Goal: Task Accomplishment & Management: Manage account settings

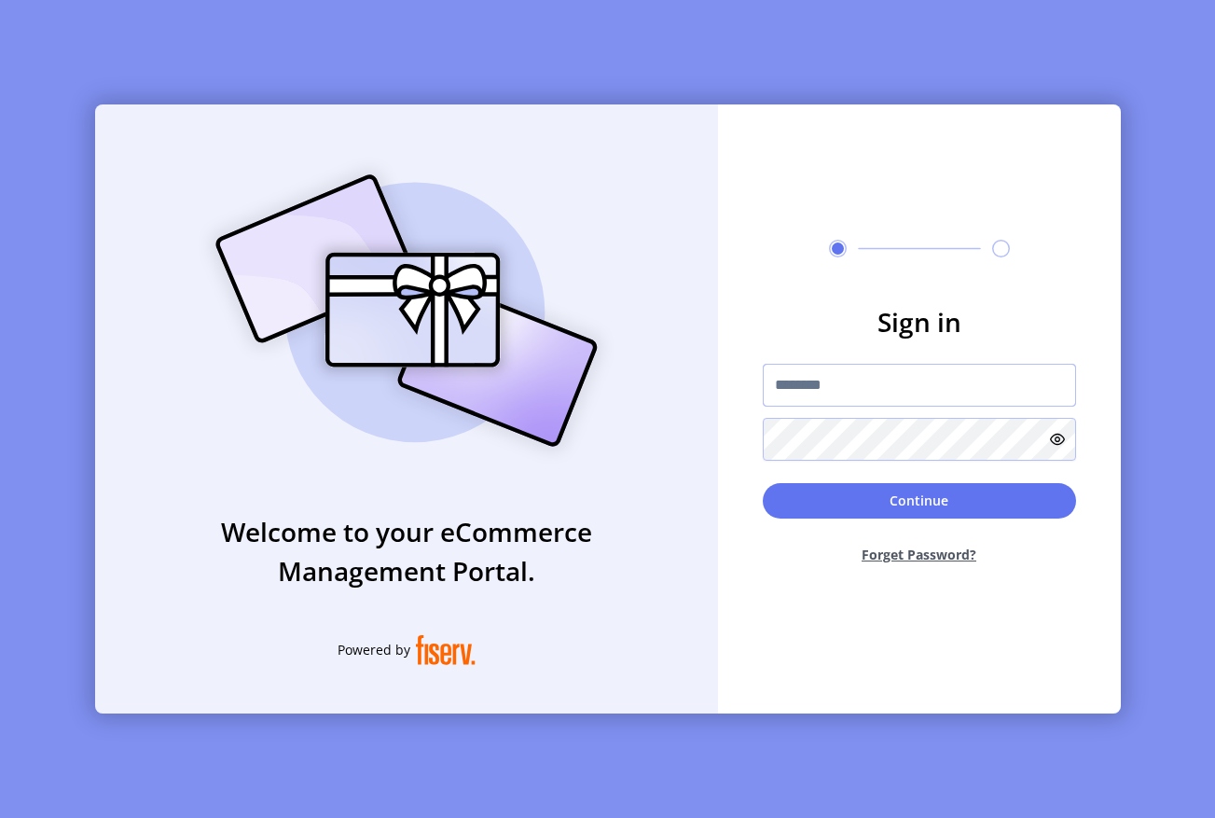
click at [815, 387] on input "text" at bounding box center [919, 385] width 313 height 43
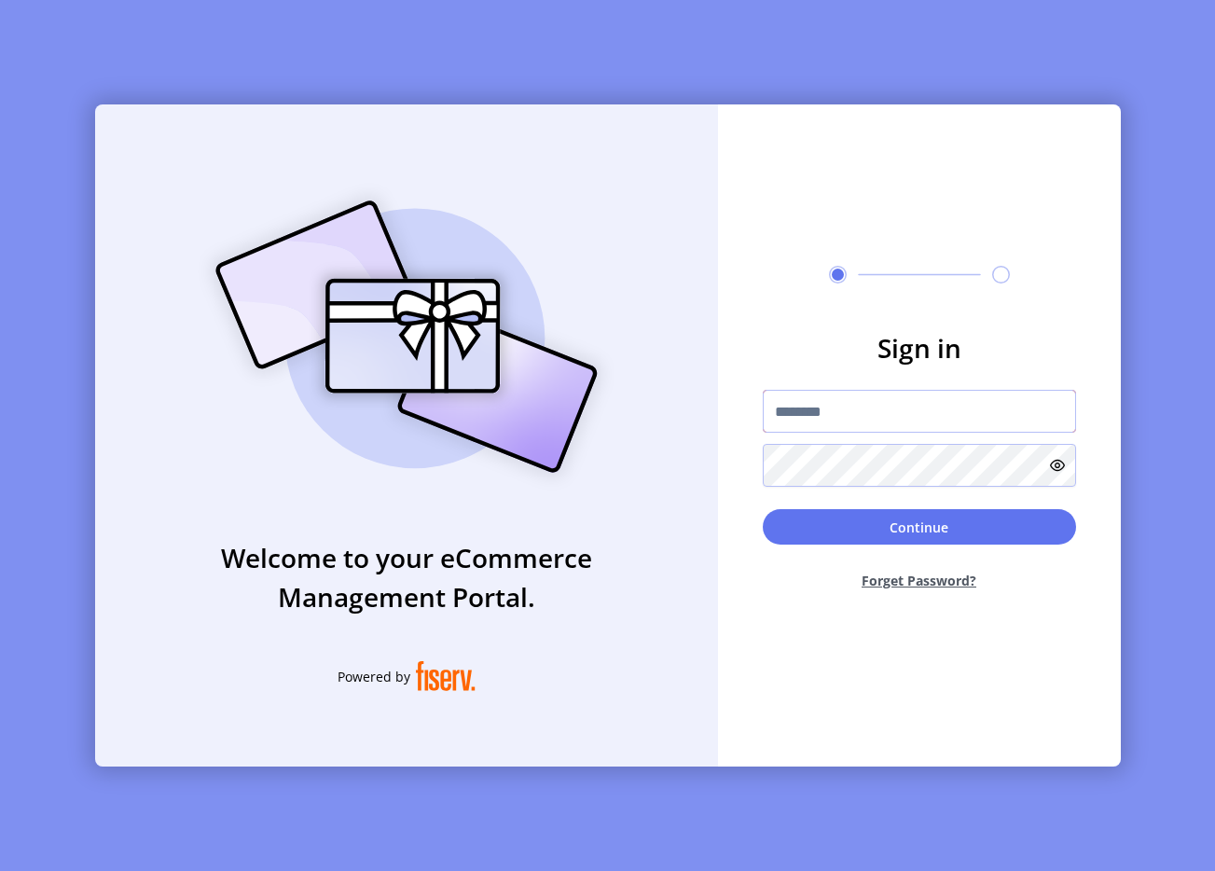
click at [849, 399] on input "text" at bounding box center [919, 411] width 313 height 43
type input "**********"
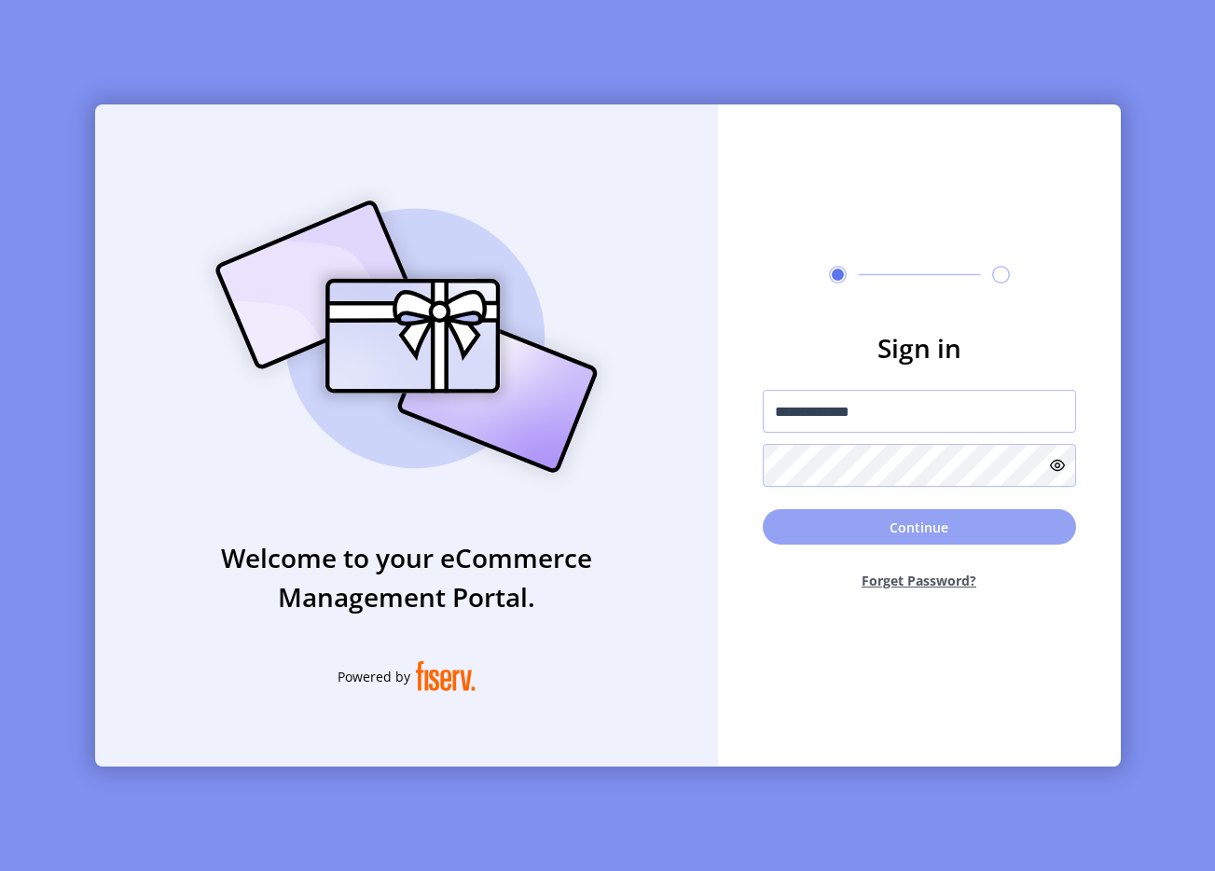
click at [927, 537] on button "Continue" at bounding box center [919, 526] width 313 height 35
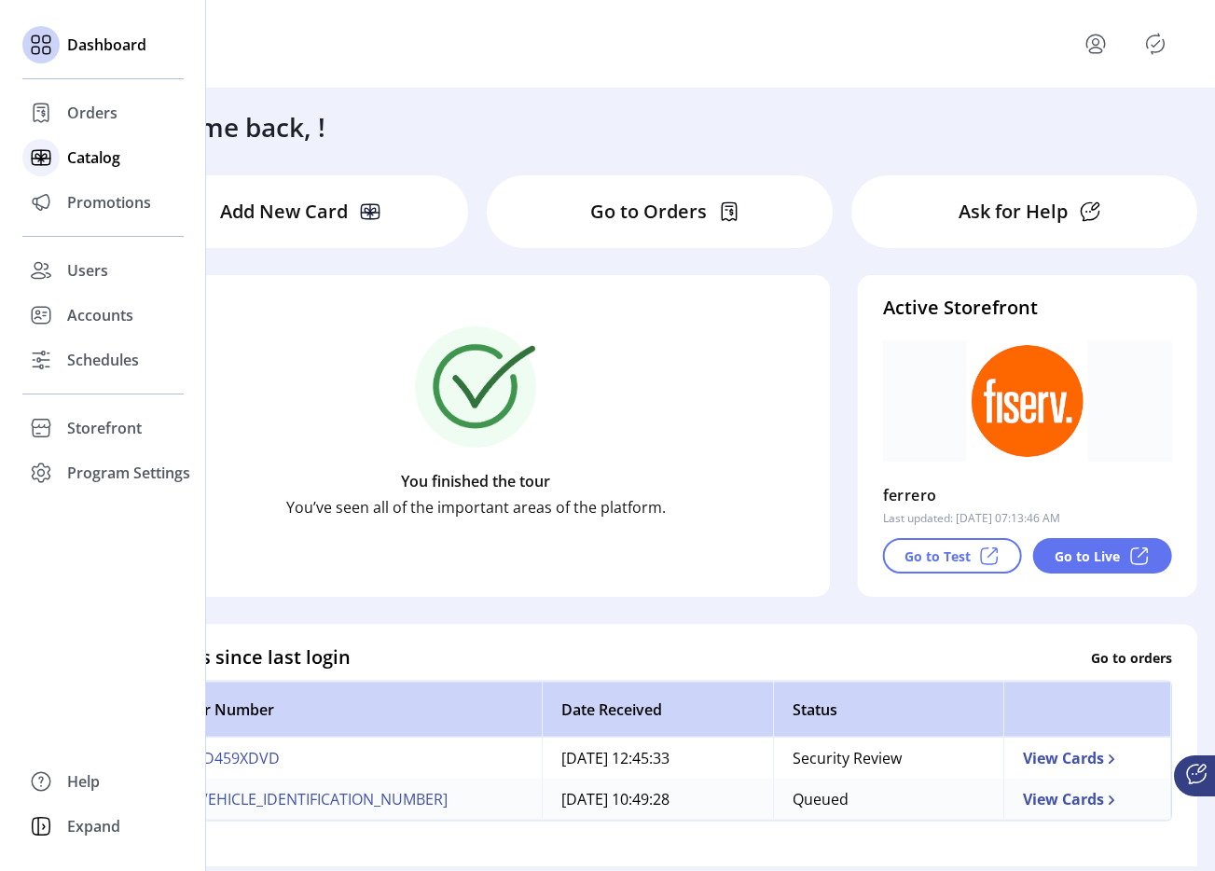
click at [90, 158] on span "Catalog" at bounding box center [93, 157] width 53 height 22
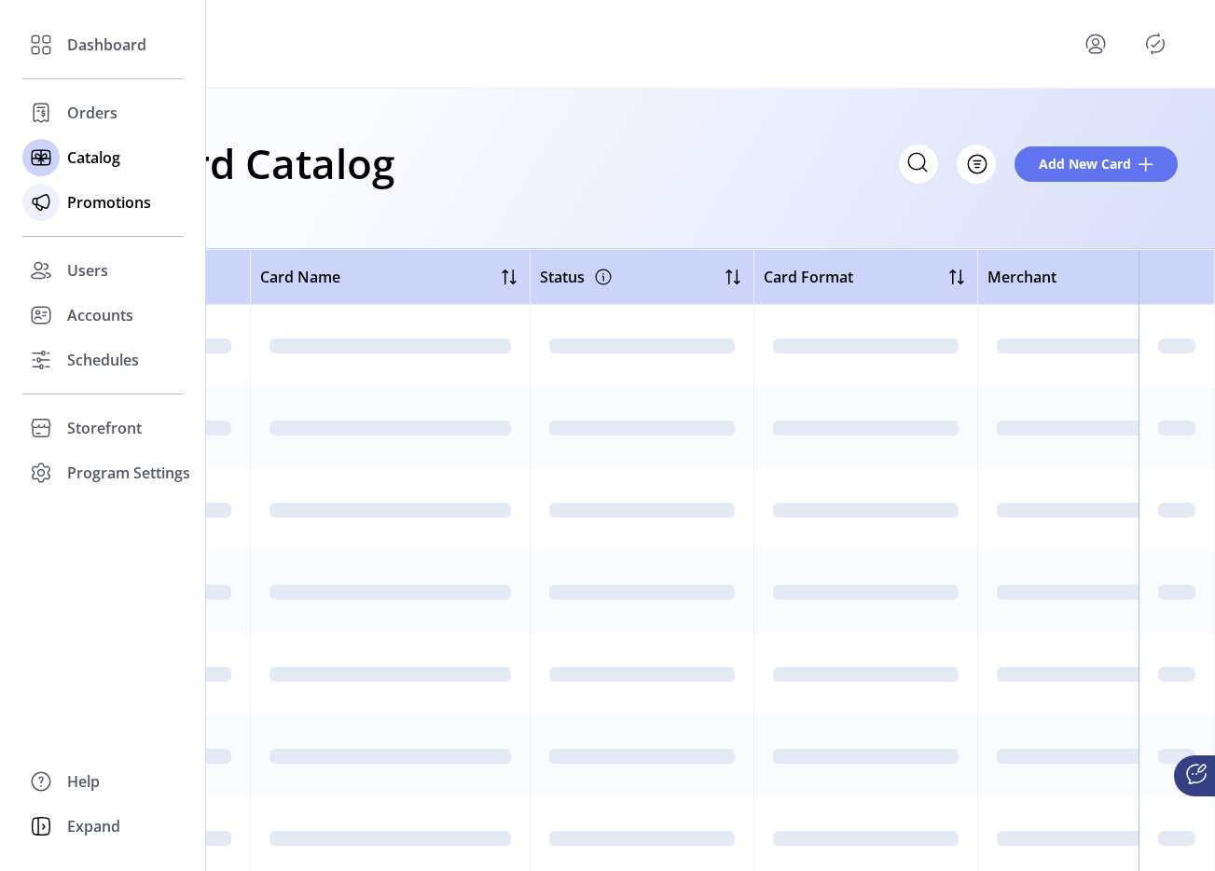
click at [103, 200] on span "Promotions" at bounding box center [109, 202] width 84 height 22
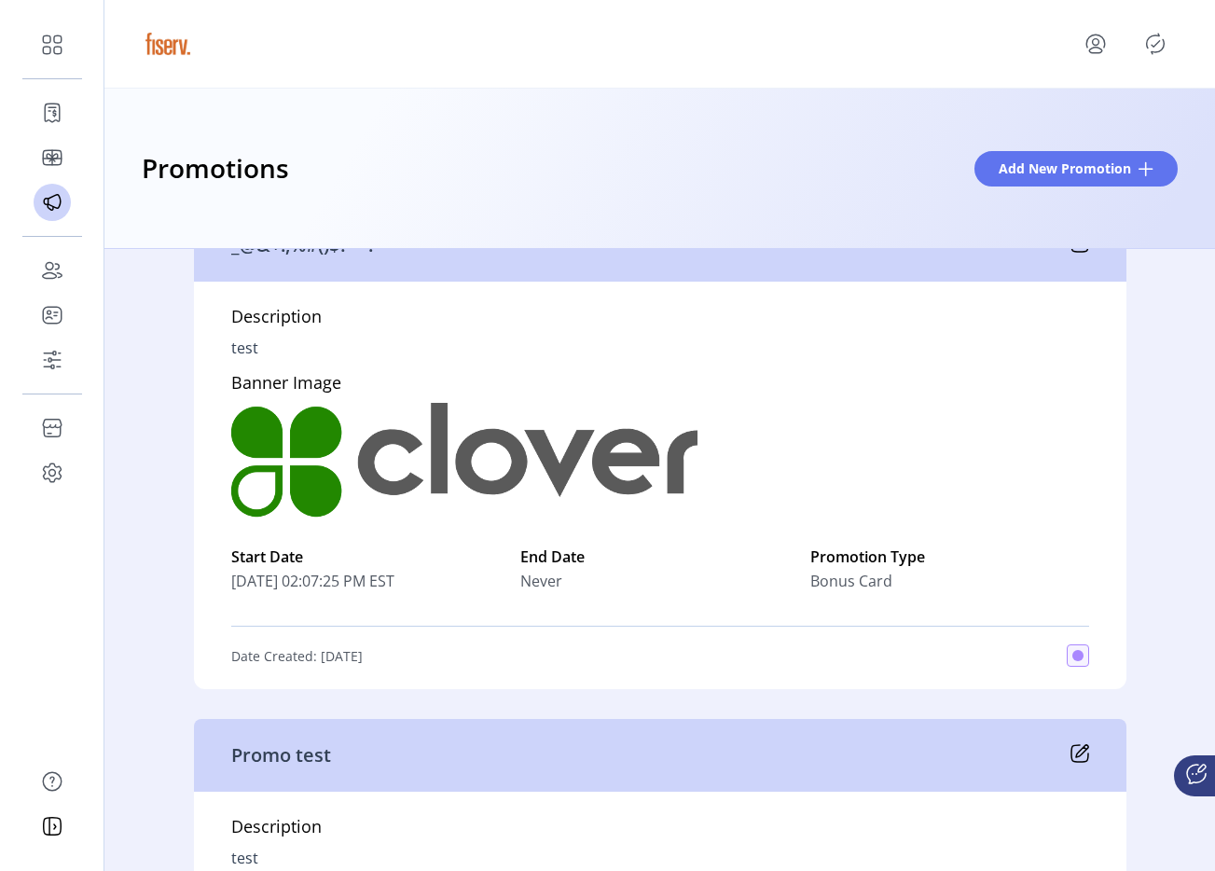
scroll to position [544, 0]
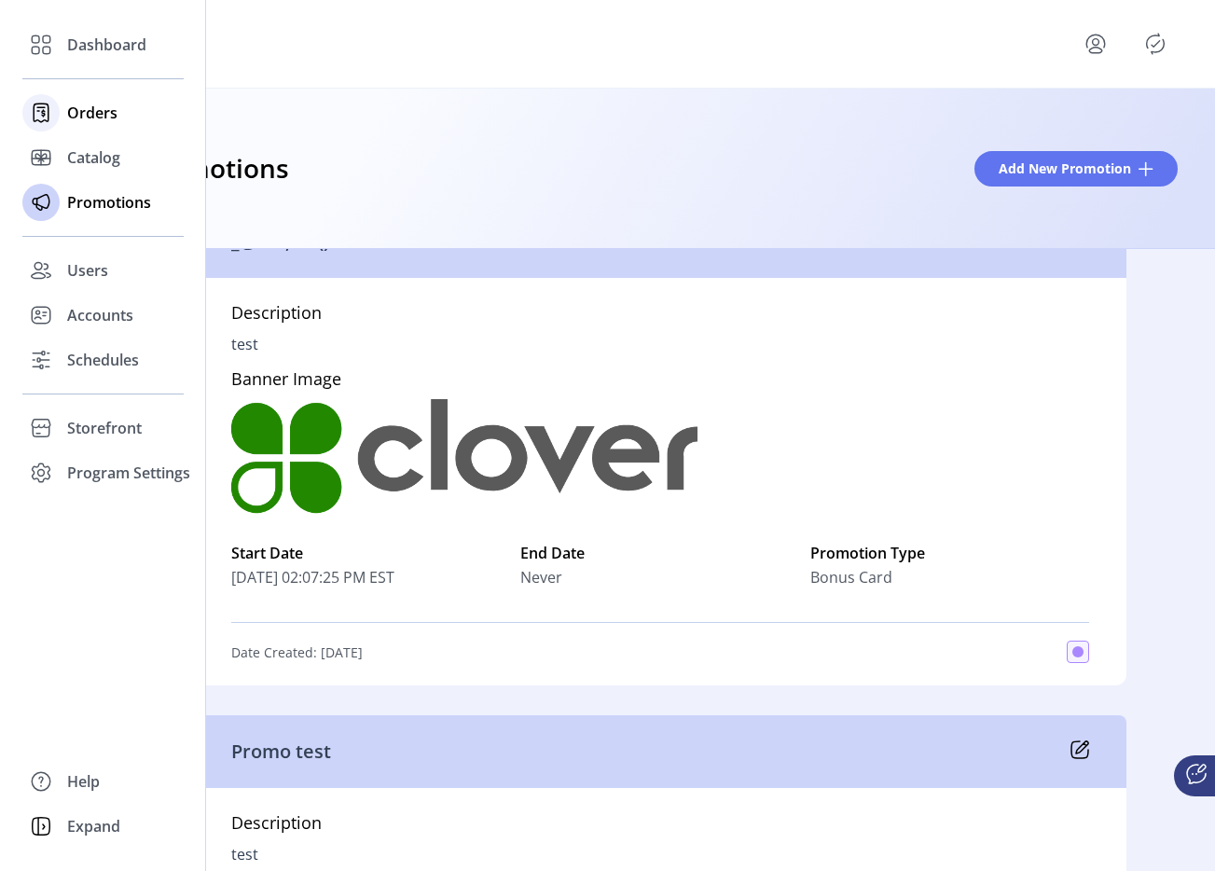
click at [57, 117] on div at bounding box center [40, 112] width 37 height 37
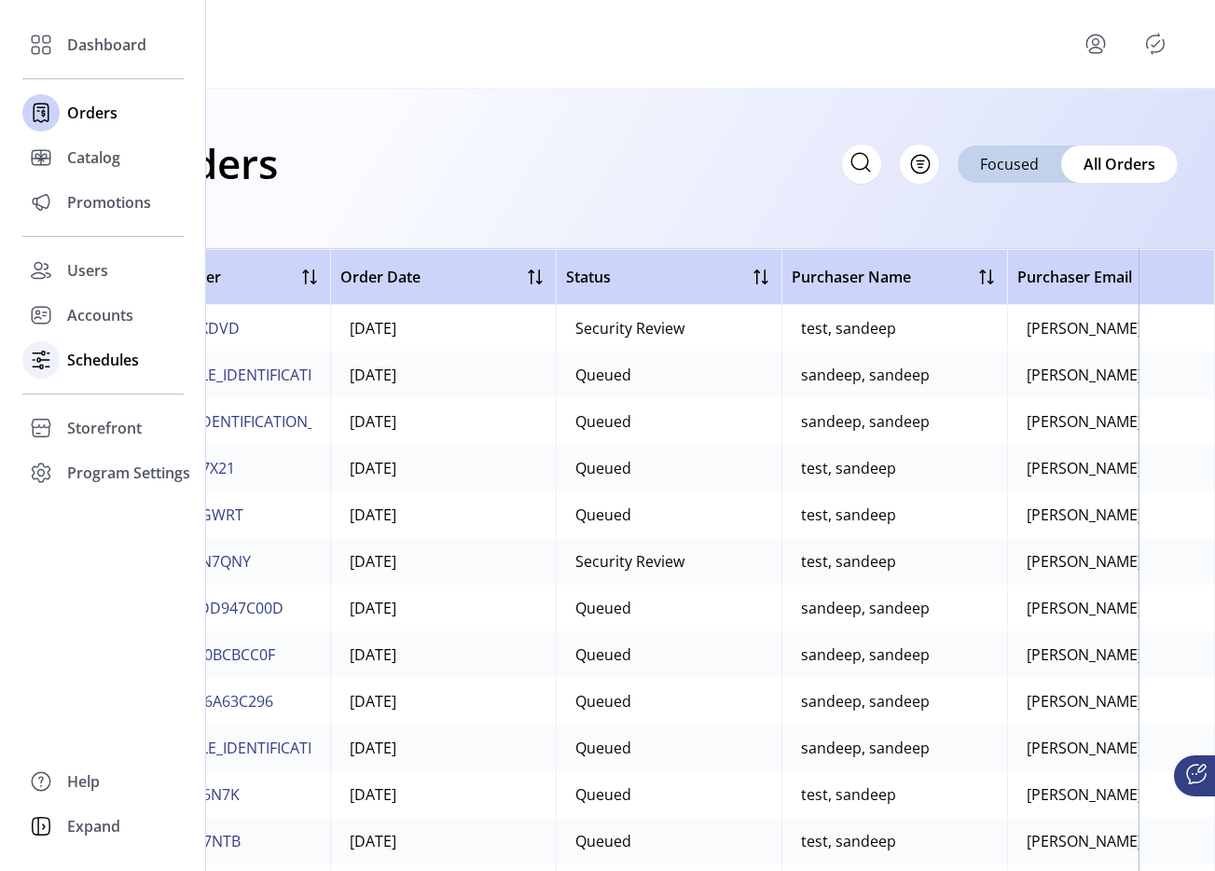
click at [120, 365] on span "Schedules" at bounding box center [103, 360] width 72 height 22
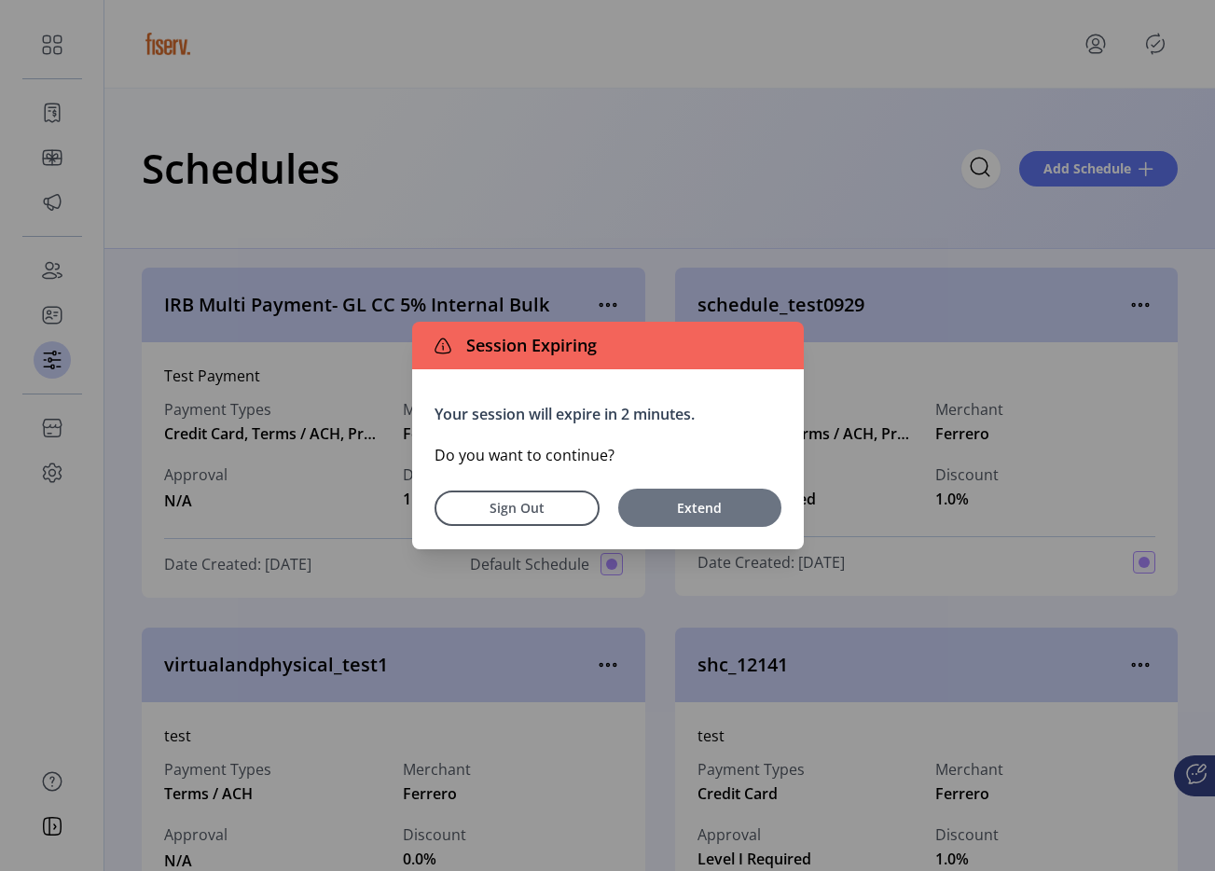
click at [661, 502] on span "Extend" at bounding box center [699, 508] width 145 height 20
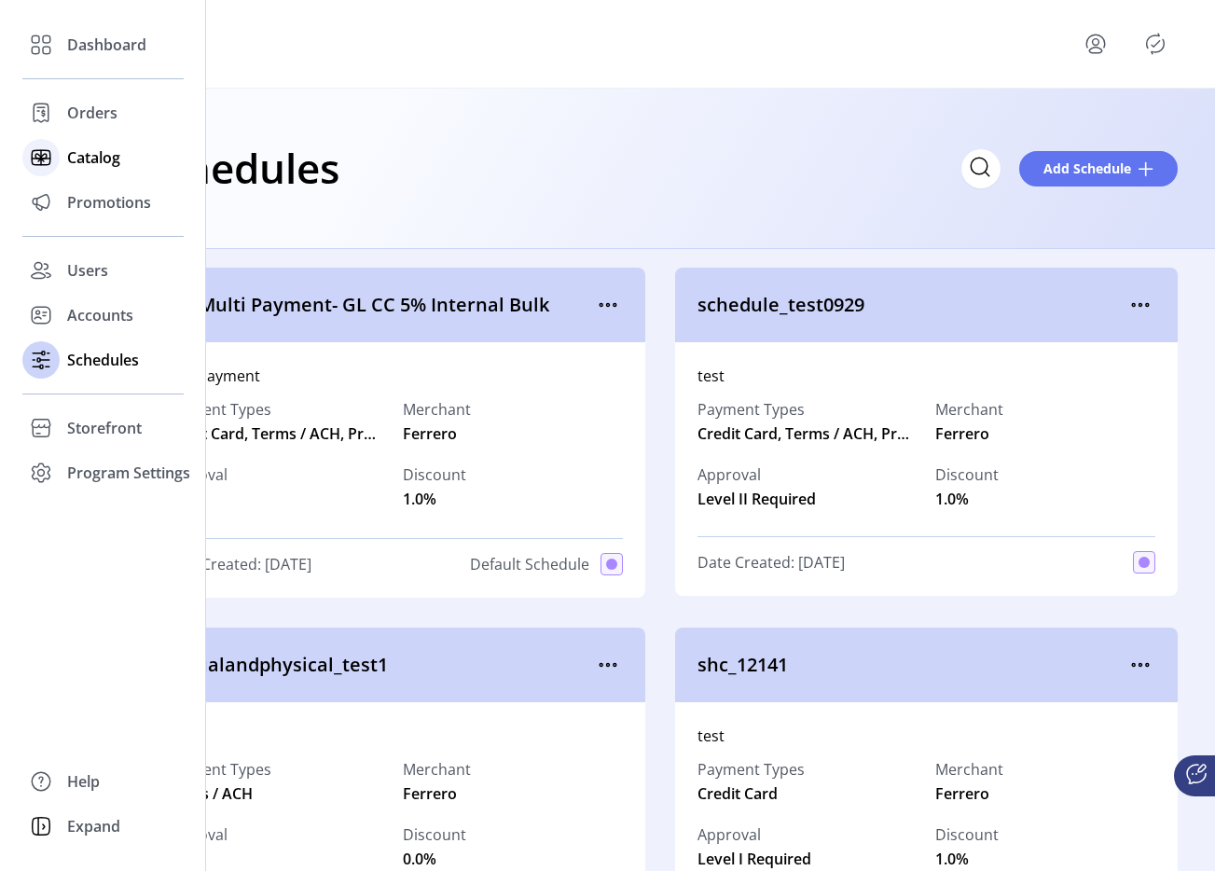
click at [81, 154] on span "Catalog" at bounding box center [93, 157] width 53 height 22
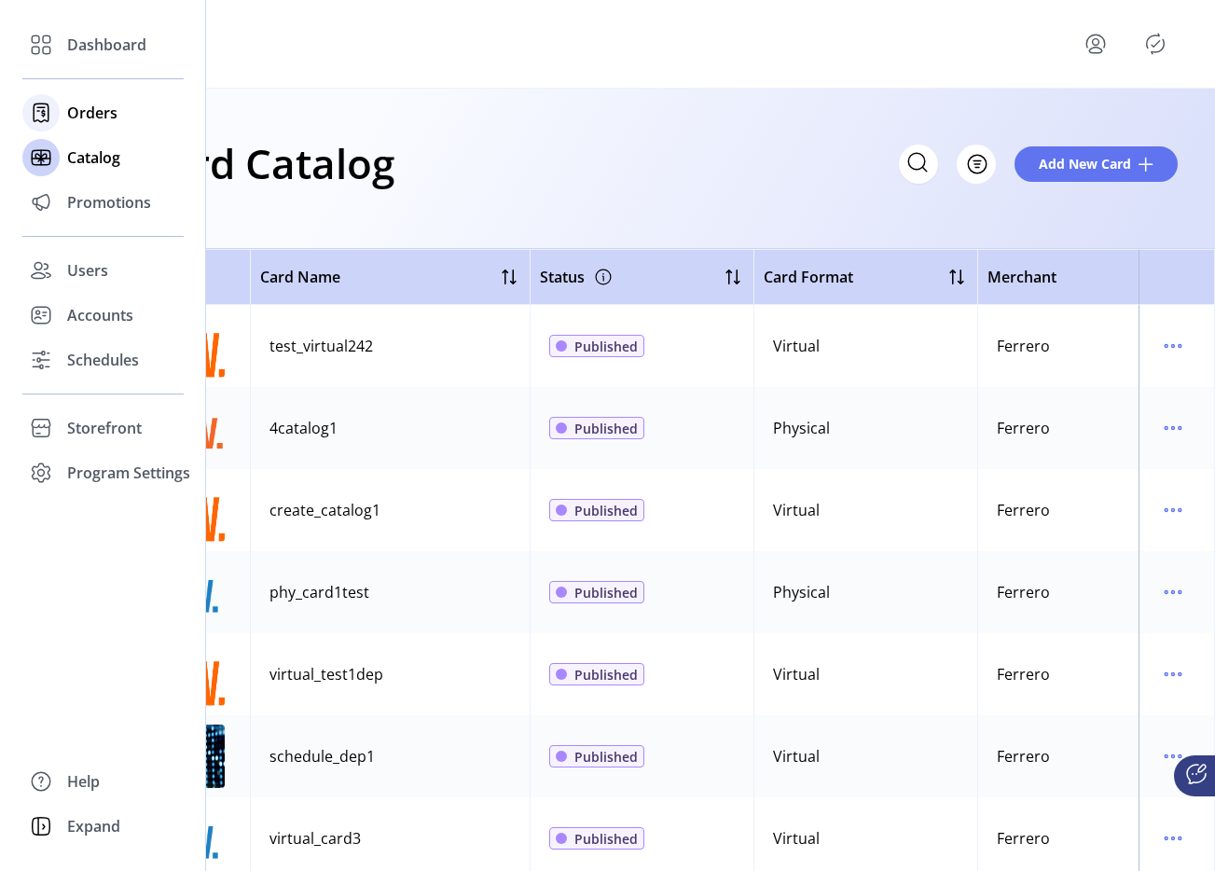
click at [71, 115] on span "Orders" at bounding box center [92, 113] width 50 height 22
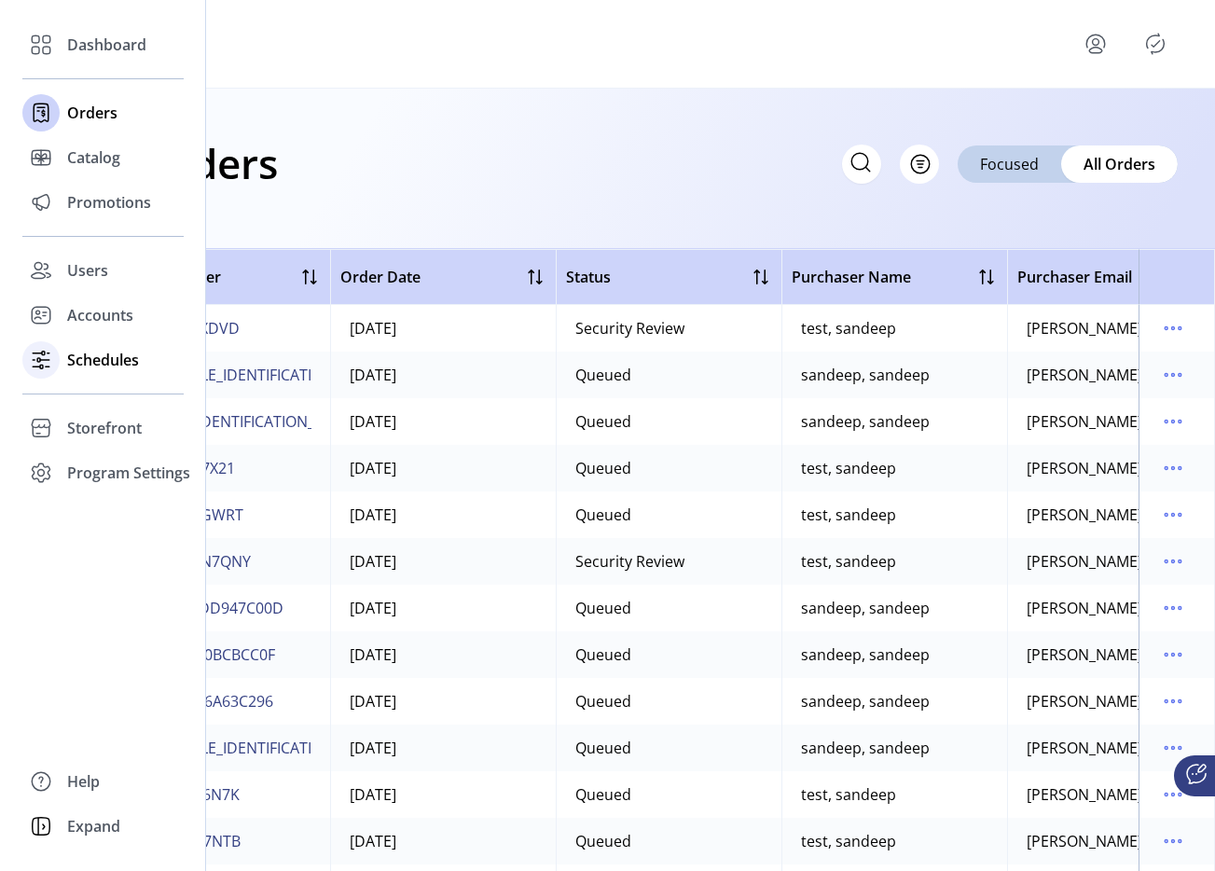
click at [60, 358] on div "Schedules" at bounding box center [102, 360] width 161 height 45
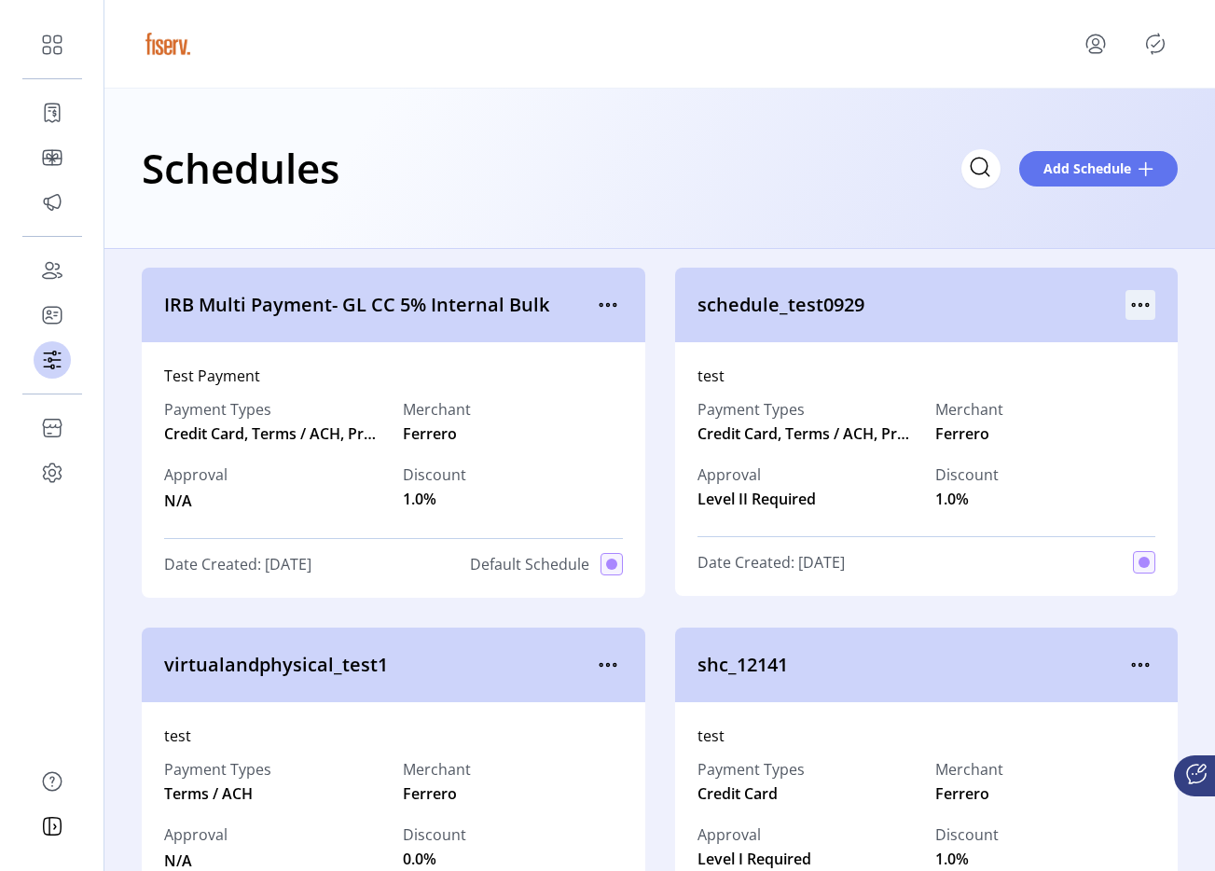
click at [1146, 306] on icon "menu" at bounding box center [1147, 305] width 3 height 3
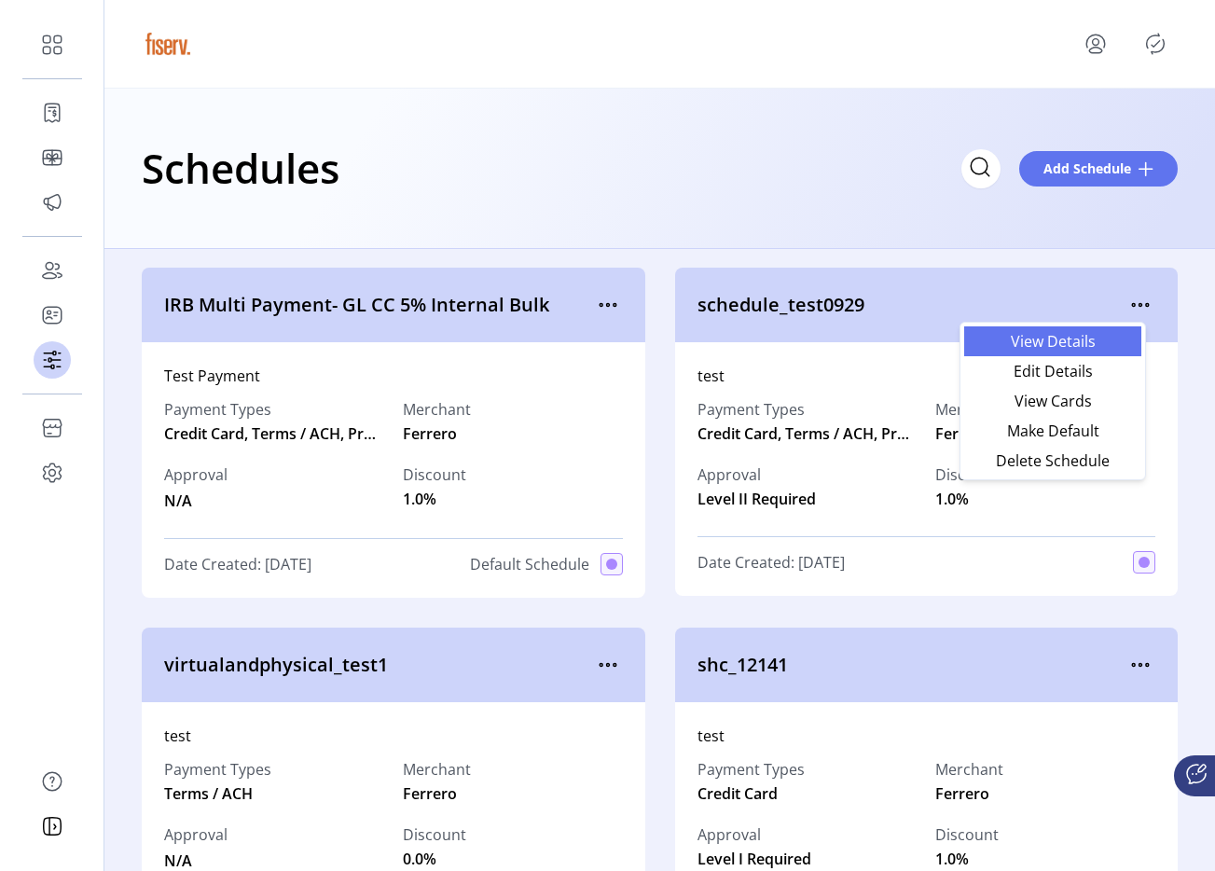
click at [1113, 335] on span "View Details" at bounding box center [1052, 341] width 155 height 15
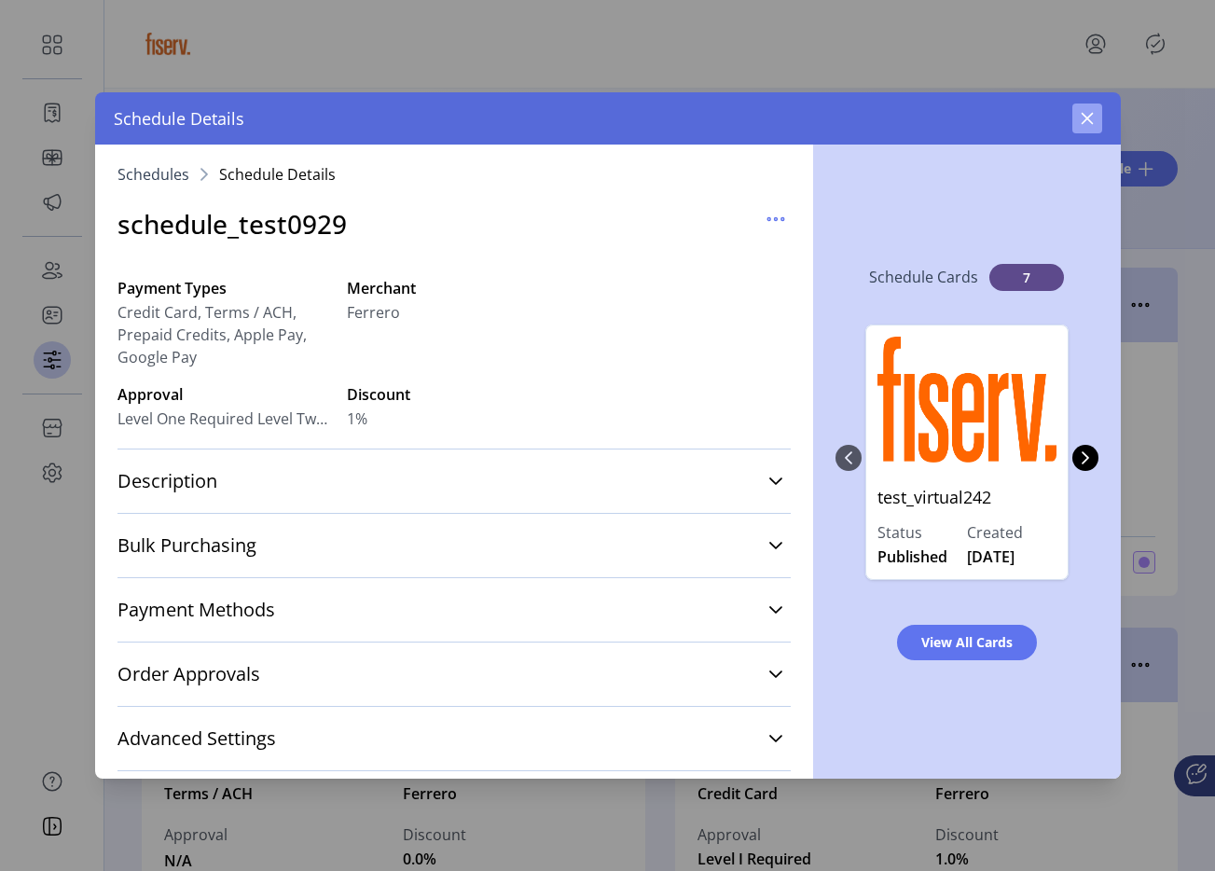
click at [1083, 116] on icon "button" at bounding box center [1087, 119] width 12 height 12
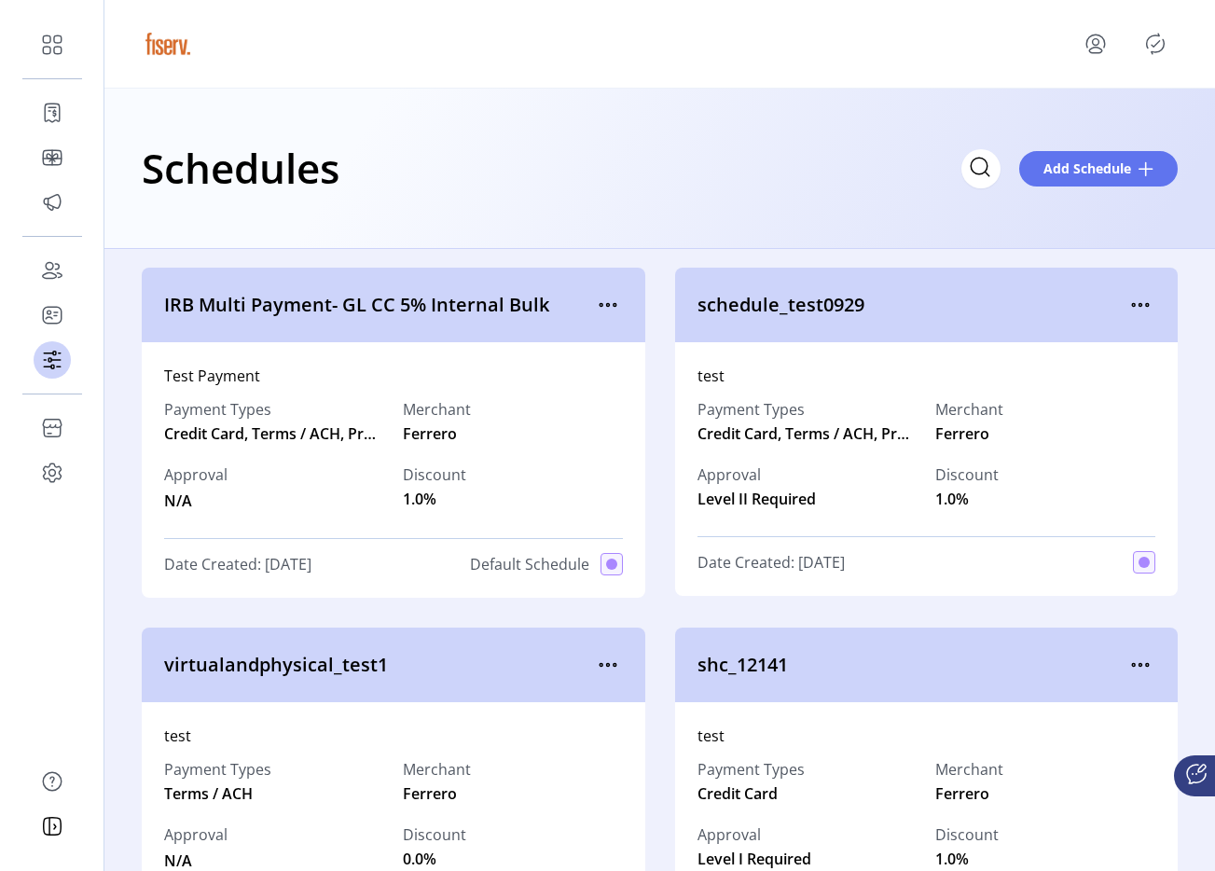
click at [1089, 39] on icon "menu" at bounding box center [1096, 44] width 30 height 30
click at [1073, 123] on span "Sign Out" at bounding box center [1058, 124] width 140 height 15
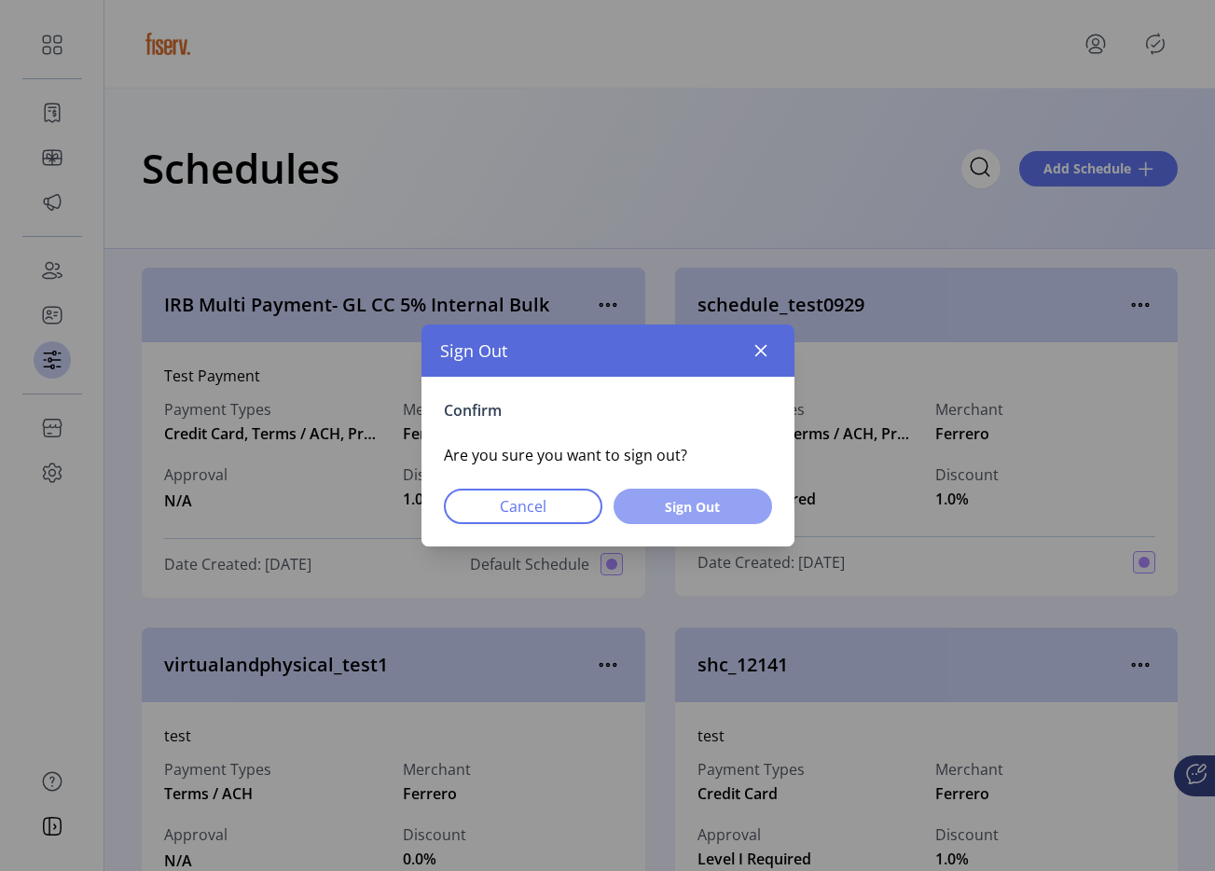
click at [737, 516] on span "Sign Out" at bounding box center [693, 507] width 110 height 20
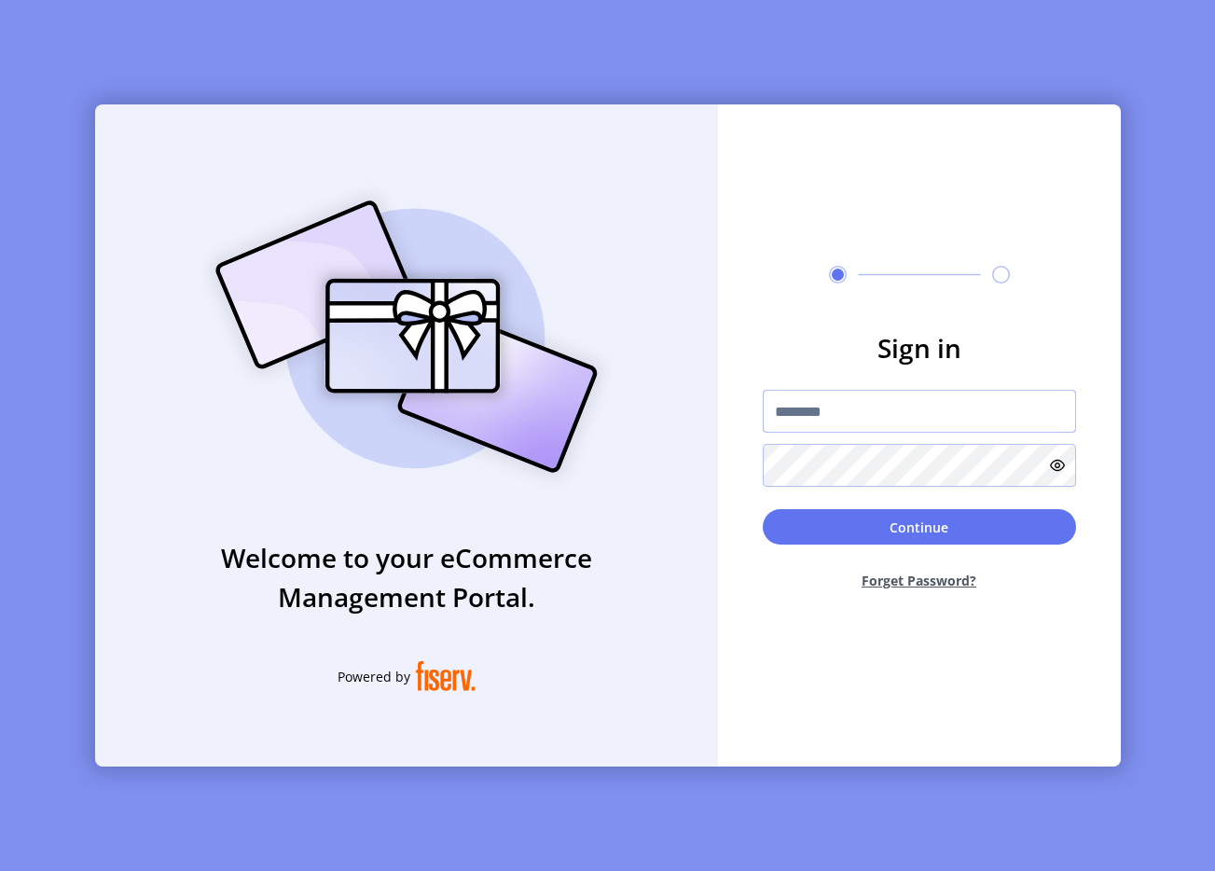
click at [806, 424] on input "text" at bounding box center [919, 411] width 313 height 43
type input "**********"
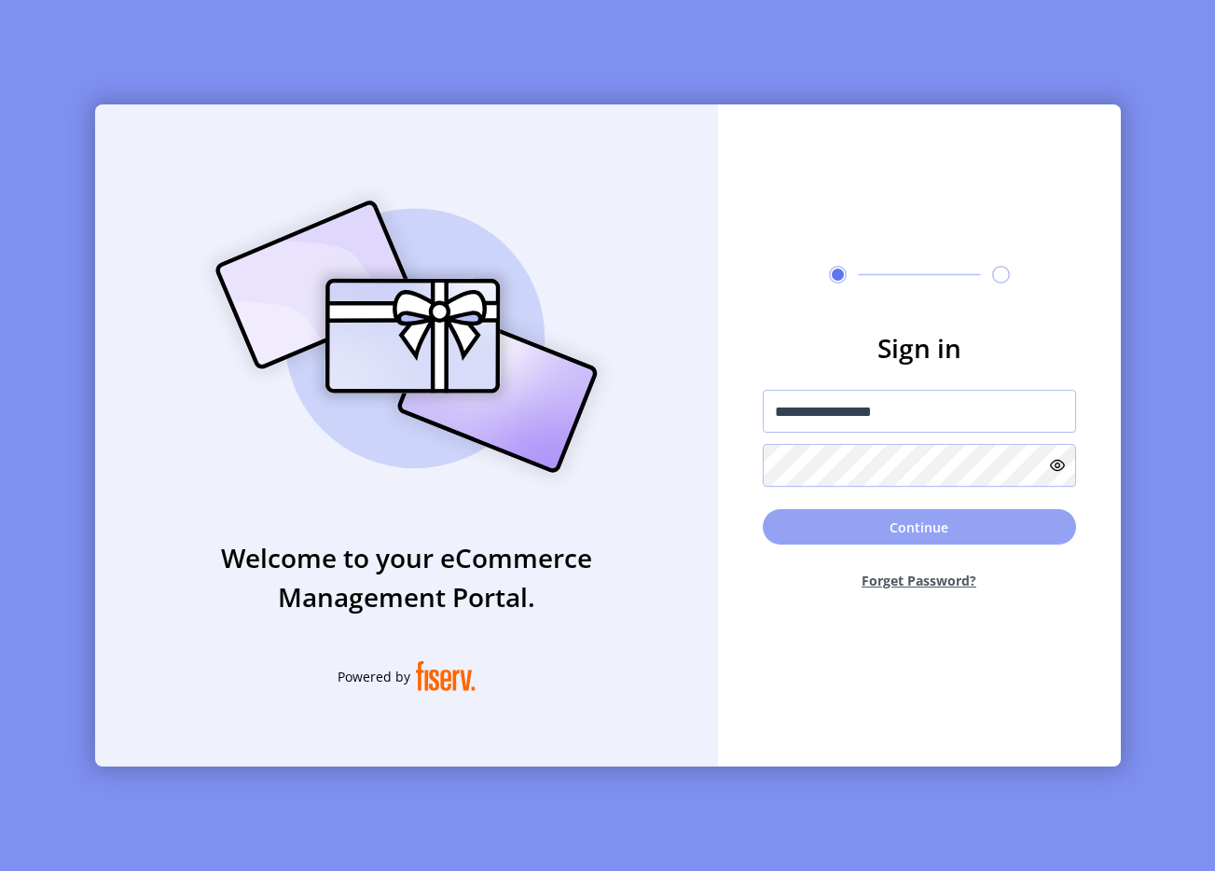
click at [895, 531] on button "Continue" at bounding box center [919, 526] width 313 height 35
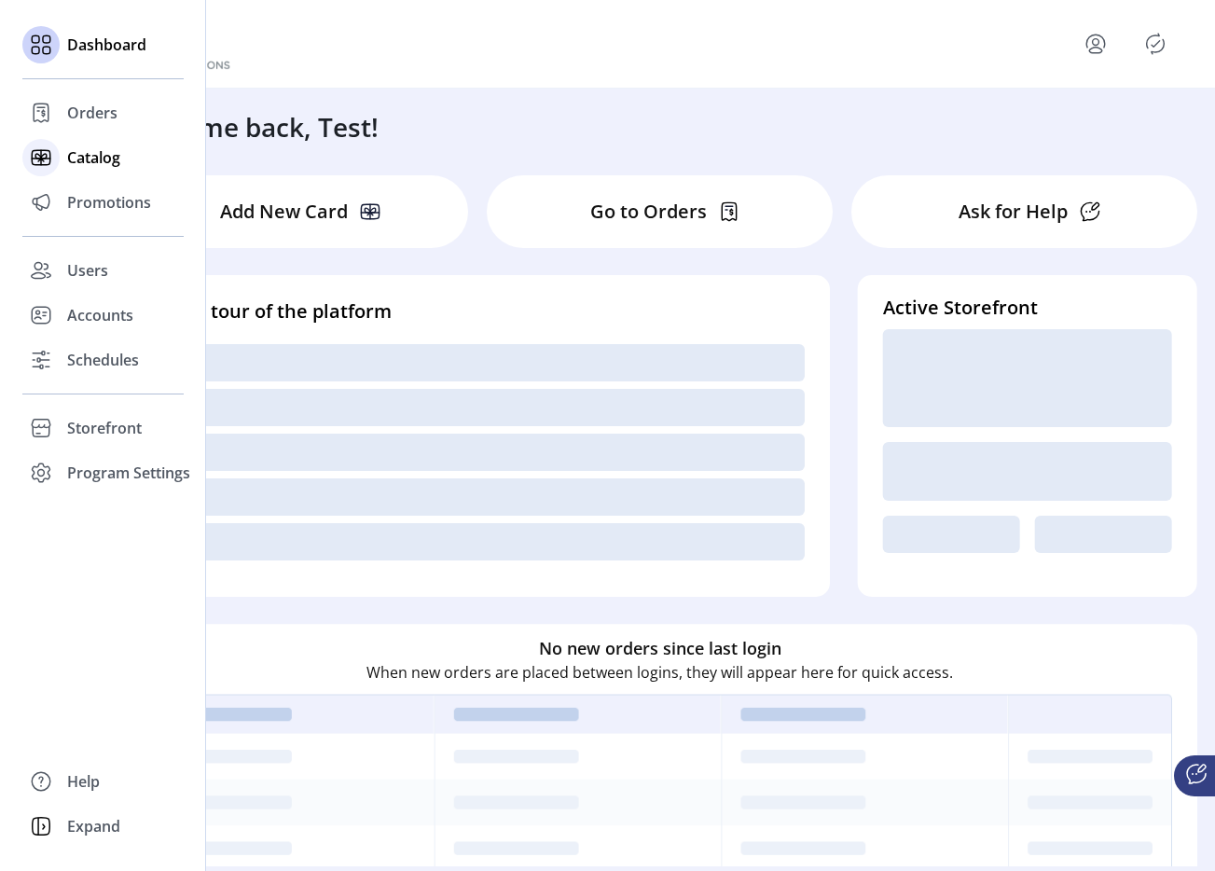
click at [63, 157] on div "Catalog" at bounding box center [102, 157] width 161 height 45
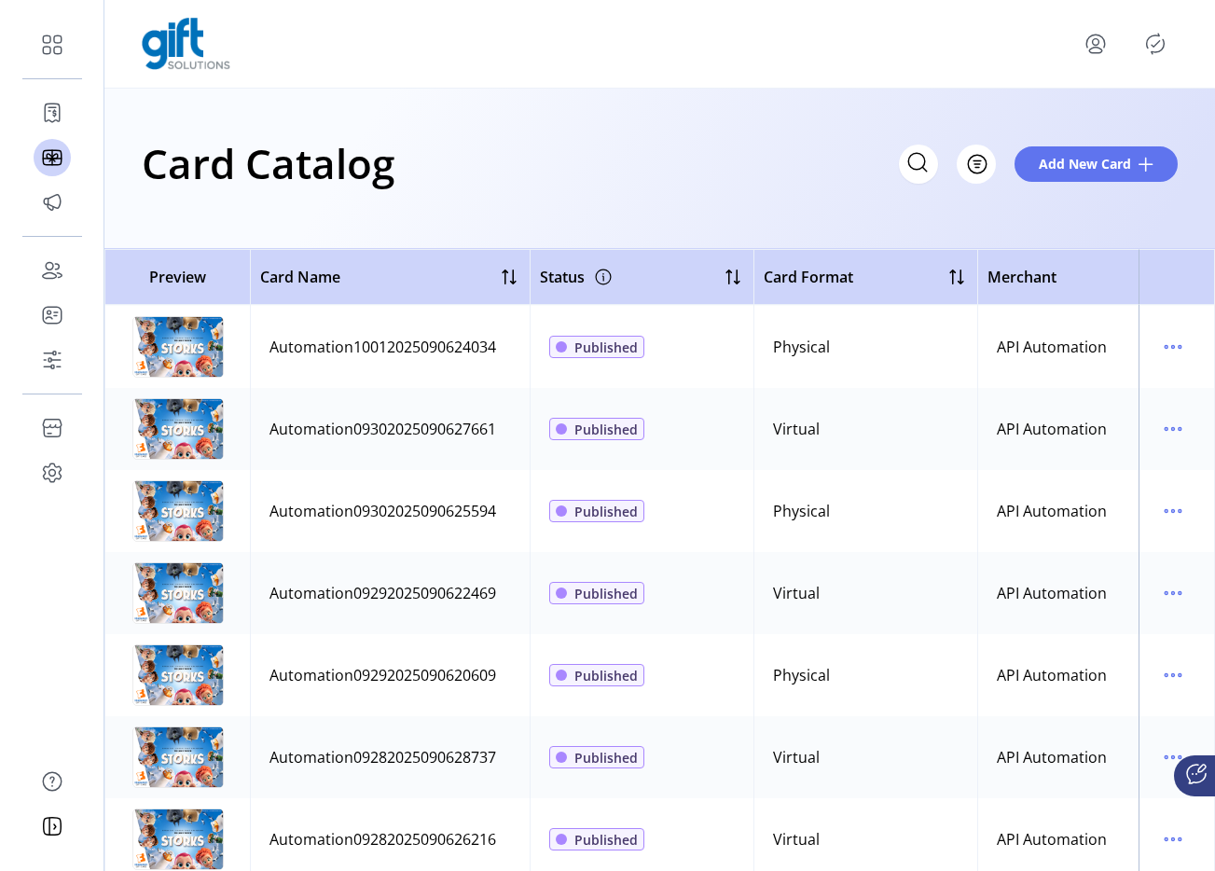
scroll to position [400, 0]
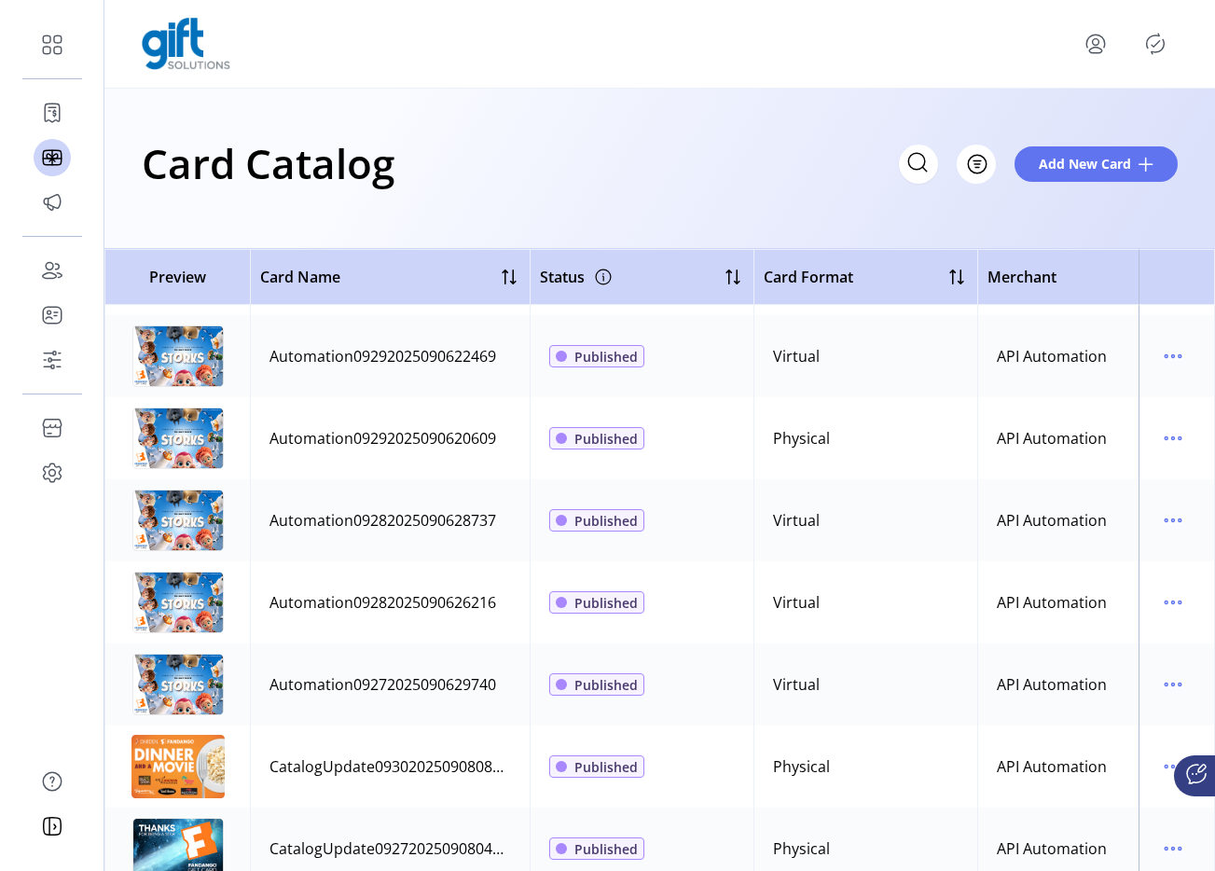
click at [1151, 31] on icon "Publisher Panel" at bounding box center [1155, 44] width 30 height 30
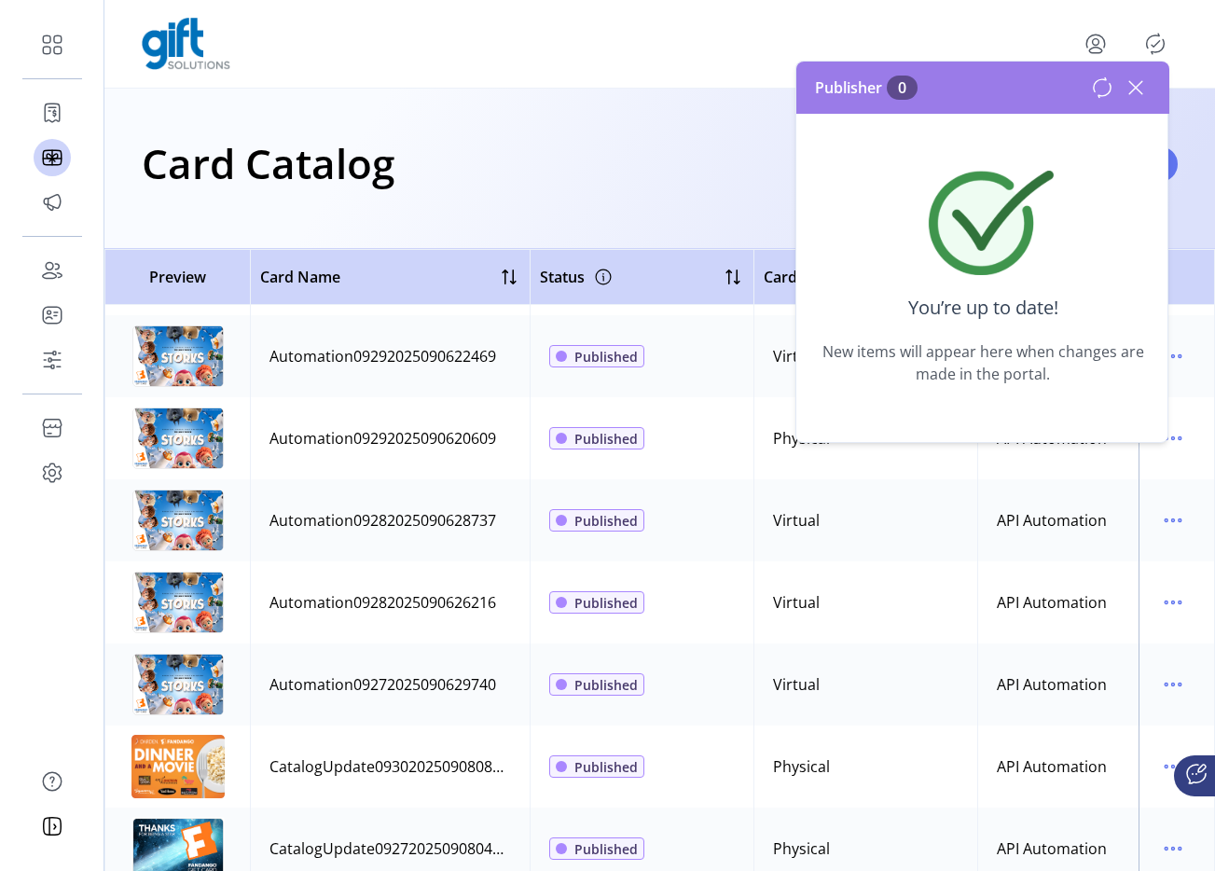
click at [1134, 89] on icon at bounding box center [1135, 87] width 13 height 13
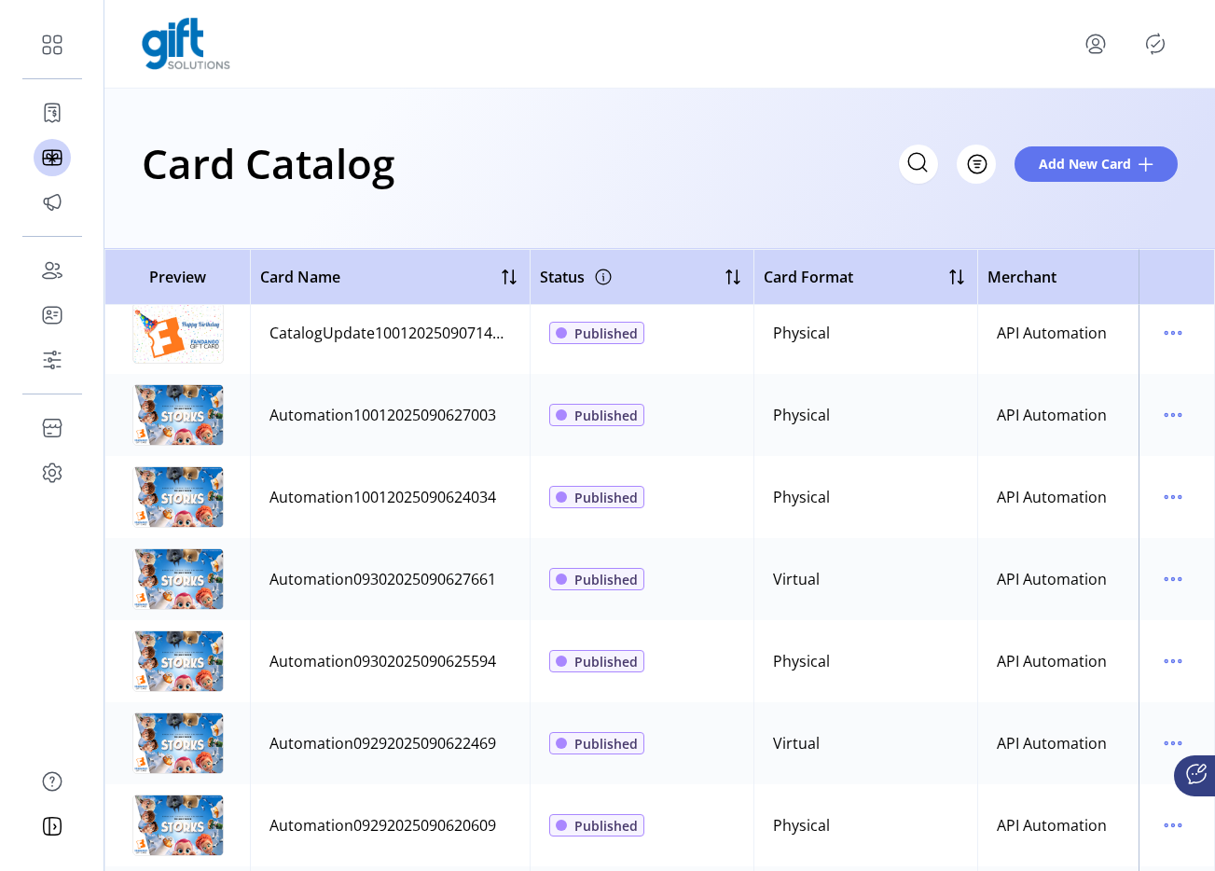
scroll to position [0, 0]
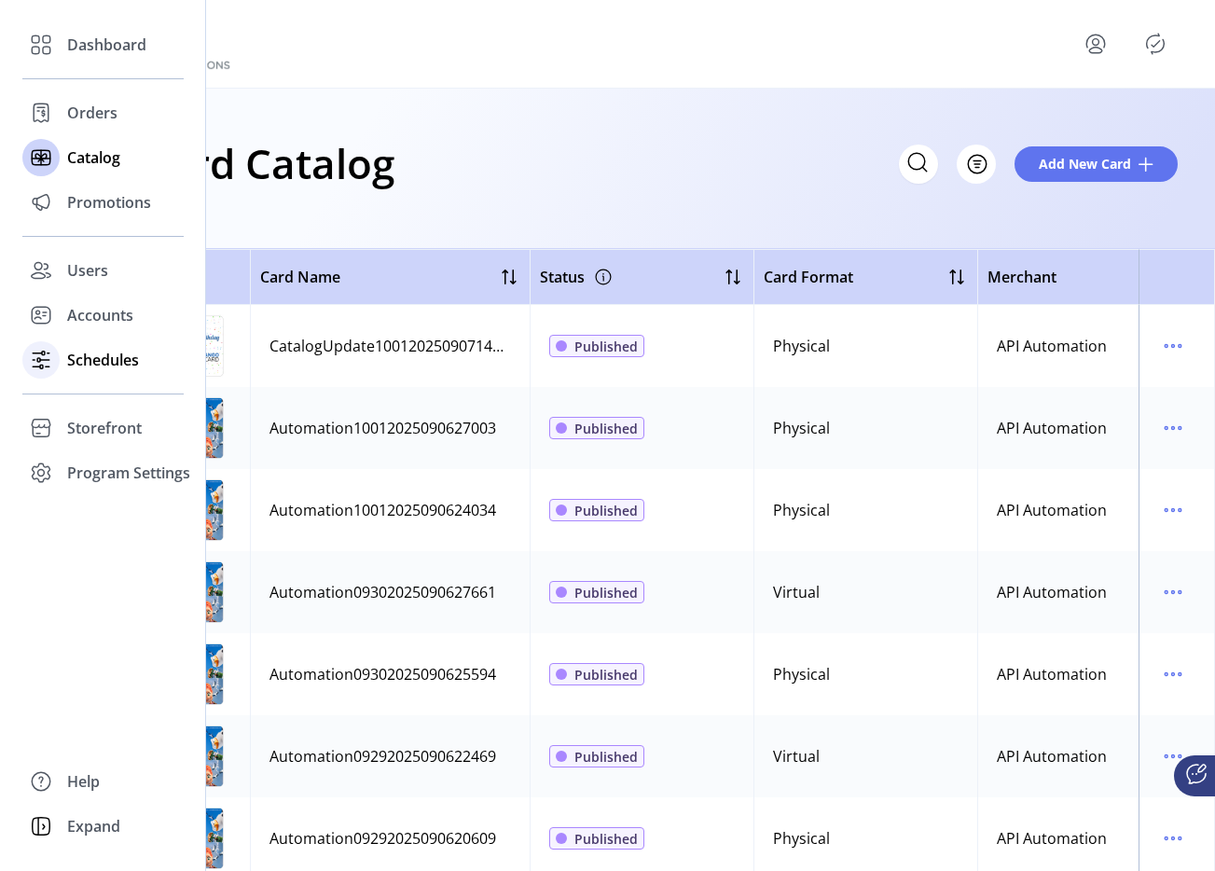
click at [95, 367] on span "Schedules" at bounding box center [103, 360] width 72 height 22
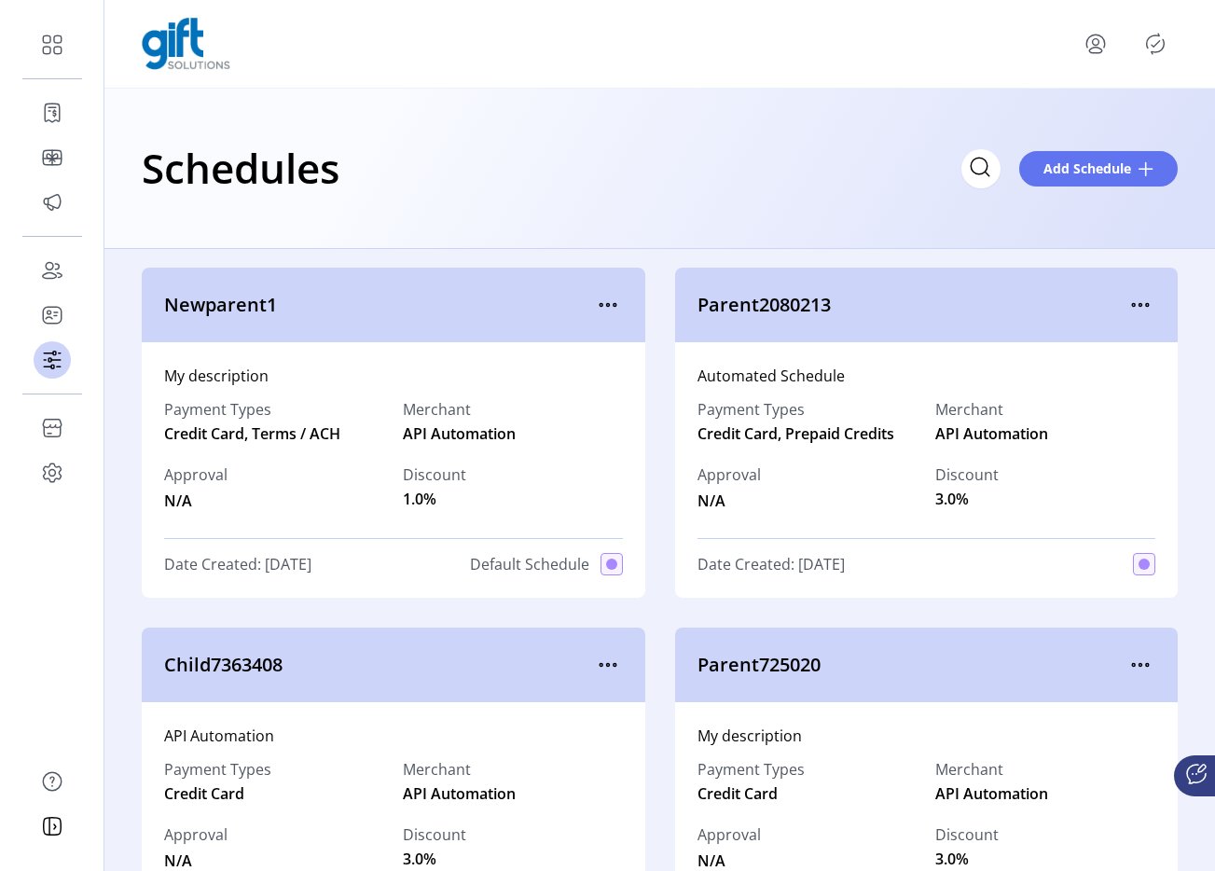
click at [593, 305] on icon "menu" at bounding box center [608, 305] width 30 height 30
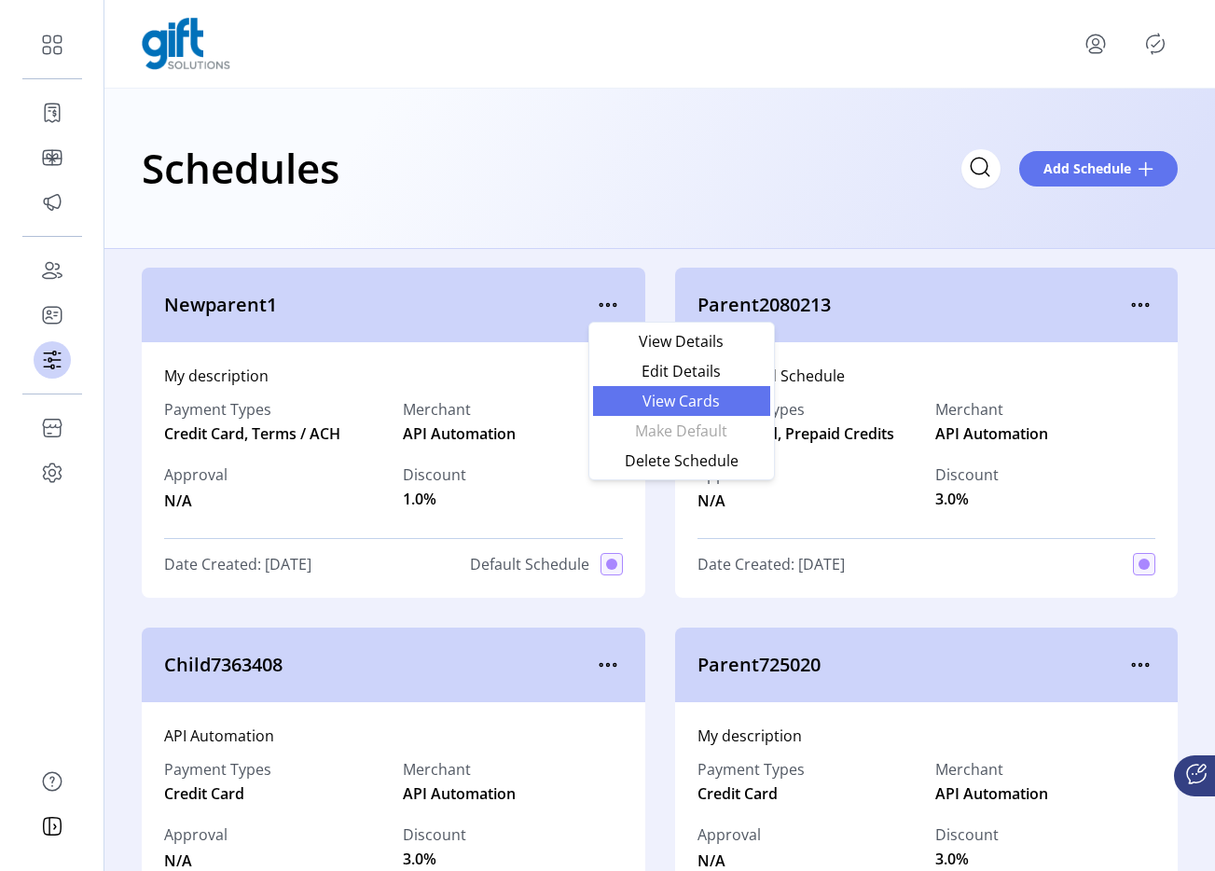
click at [634, 391] on link "View Cards" at bounding box center [681, 401] width 177 height 30
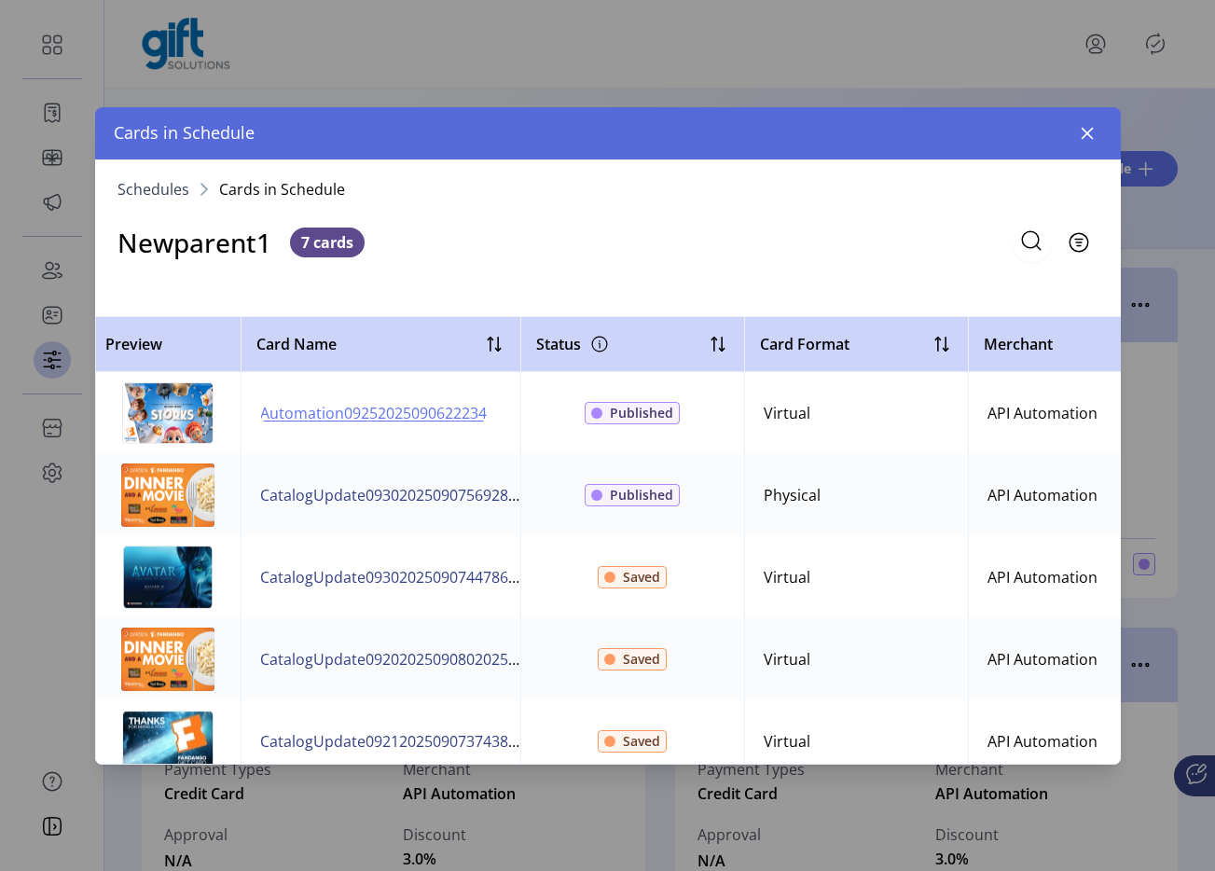
click at [357, 416] on span "Automation09252025090622234" at bounding box center [373, 413] width 227 height 22
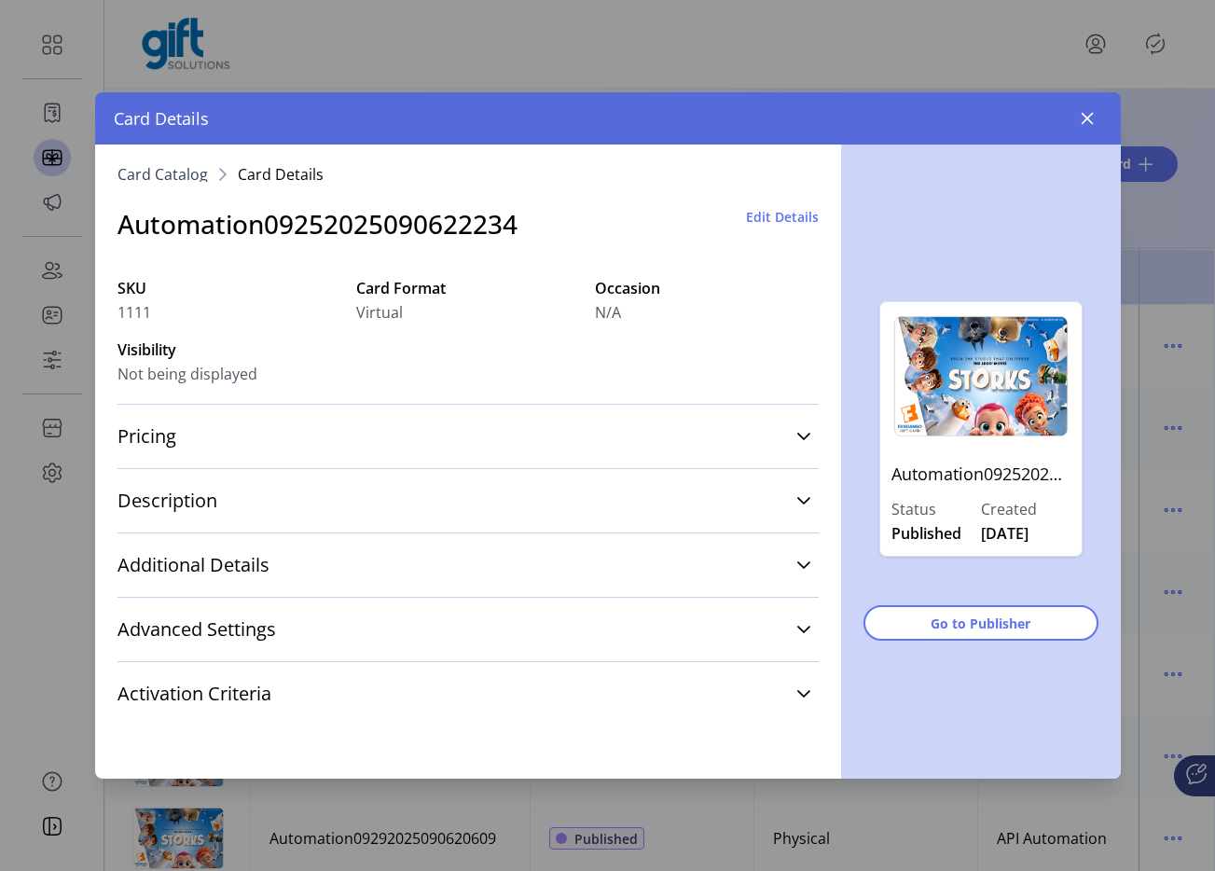
drag, startPoint x: 115, startPoint y: 374, endPoint x: 262, endPoint y: 372, distance: 147.3
click at [262, 374] on div "Card Catalog Card Details Automation09252025090622234 Edit Details SKU 1111 Car…" at bounding box center [468, 462] width 746 height 634
click at [1092, 118] on icon "button" at bounding box center [1087, 118] width 15 height 15
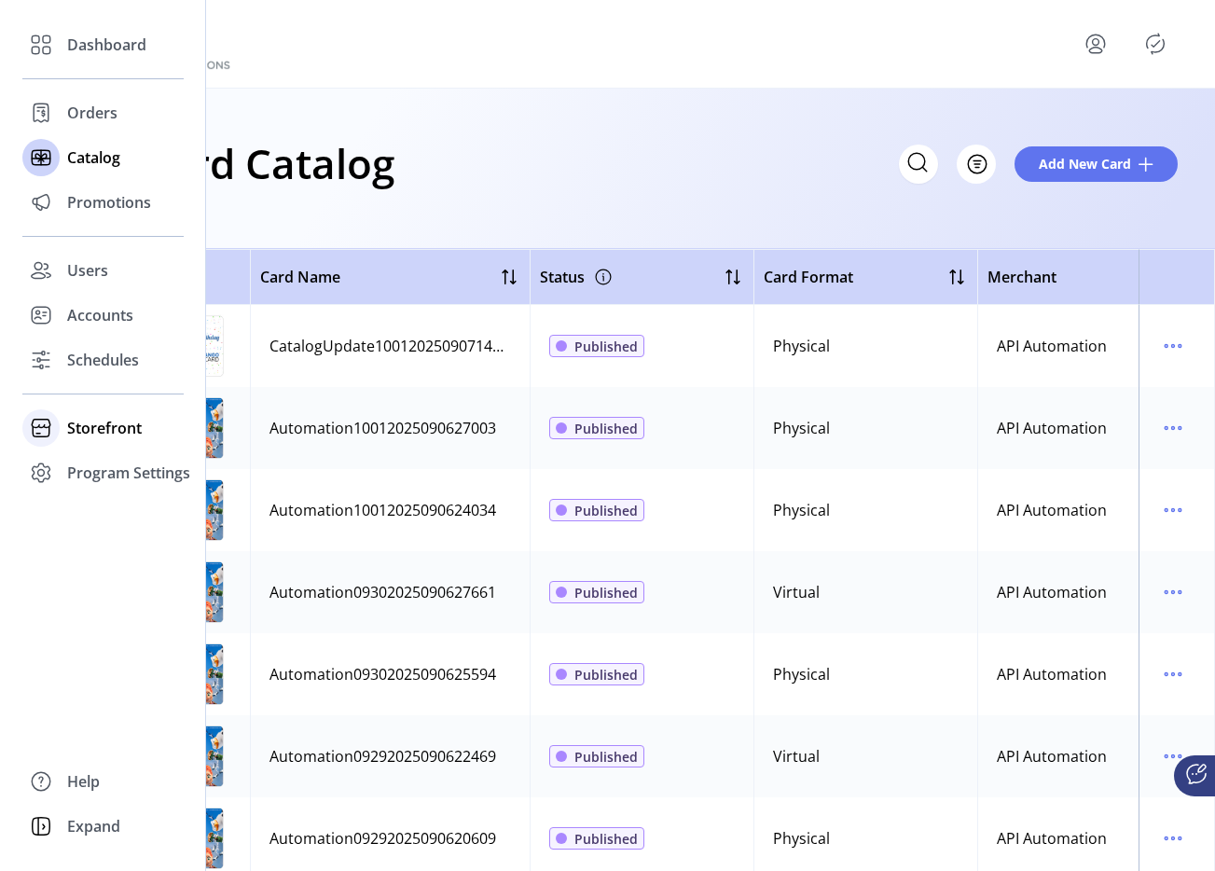
click at [107, 432] on span "Storefront" at bounding box center [104, 428] width 75 height 22
click at [118, 356] on span "Schedules" at bounding box center [103, 360] width 72 height 22
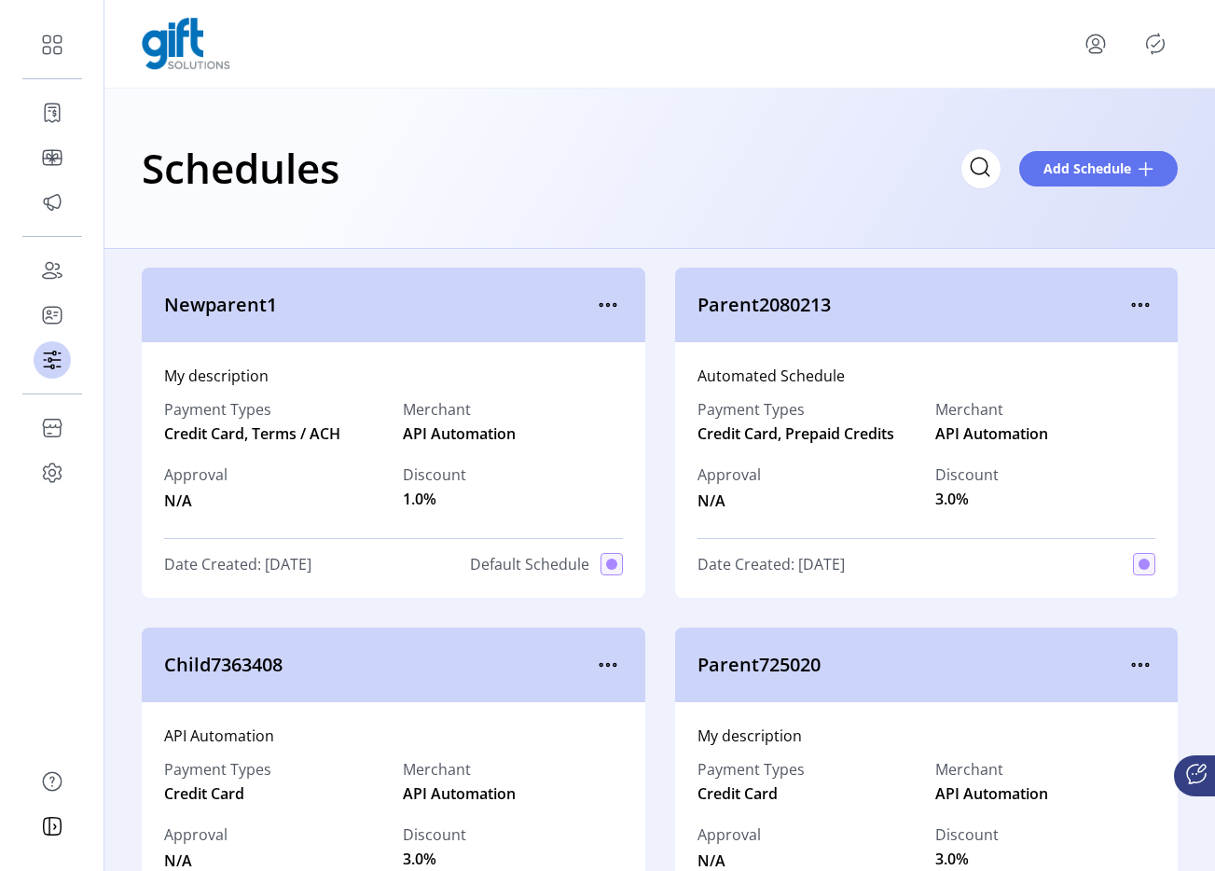
click at [620, 284] on div "Newparent1" at bounding box center [393, 305] width 503 height 75
click at [613, 306] on icon "menu" at bounding box center [614, 305] width 3 height 3
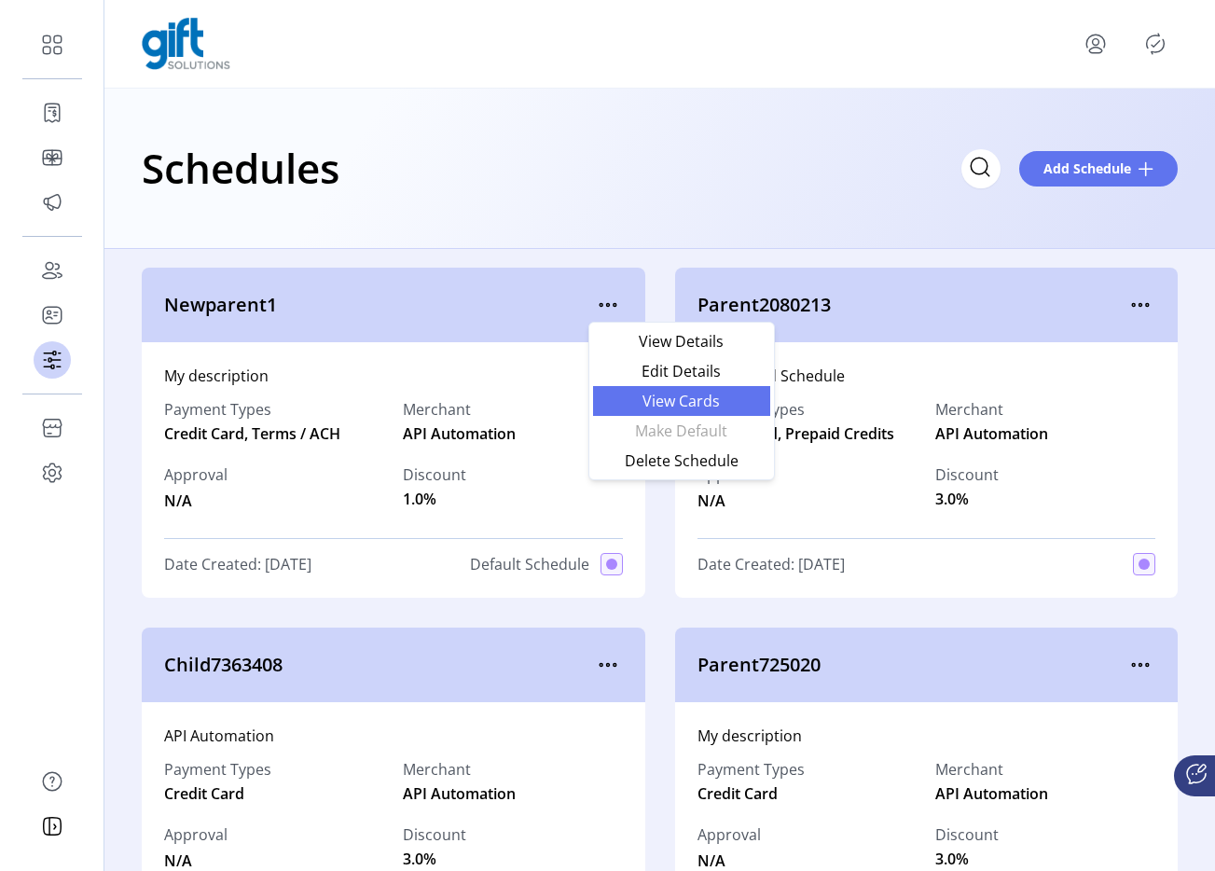
click at [630, 406] on span "View Cards" at bounding box center [681, 400] width 155 height 15
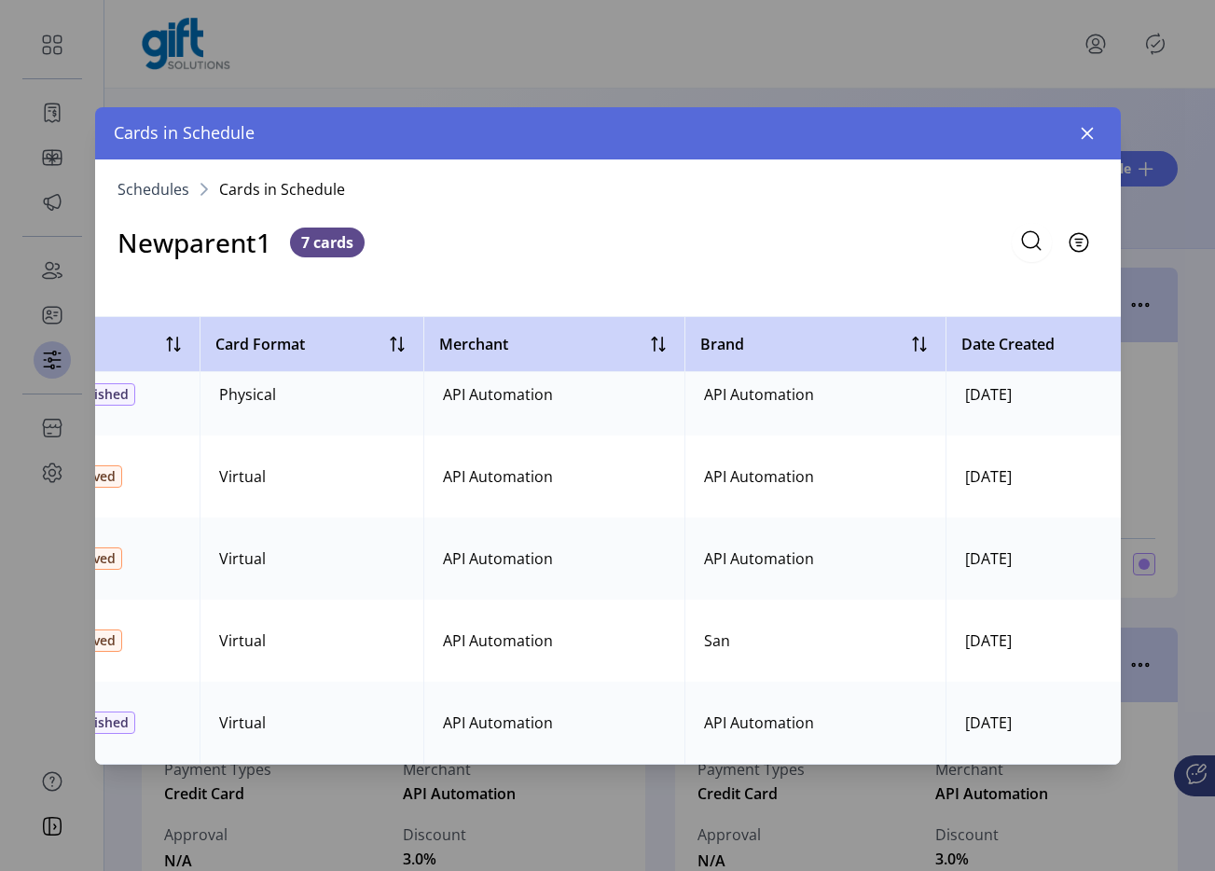
scroll to position [197, 544]
drag, startPoint x: 696, startPoint y: 546, endPoint x: 747, endPoint y: 548, distance: 50.4
click at [746, 548] on td "San" at bounding box center [814, 558] width 261 height 82
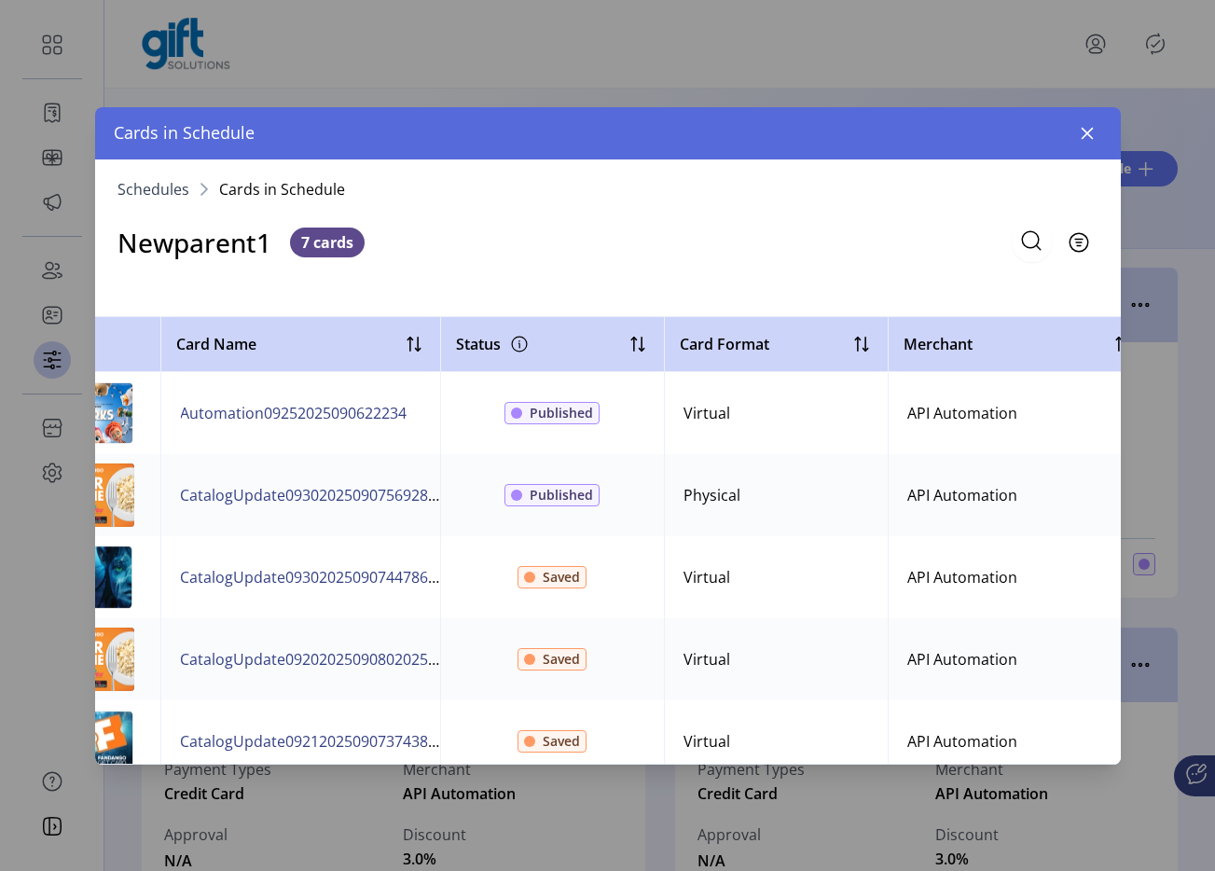
scroll to position [0, 0]
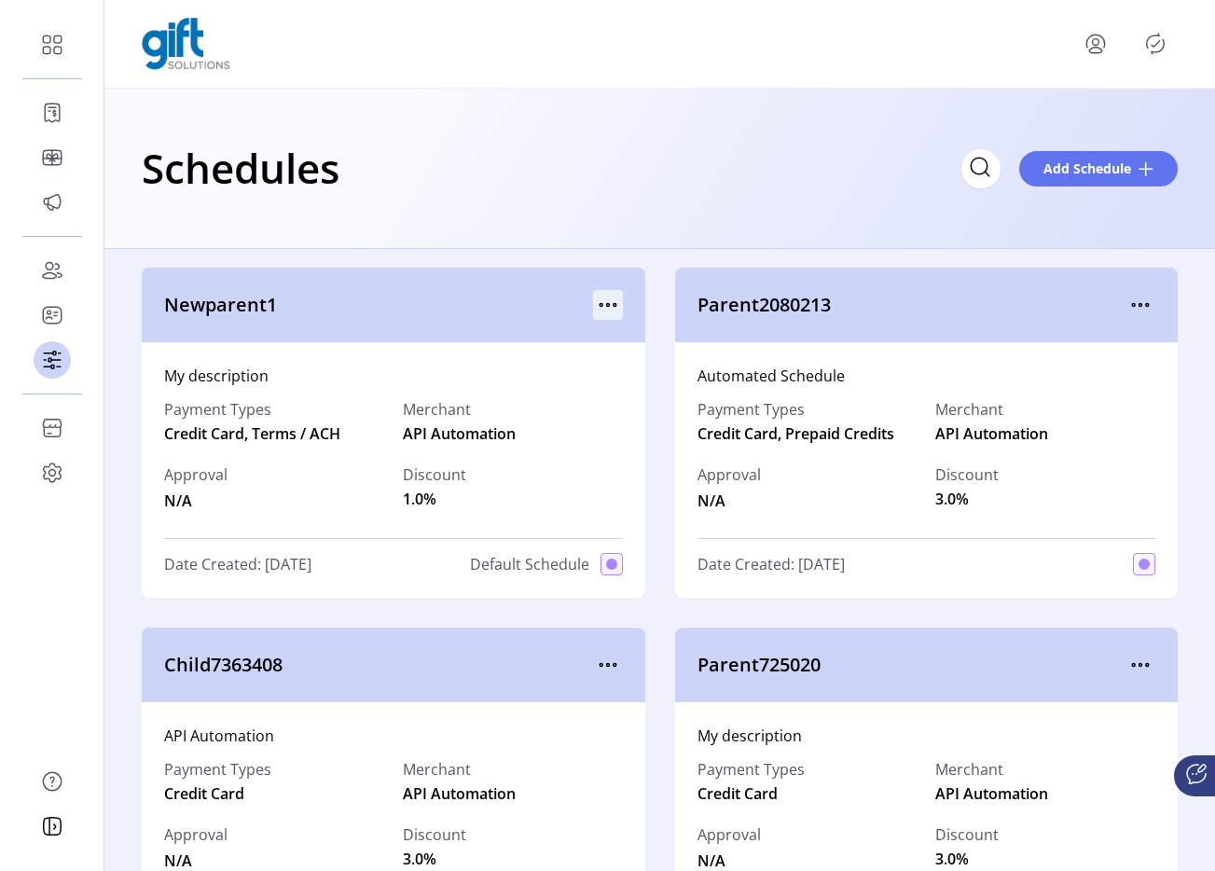
click at [606, 301] on icon "menu" at bounding box center [608, 305] width 30 height 30
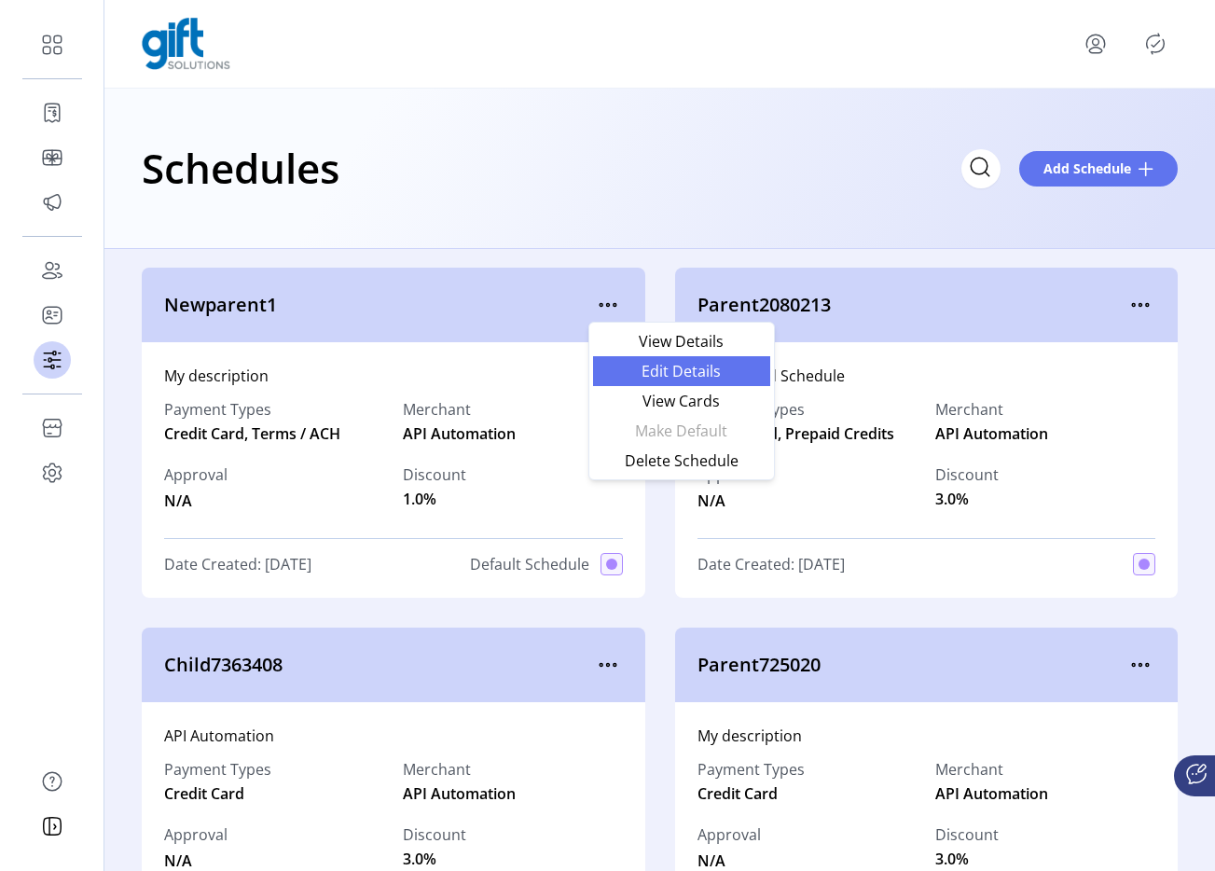
click at [661, 365] on span "Edit Details" at bounding box center [681, 371] width 155 height 15
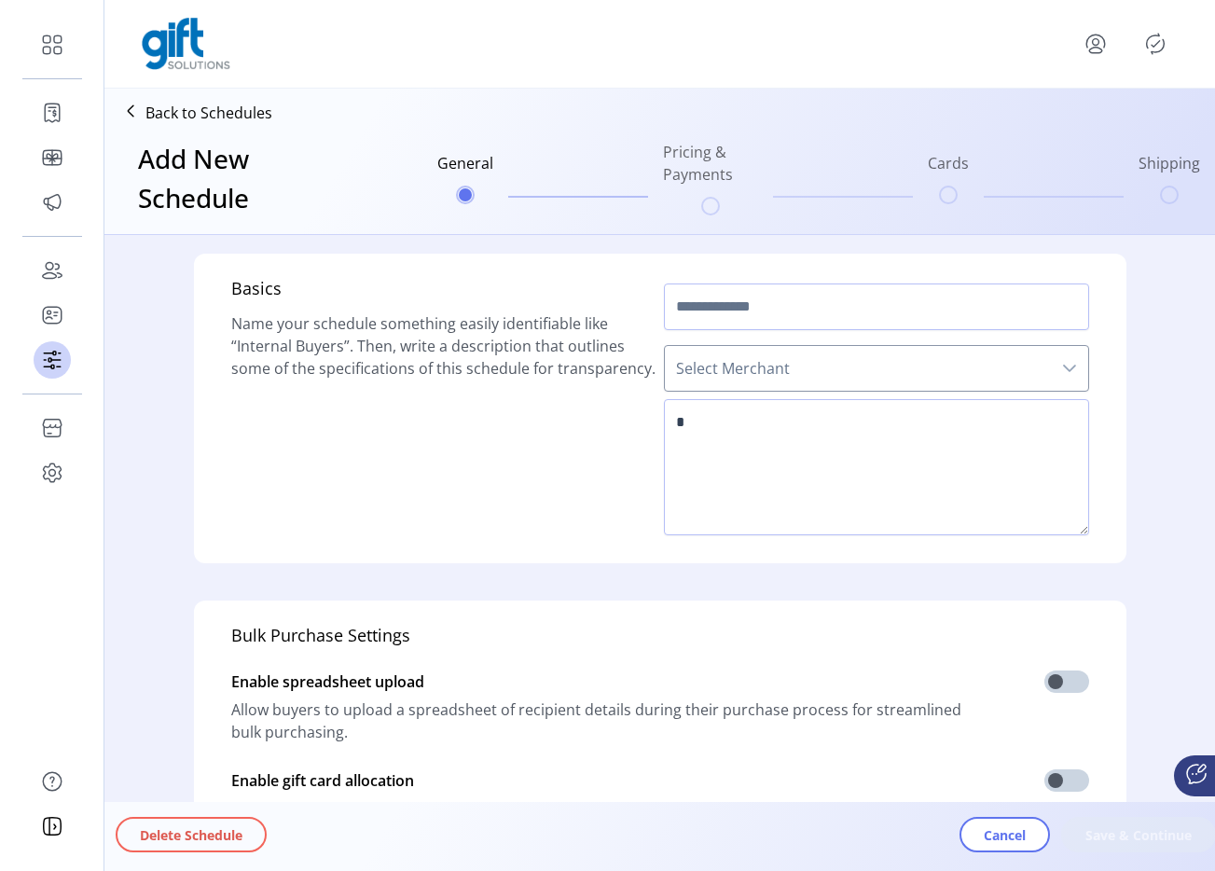
type input "**********"
type textarea "**********"
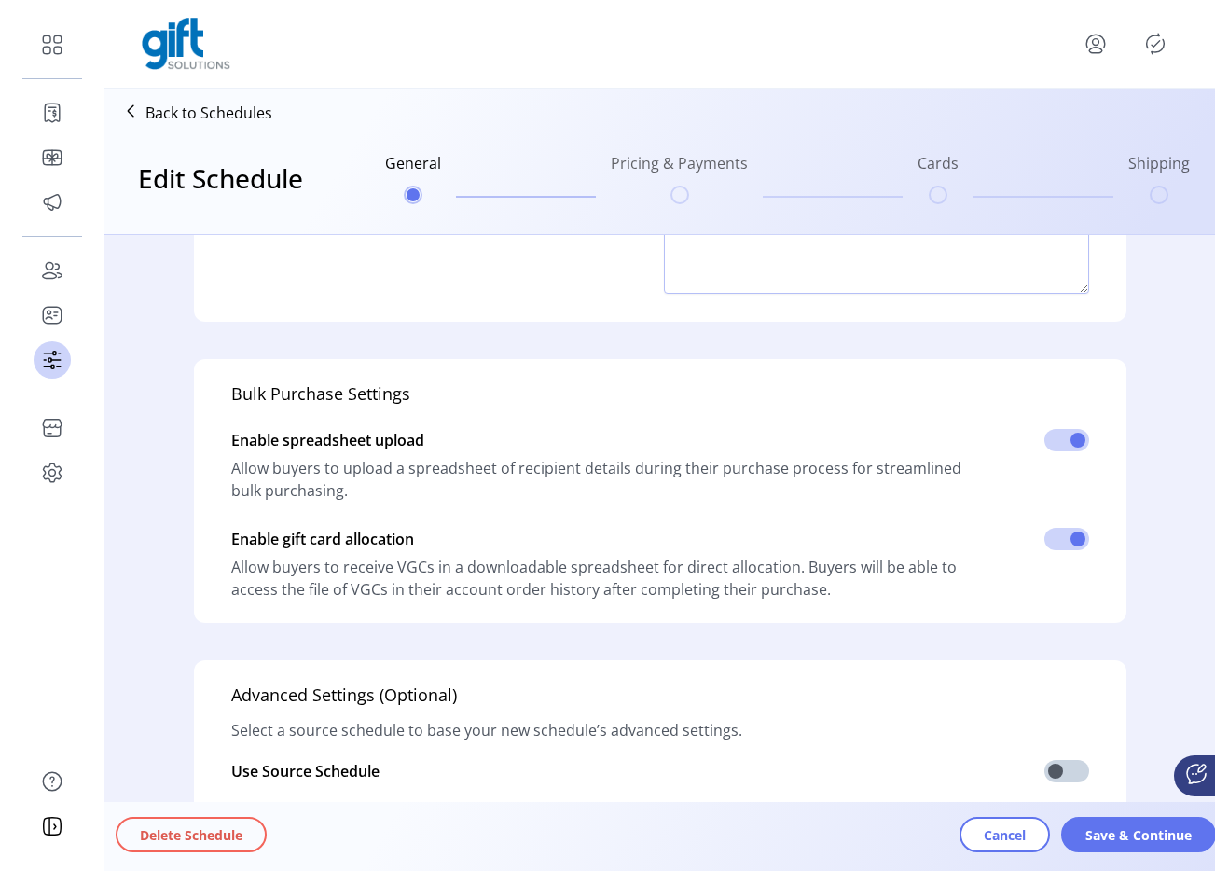
scroll to position [356, 0]
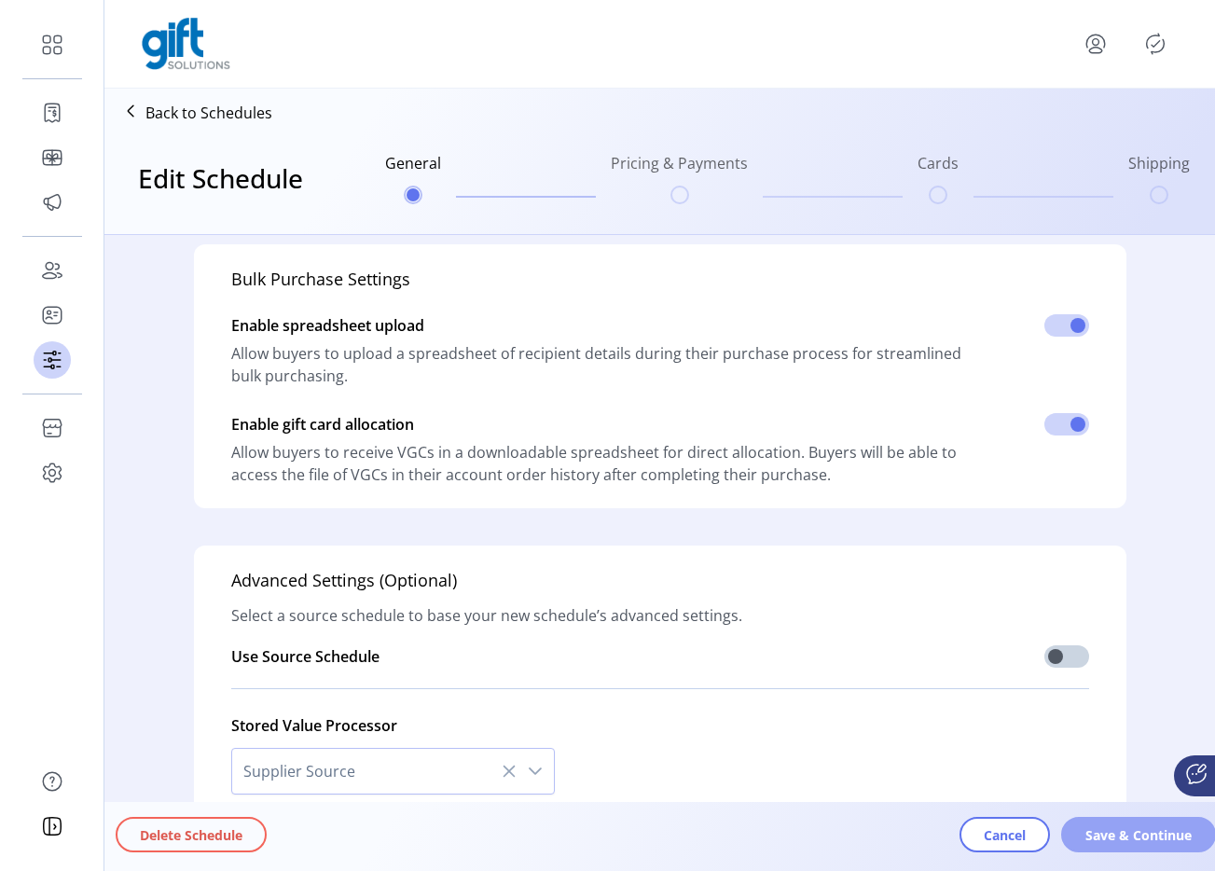
click at [1112, 820] on button "Save & Continue" at bounding box center [1138, 834] width 155 height 35
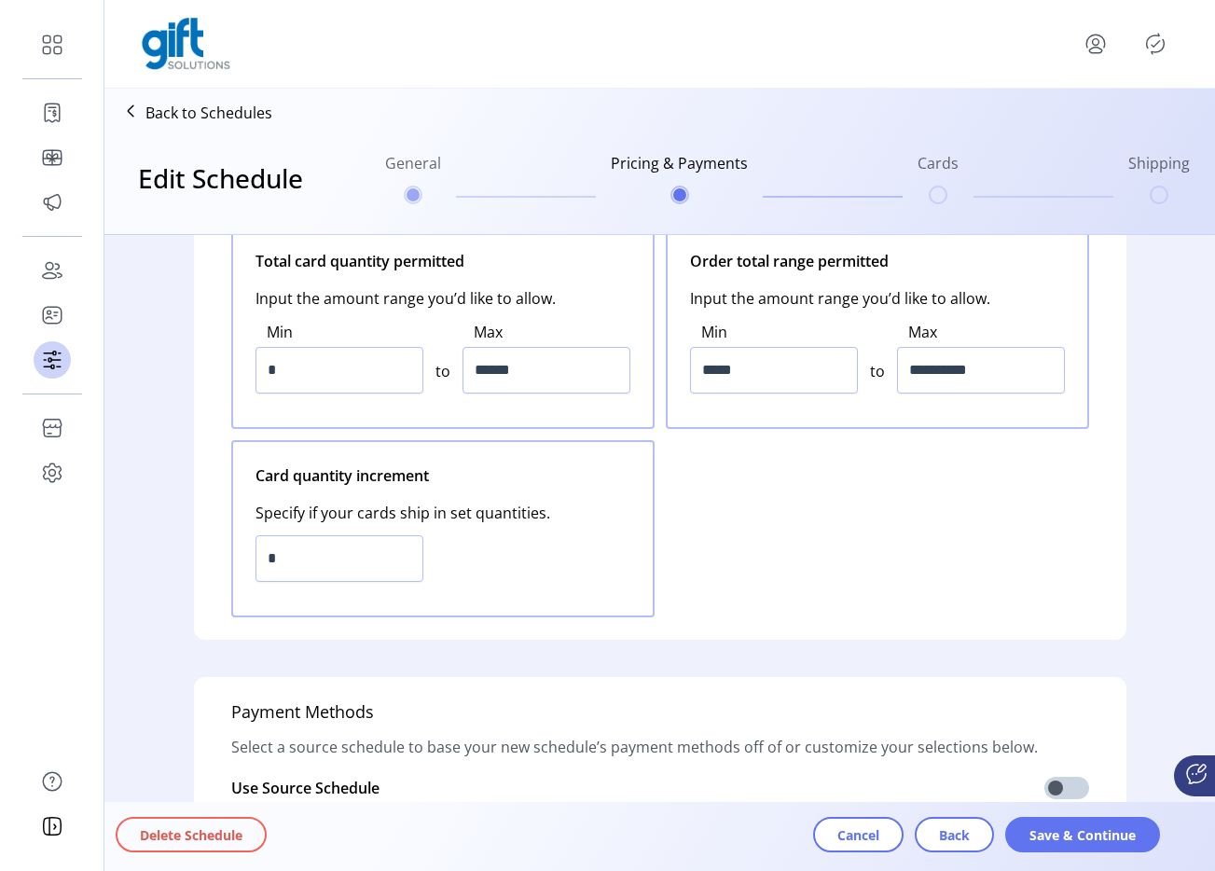
scroll to position [0, 0]
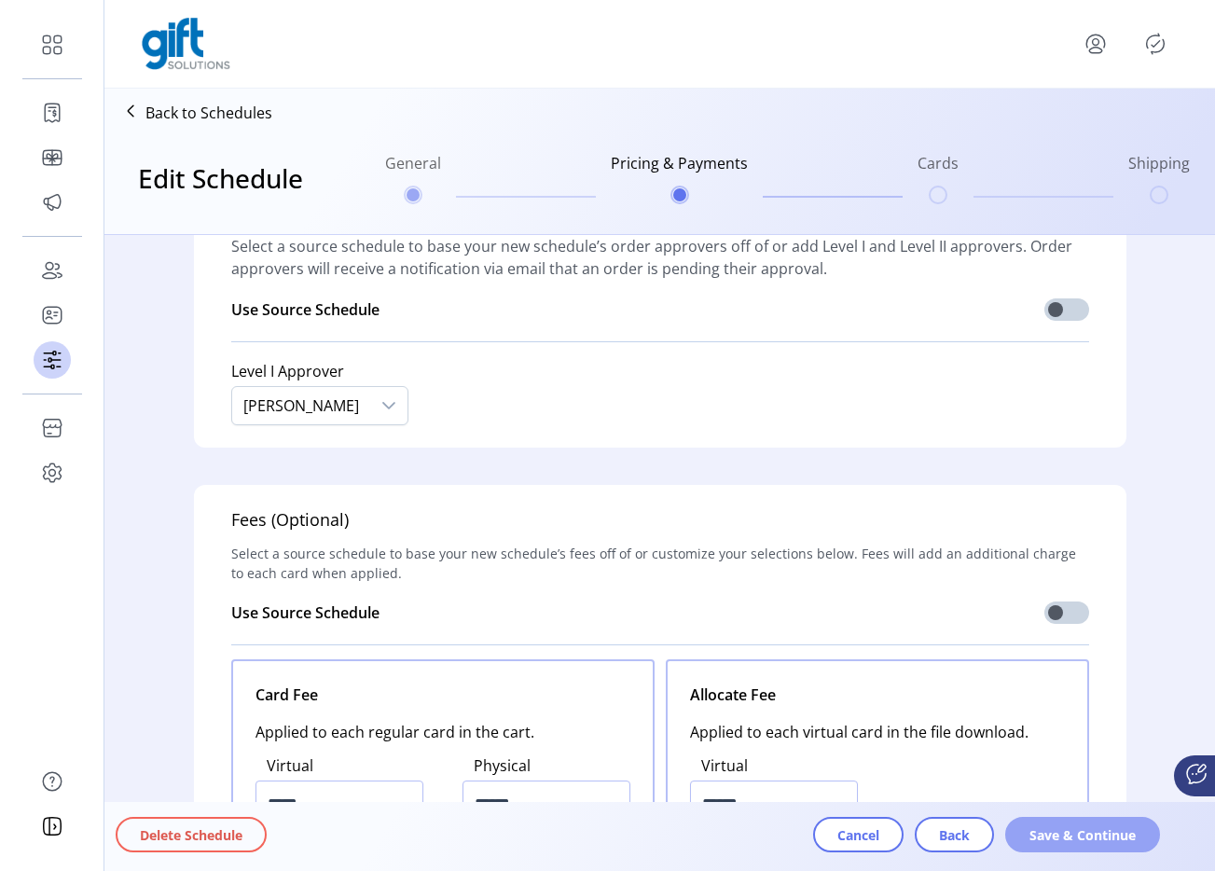
click at [1074, 834] on span "Save & Continue" at bounding box center [1082, 835] width 106 height 20
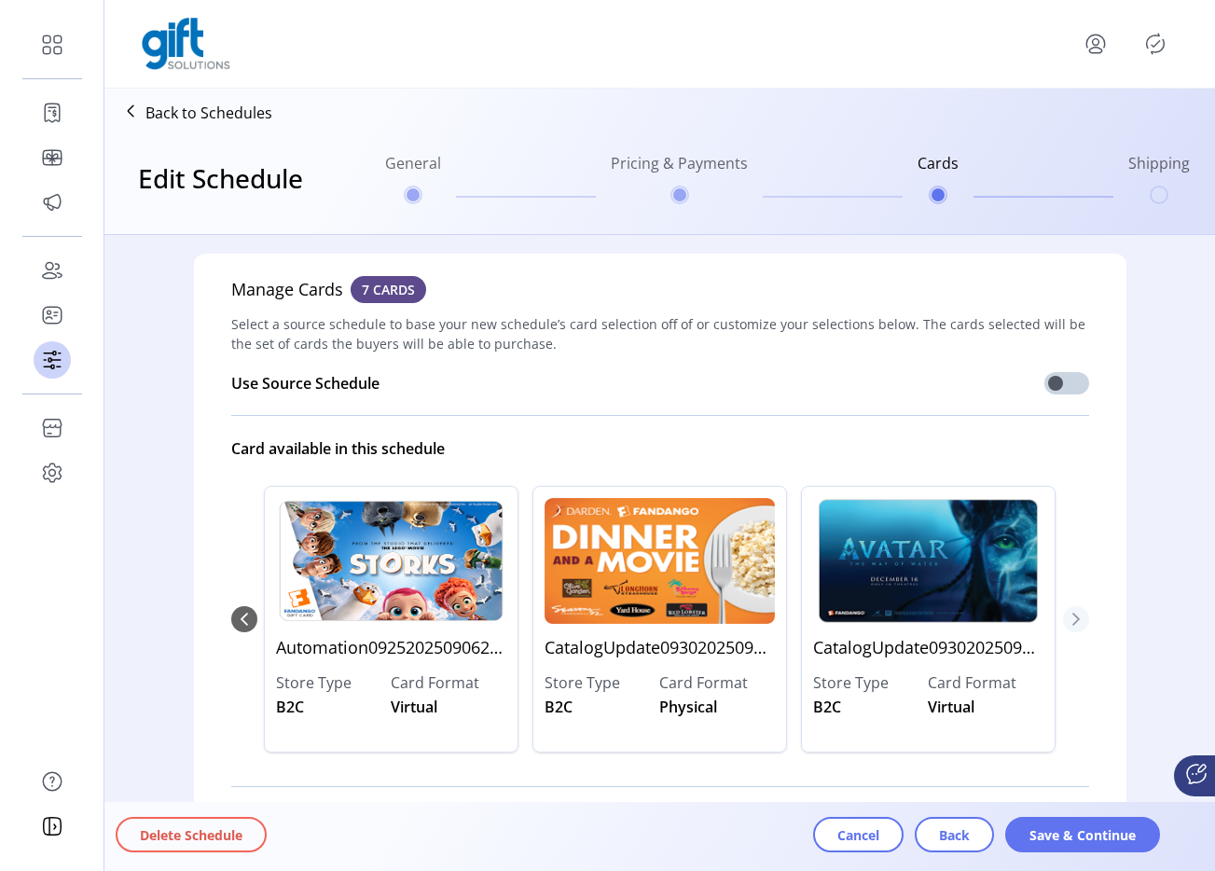
click at [1068, 613] on icon "Next Page" at bounding box center [1075, 619] width 15 height 15
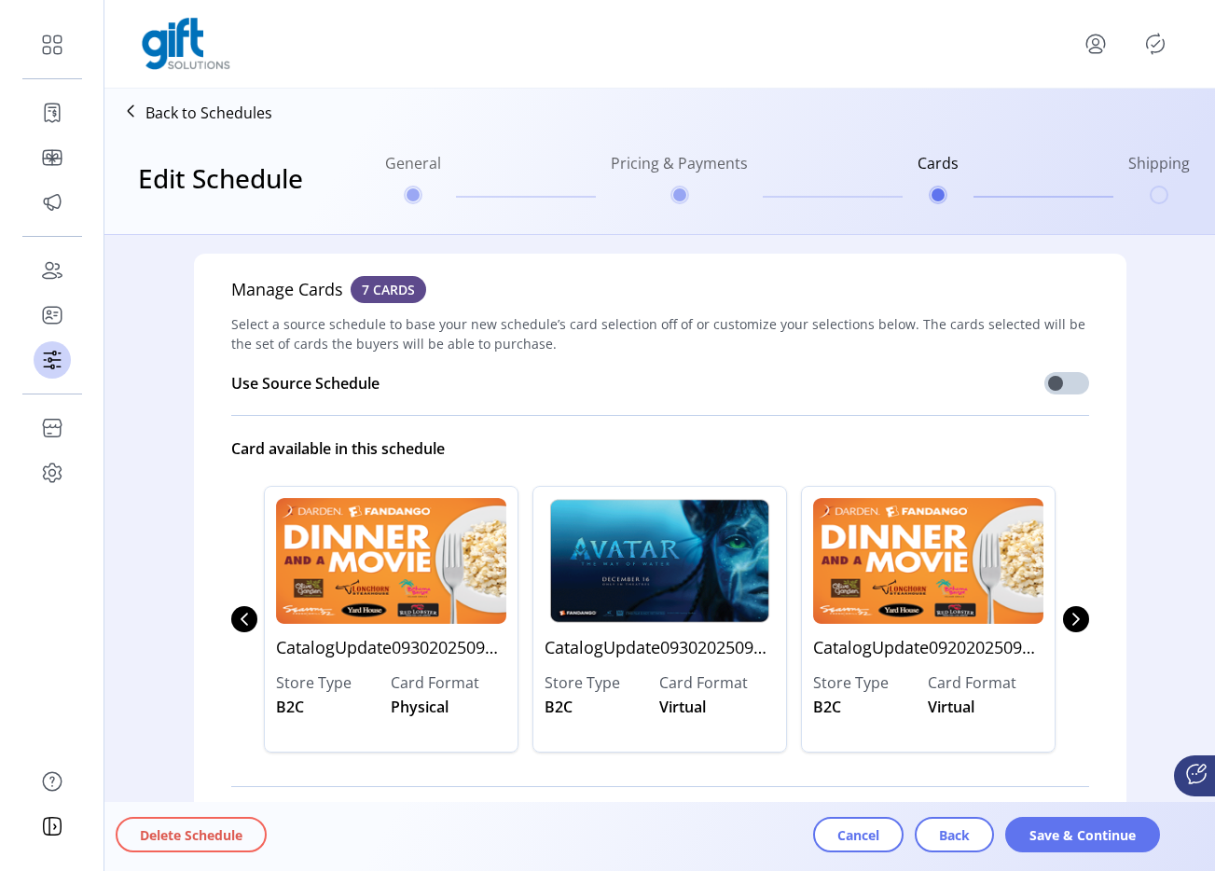
drag, startPoint x: 344, startPoint y: 287, endPoint x: 476, endPoint y: 287, distance: 131.5
click at [476, 287] on div "Manage Cards 7 CARDS Select a source schedule to base your new schedule’s card …" at bounding box center [660, 584] width 932 height 660
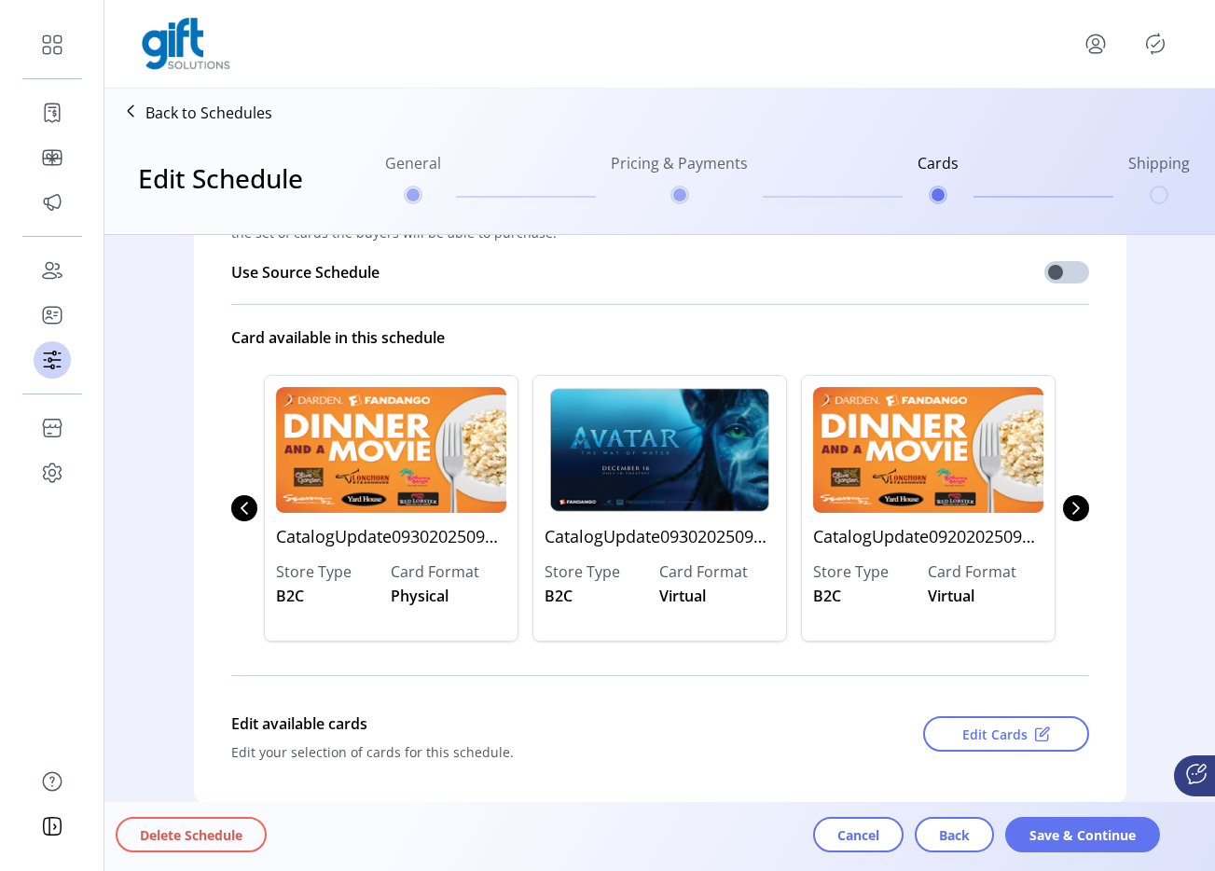
scroll to position [144, 0]
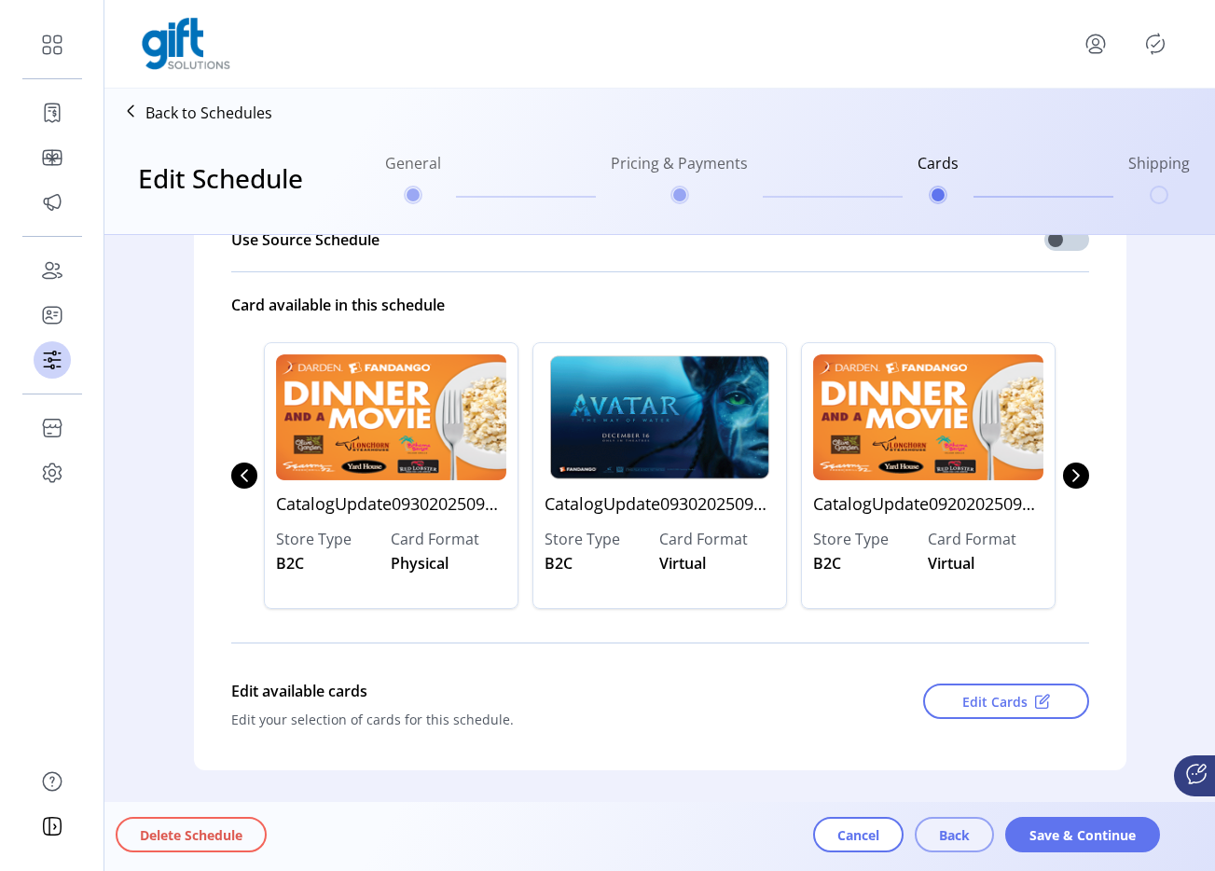
click at [939, 825] on span "Back" at bounding box center [954, 835] width 31 height 20
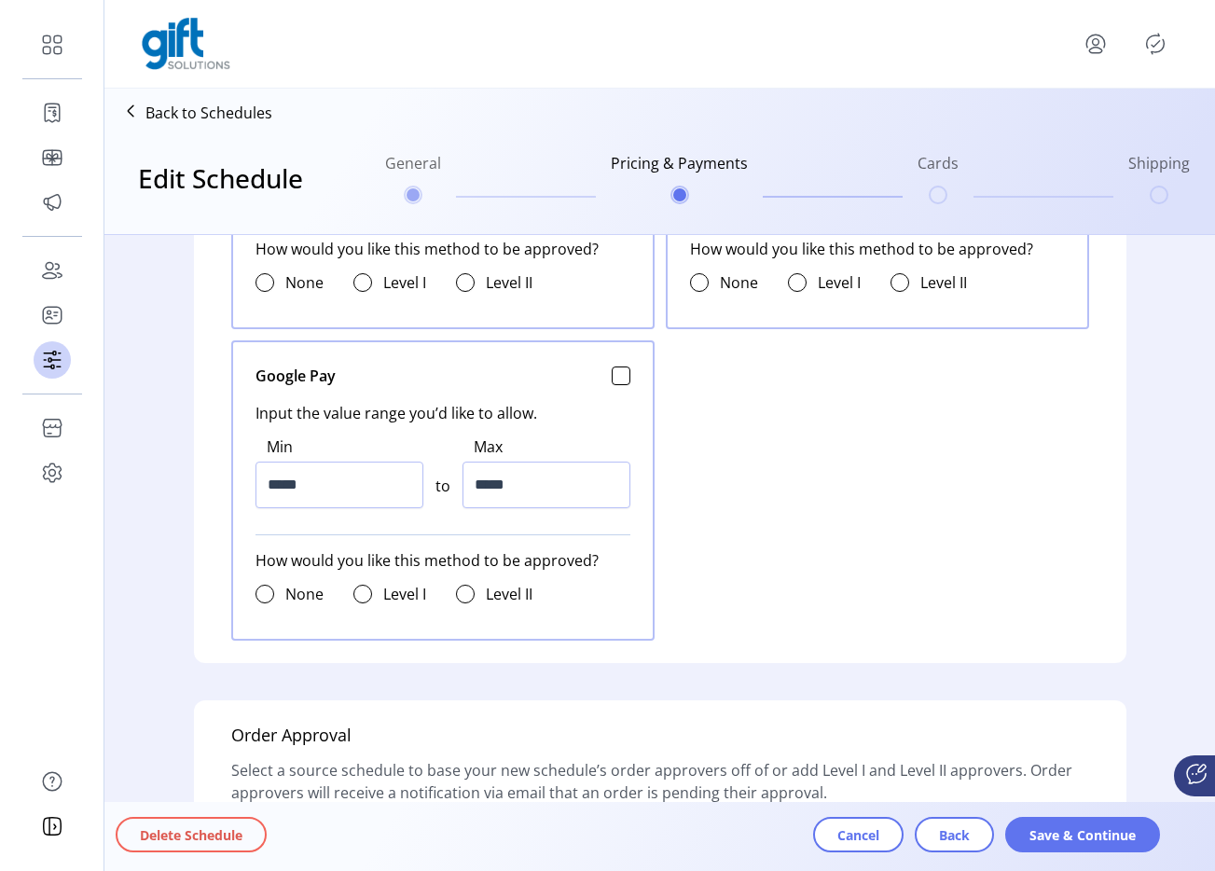
scroll to position [1325, 0]
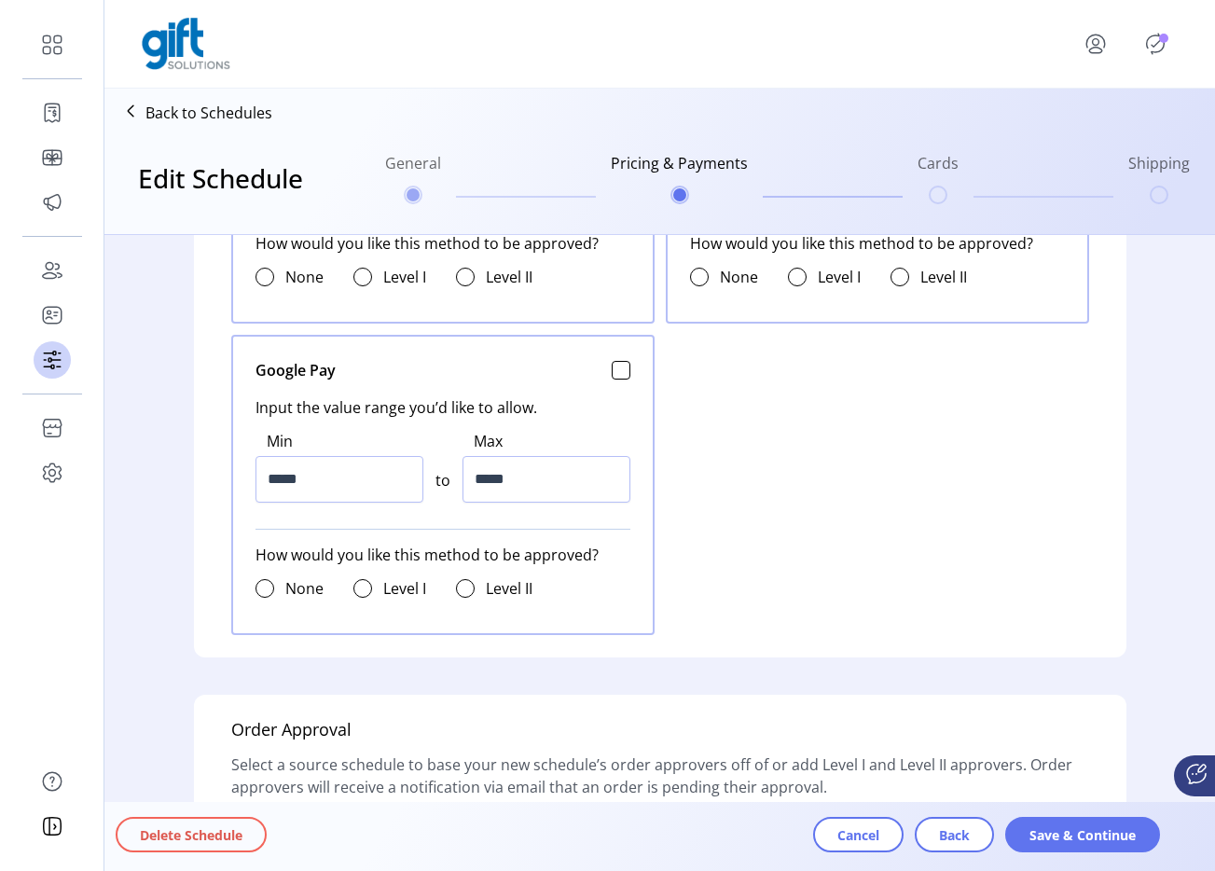
click at [240, 117] on p "Back to Schedules" at bounding box center [208, 113] width 127 height 22
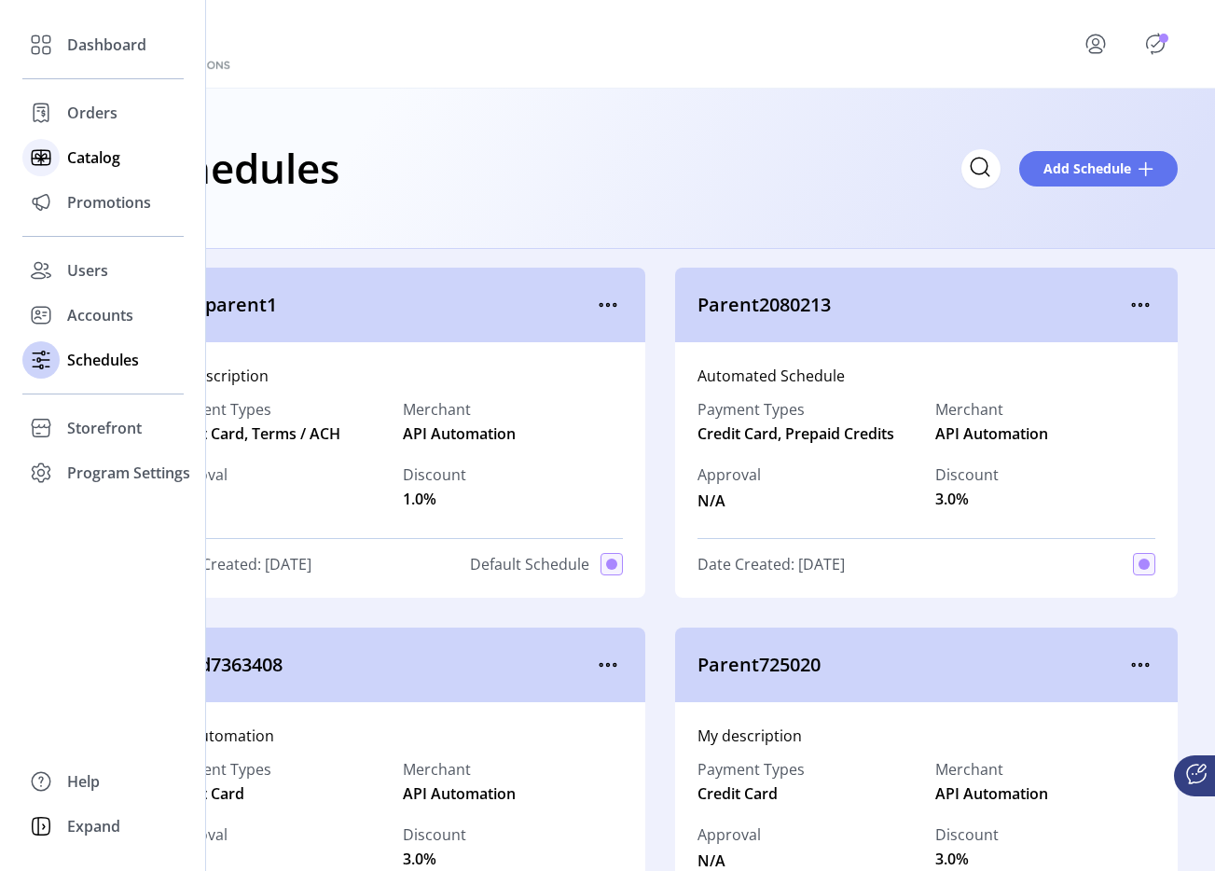
click at [67, 148] on span "Catalog" at bounding box center [93, 157] width 53 height 22
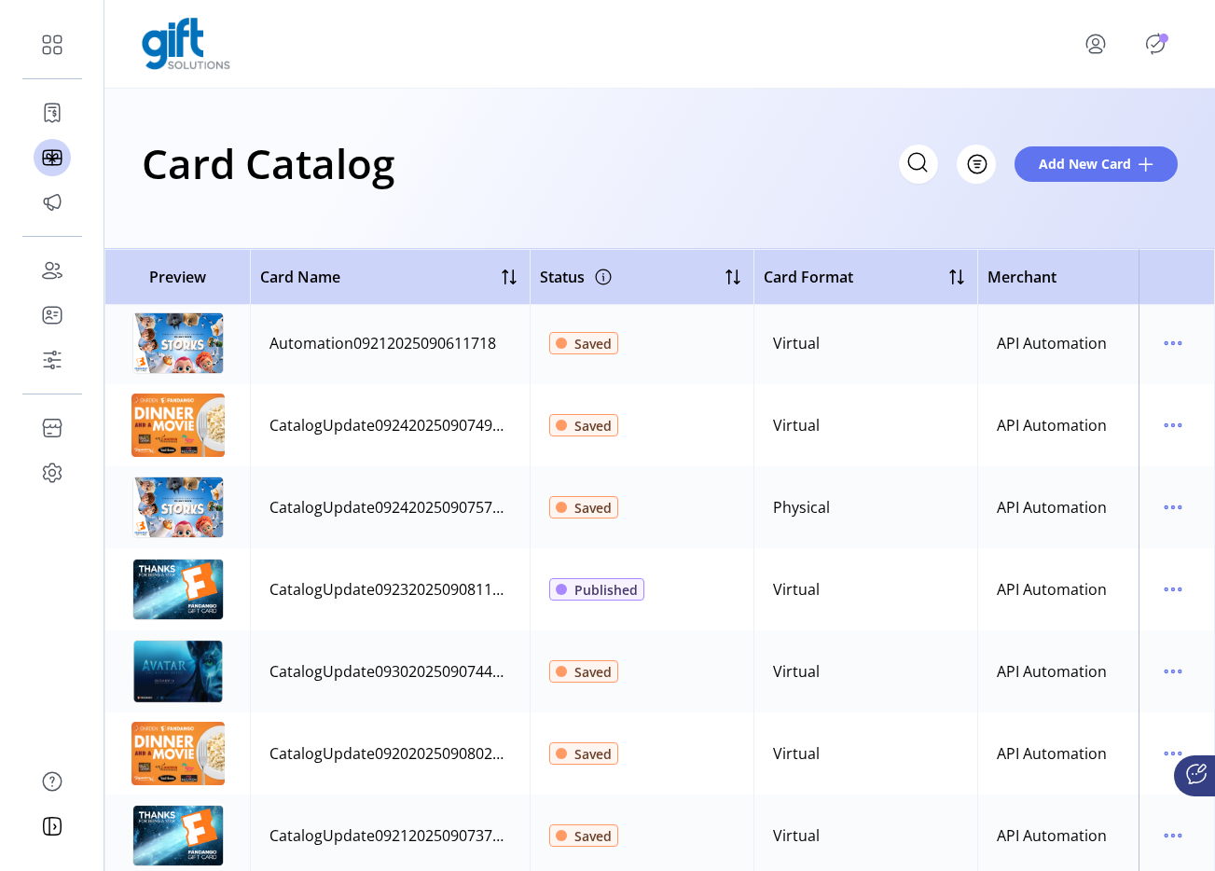
scroll to position [1342, 0]
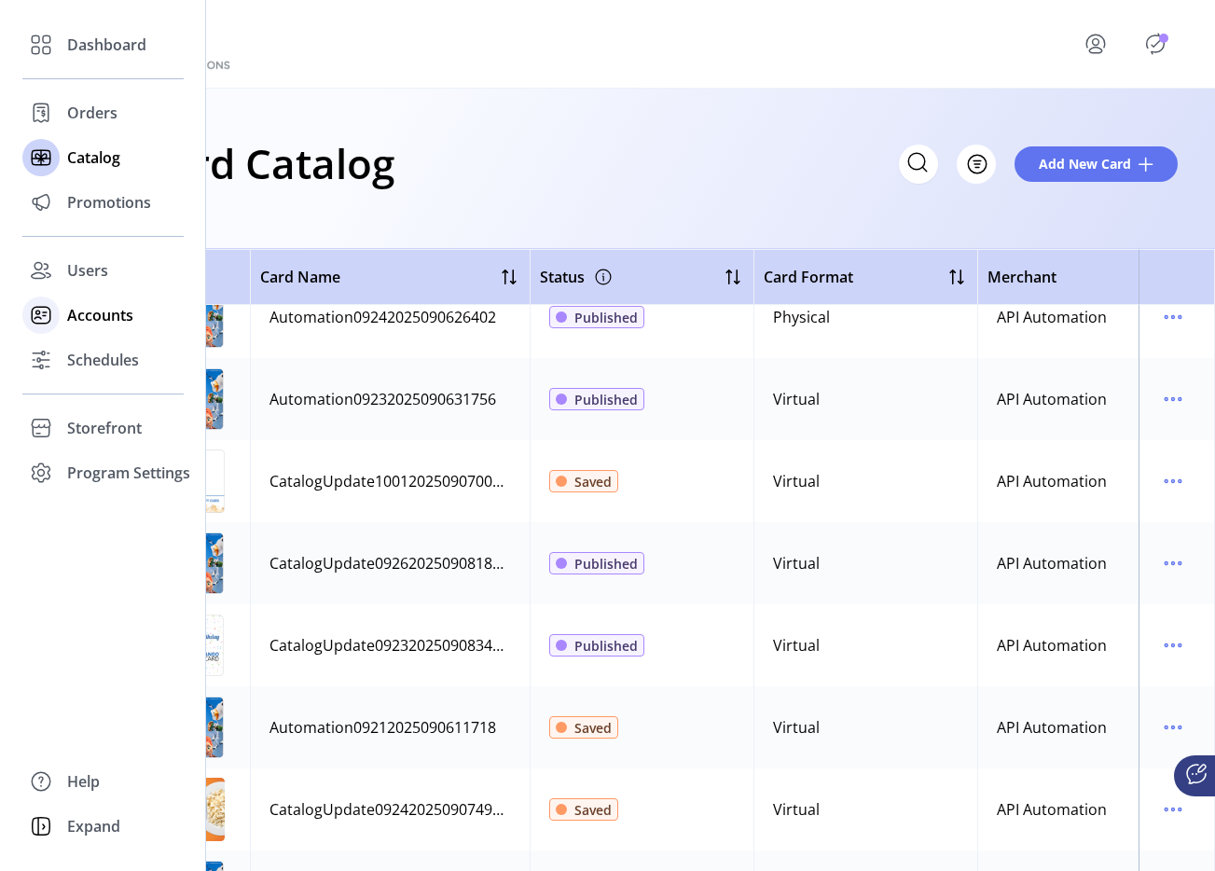
click at [76, 310] on span "Accounts" at bounding box center [100, 315] width 66 height 22
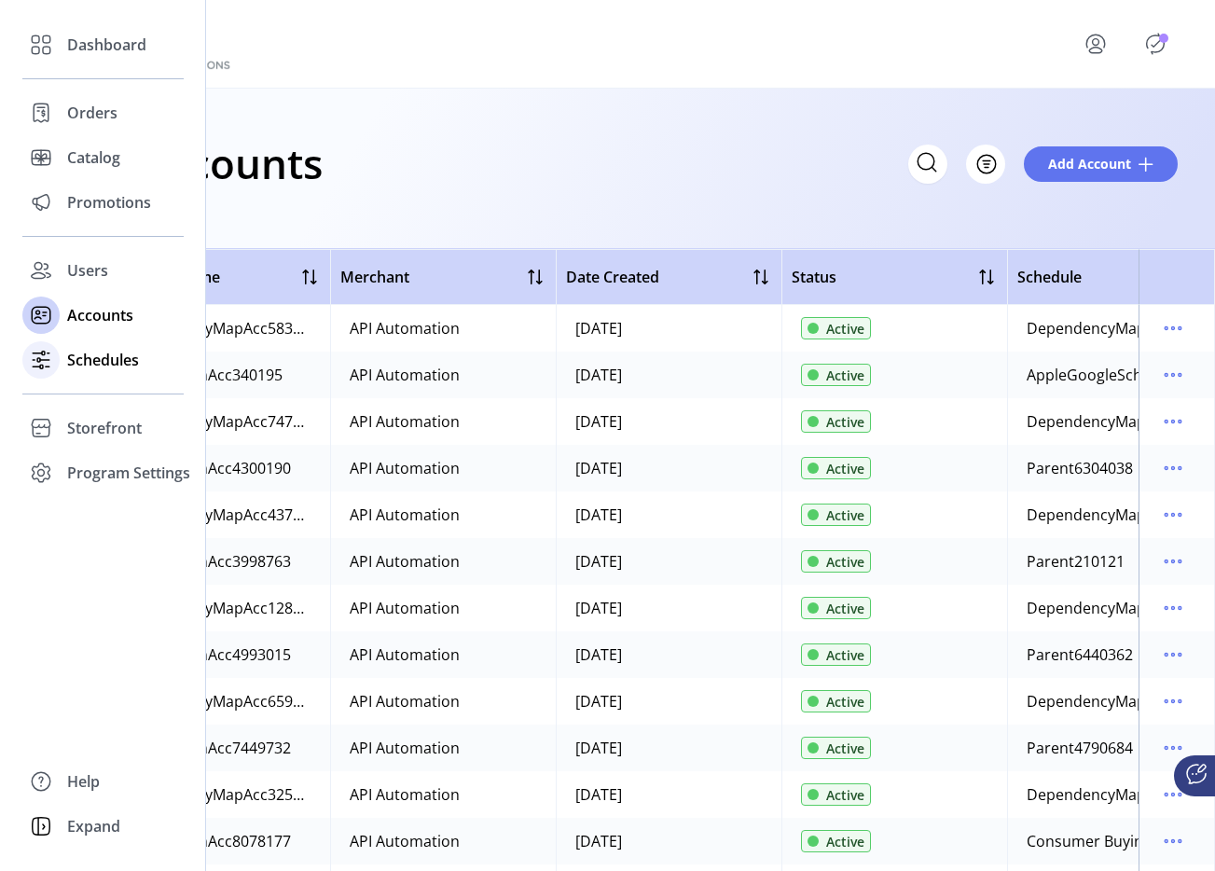
click at [48, 368] on icon at bounding box center [41, 360] width 30 height 30
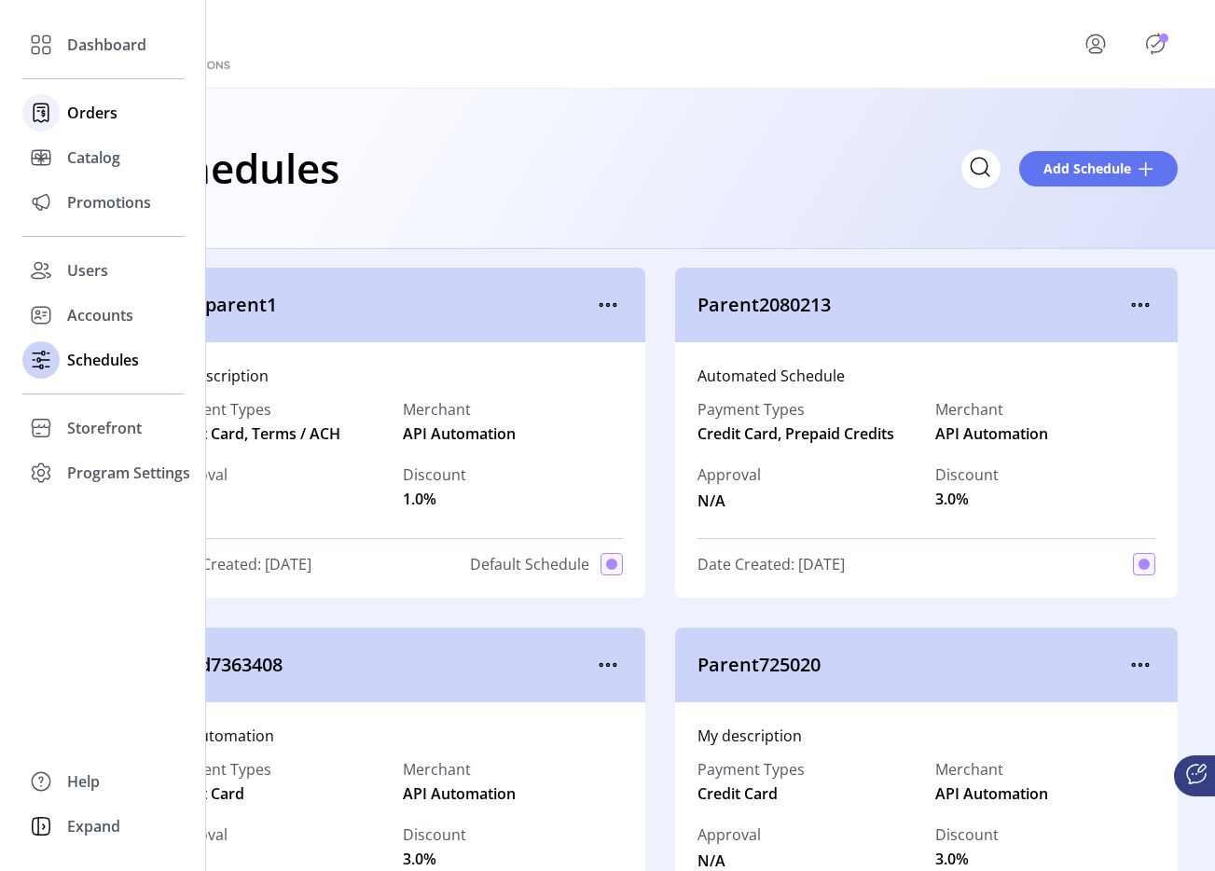
click at [40, 95] on div at bounding box center [40, 112] width 37 height 37
click at [73, 109] on span "Orders" at bounding box center [92, 113] width 50 height 22
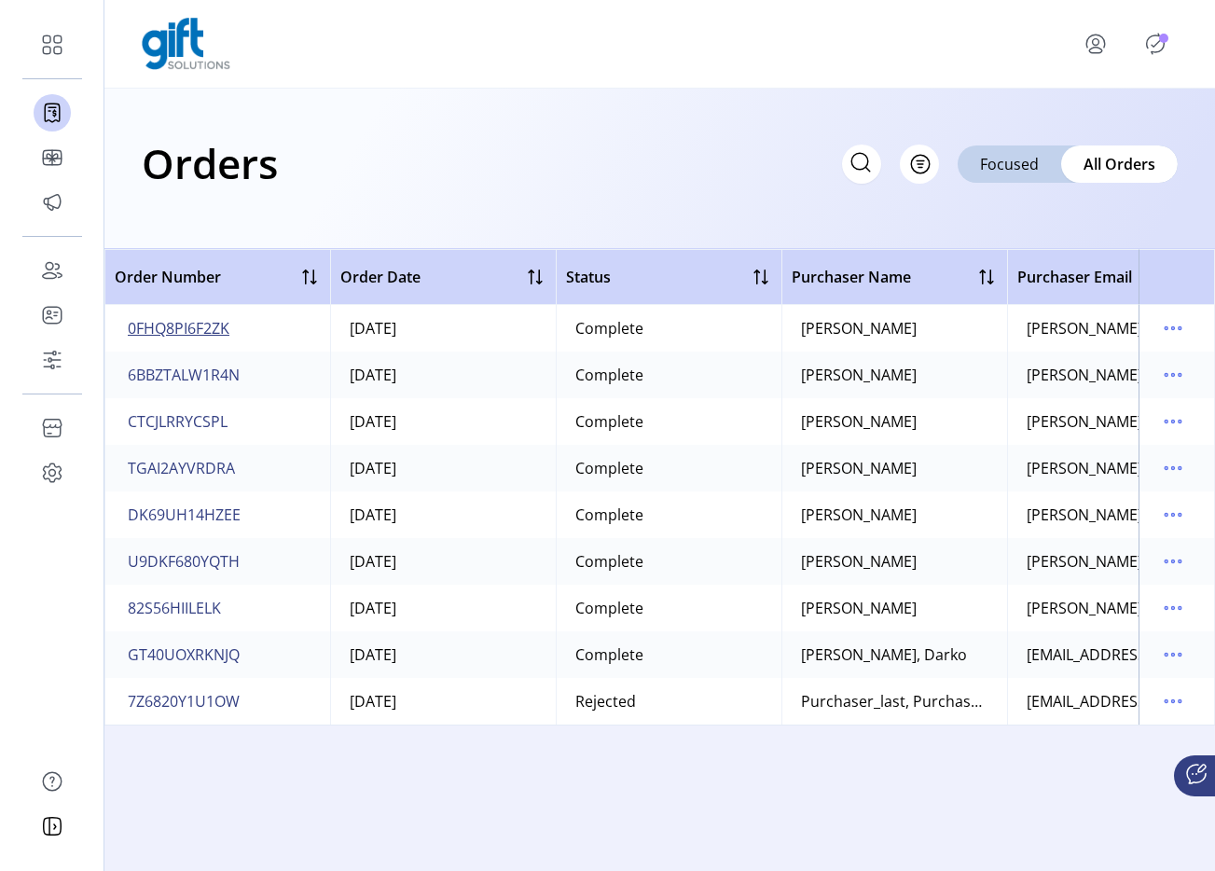
click at [219, 323] on span "0FHQ8PI6F2ZK" at bounding box center [179, 328] width 102 height 22
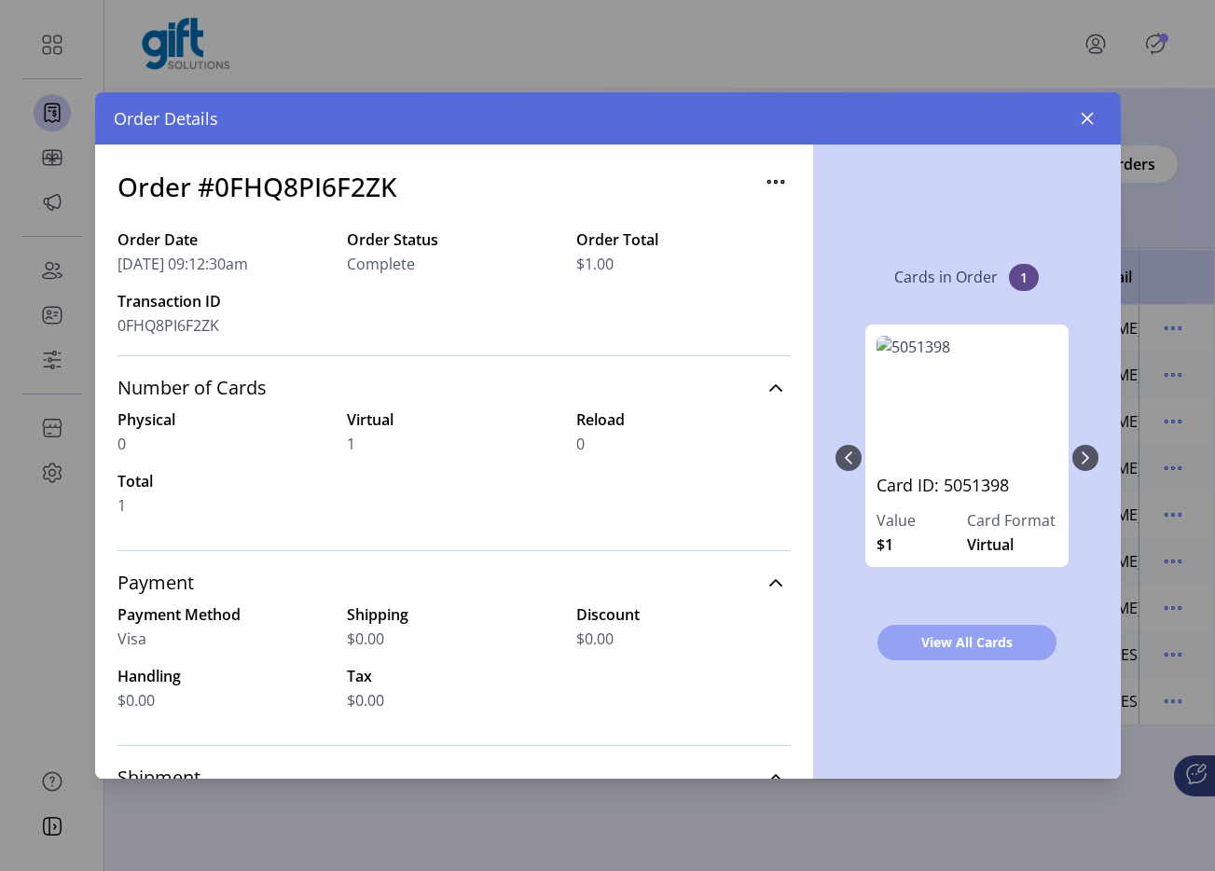
click at [998, 642] on span "View All Cards" at bounding box center [967, 642] width 131 height 20
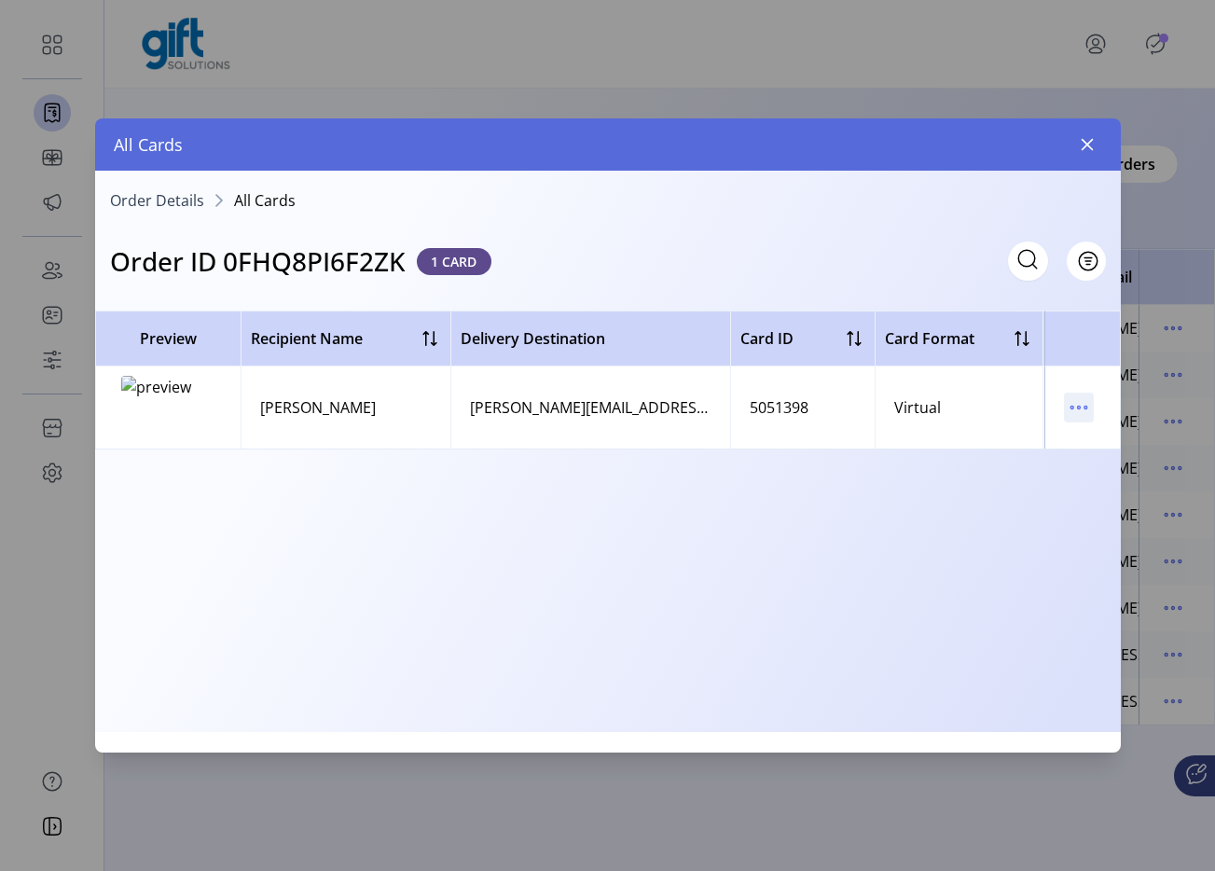
click at [1064, 409] on p-button at bounding box center [1079, 411] width 30 height 21
click at [1079, 412] on icon "menu" at bounding box center [1079, 408] width 30 height 30
click at [1068, 432] on link "View Card Details" at bounding box center [1000, 444] width 177 height 30
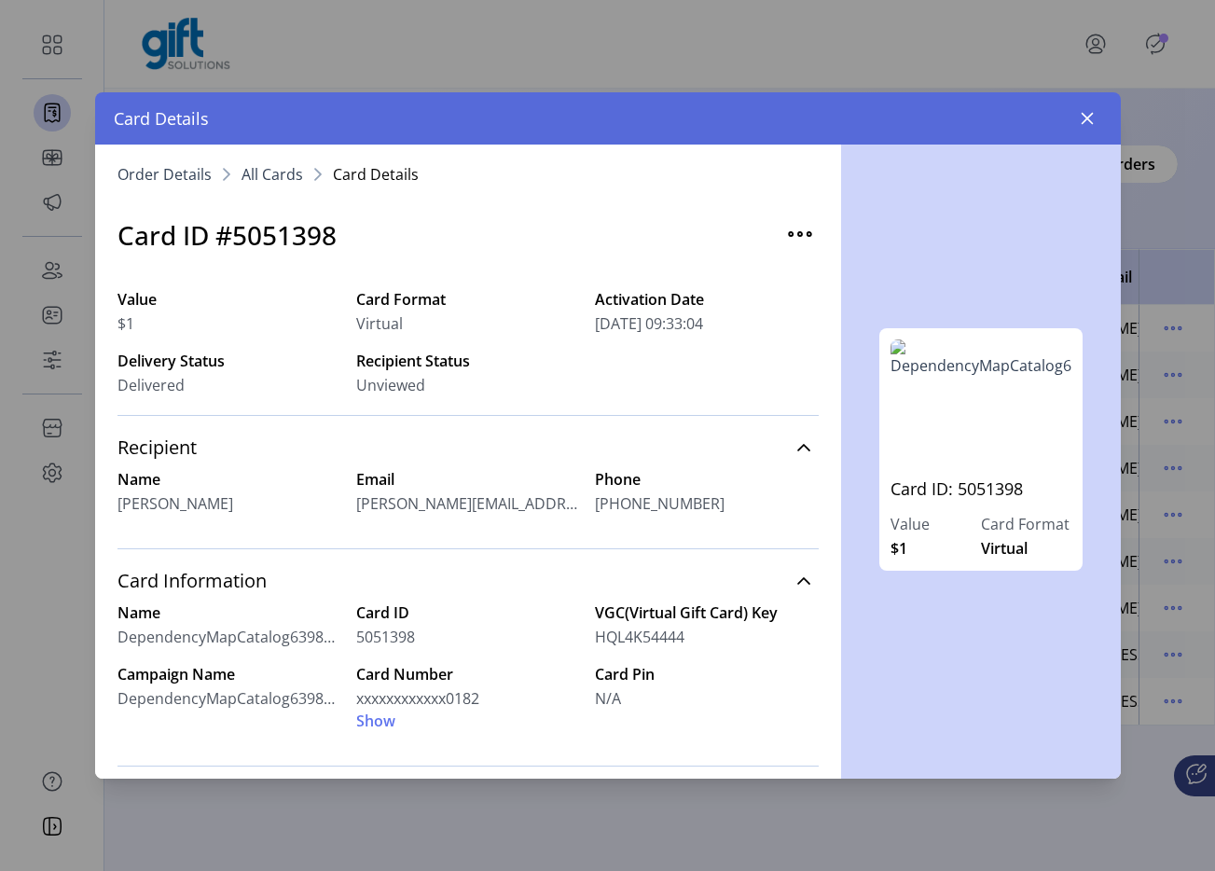
drag, startPoint x: 592, startPoint y: 313, endPoint x: 778, endPoint y: 313, distance: 185.5
click at [778, 313] on div "[DATE] 09:33:04" at bounding box center [707, 323] width 224 height 22
click at [1082, 119] on icon "button" at bounding box center [1087, 118] width 15 height 15
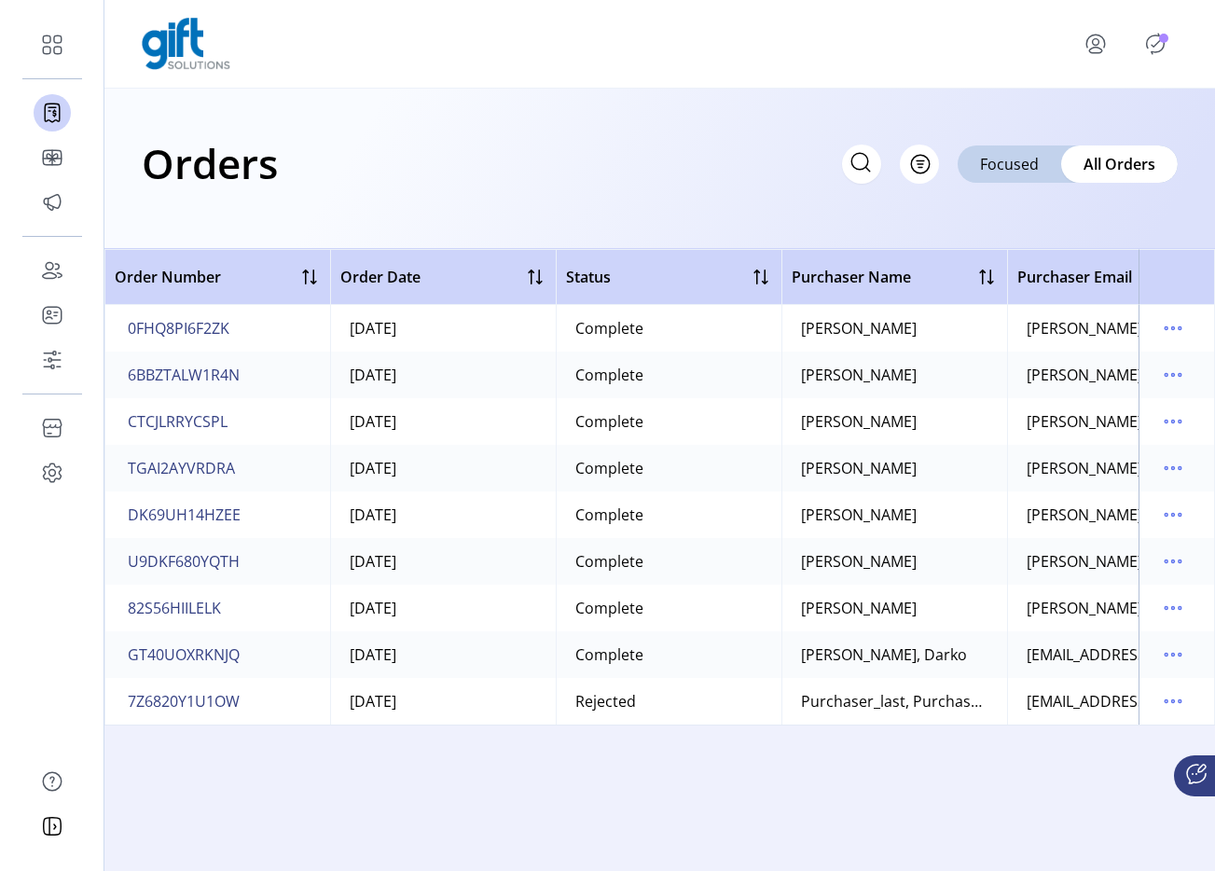
click at [1170, 38] on span "Publisher Panel" at bounding box center [1181, 42] width 22 height 15
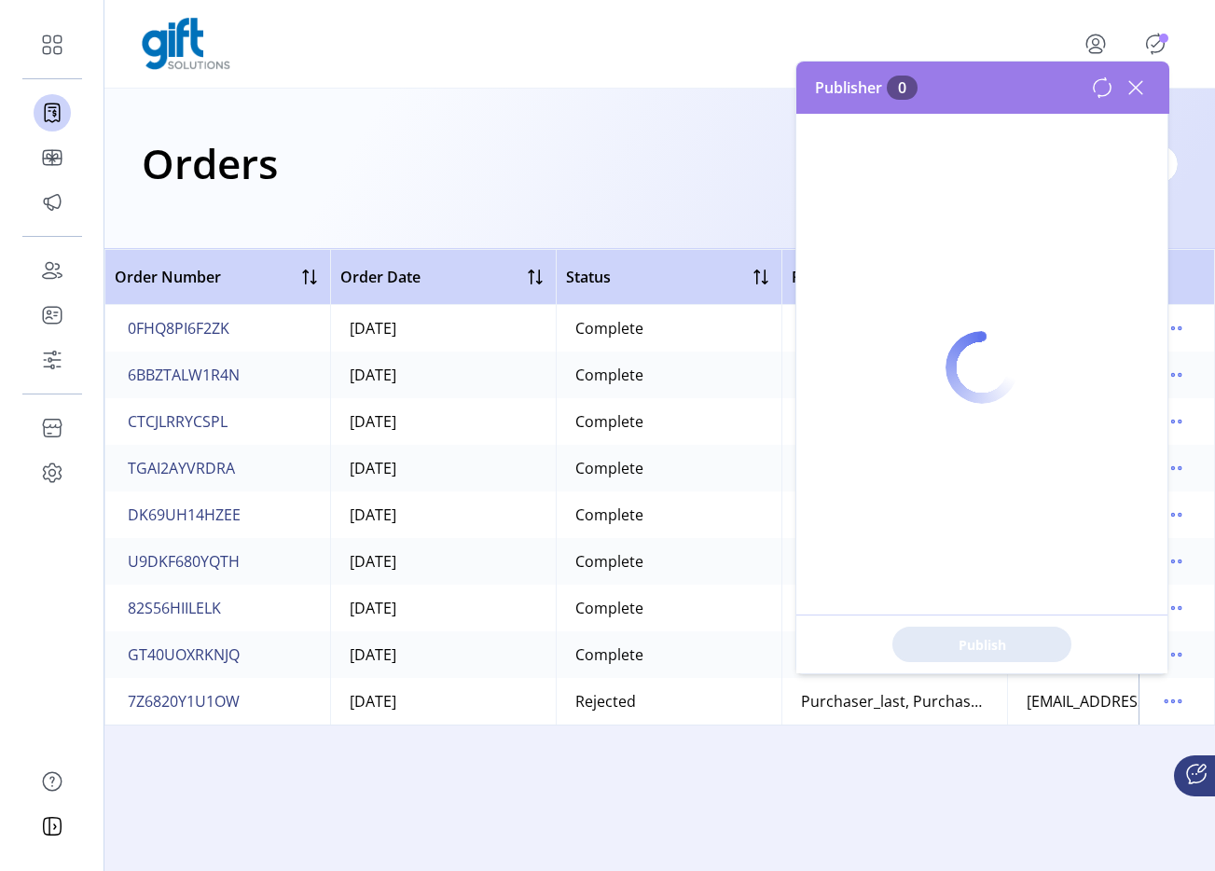
click at [1159, 46] on icon "Publisher Panel" at bounding box center [1155, 44] width 30 height 30
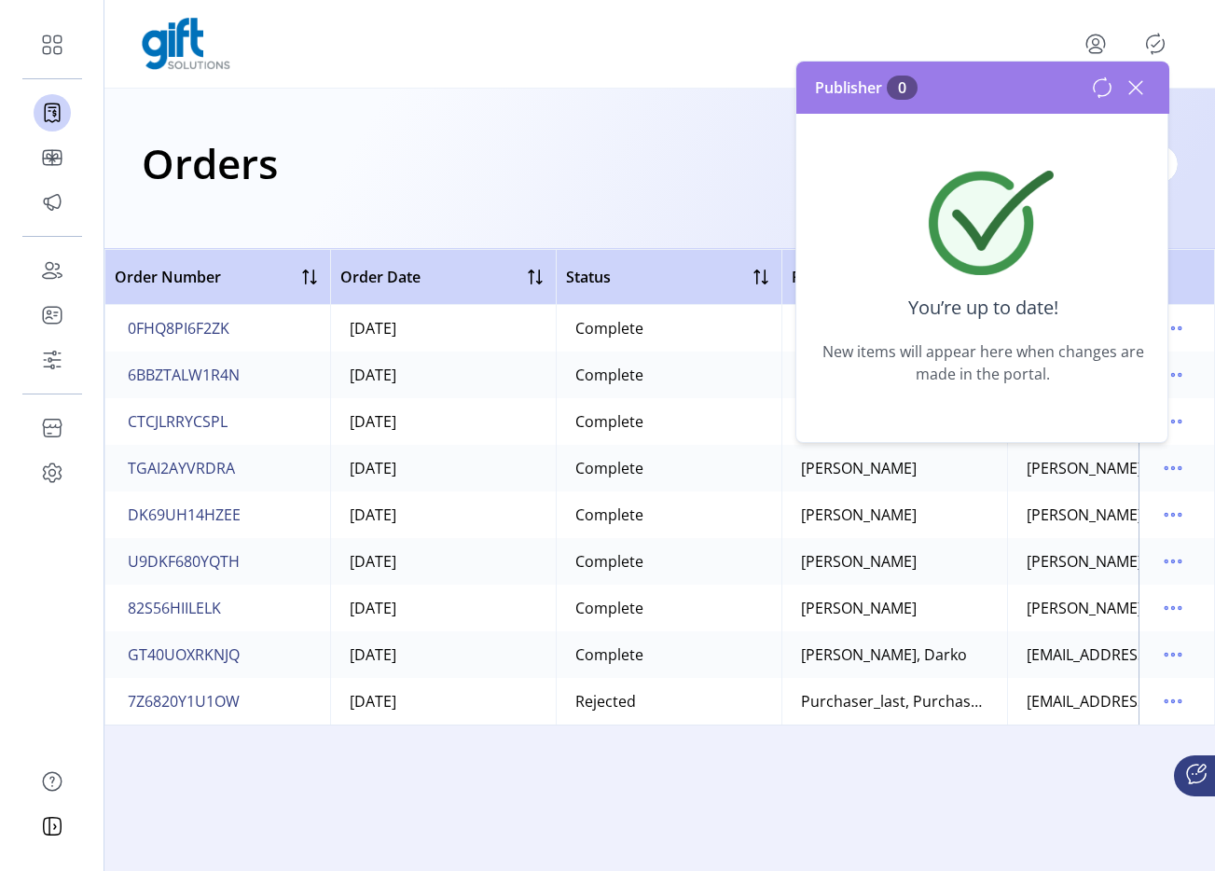
click at [1131, 83] on icon at bounding box center [1135, 87] width 13 height 13
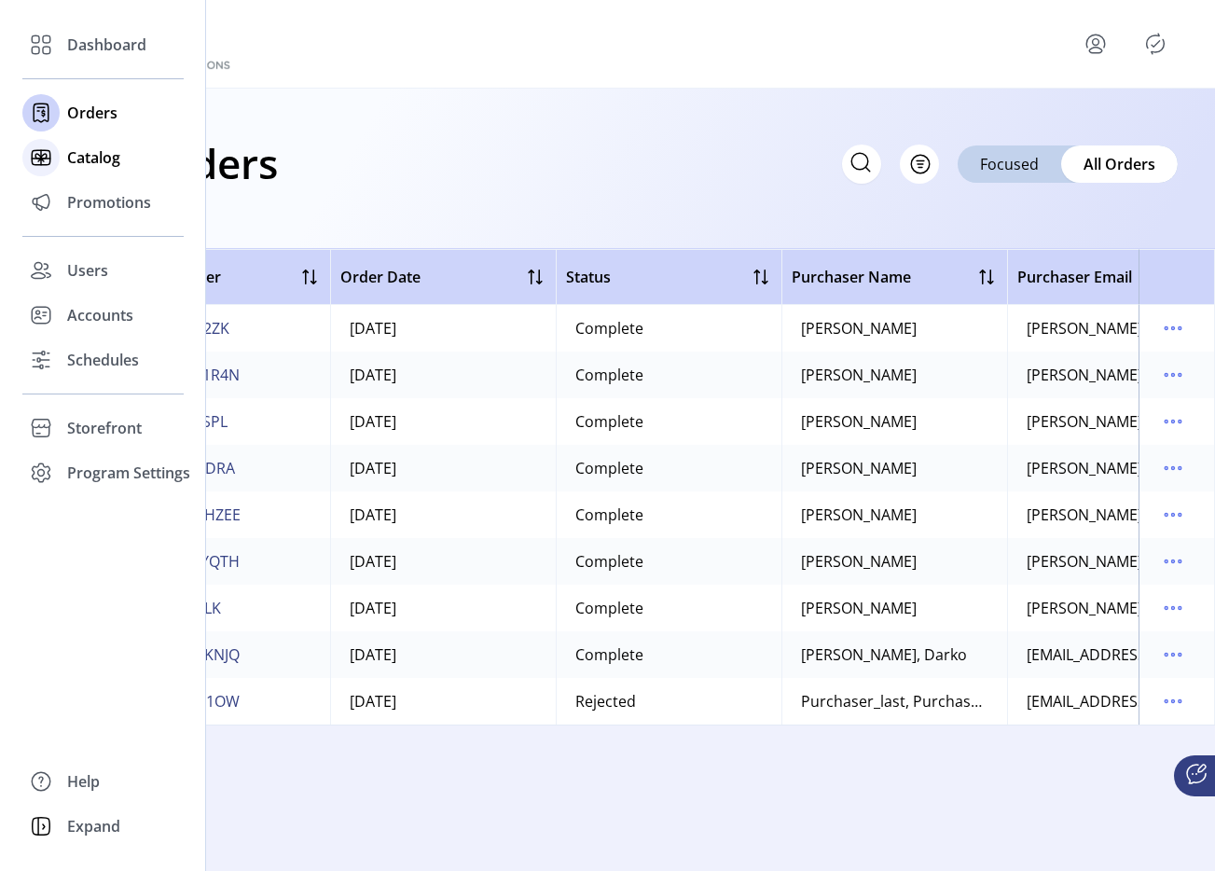
click at [53, 160] on icon at bounding box center [41, 158] width 30 height 30
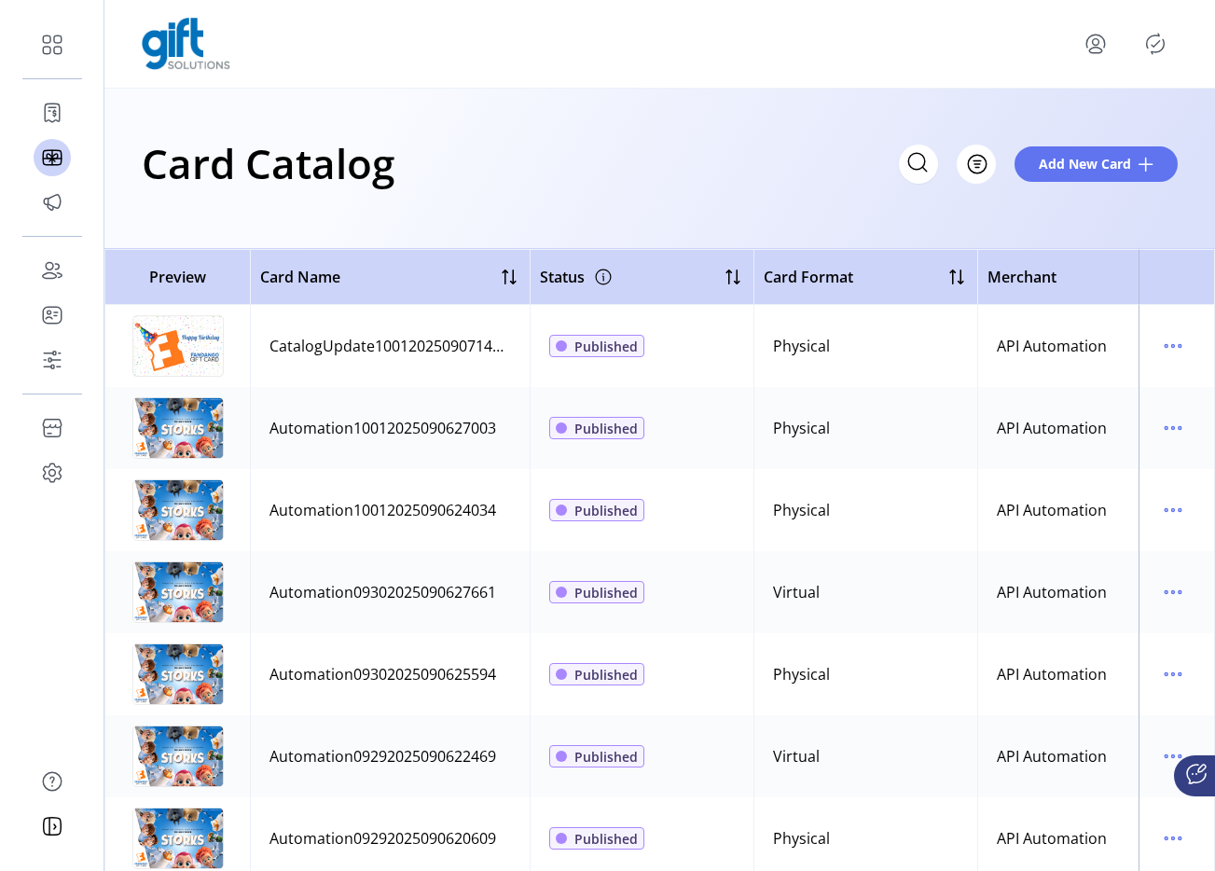
click at [1100, 41] on icon "menu" at bounding box center [1096, 44] width 30 height 30
click at [1100, 53] on icon "menu" at bounding box center [1096, 44] width 30 height 30
click at [1055, 118] on span "Sign Out" at bounding box center [1058, 124] width 140 height 15
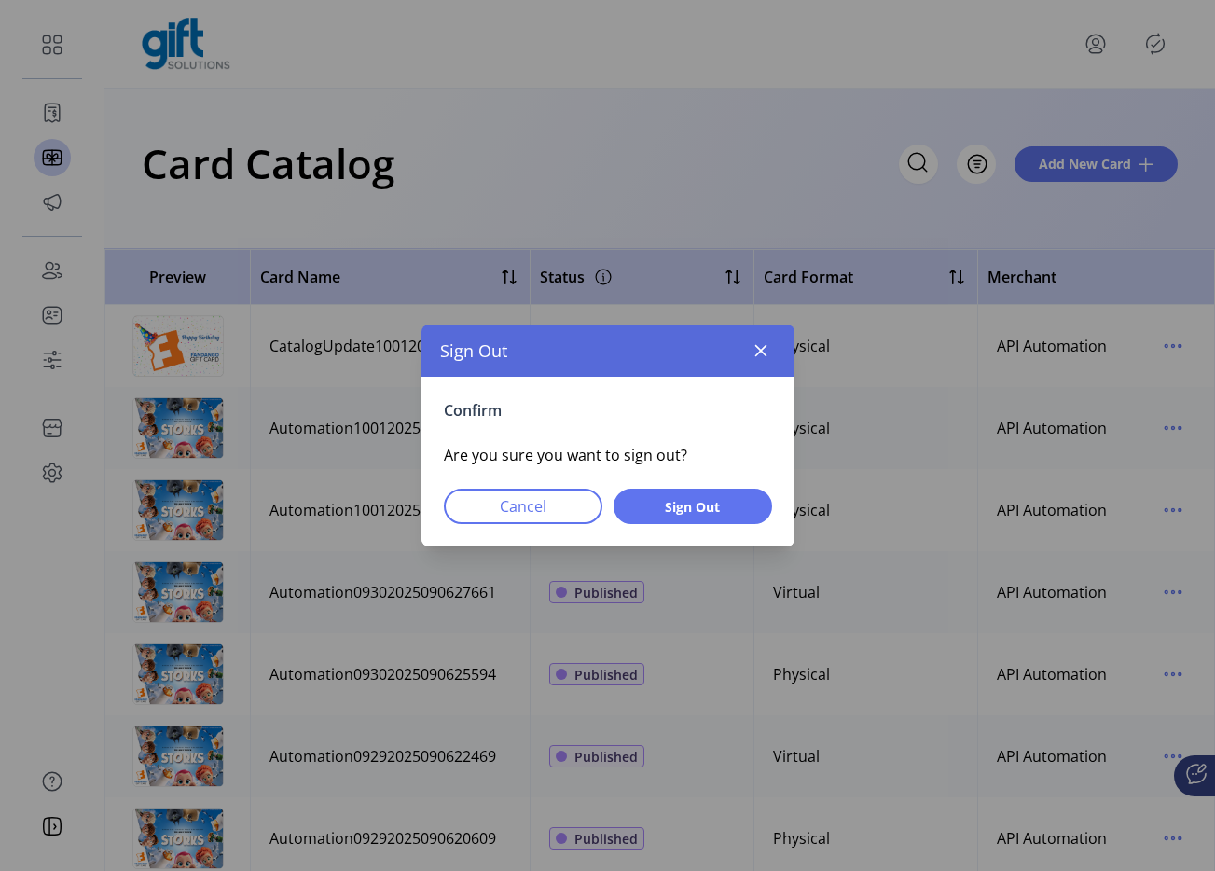
click at [726, 485] on div "Confirm Are you sure you want to sign out? Cancel Sign Out" at bounding box center [607, 462] width 373 height 170
click at [717, 512] on span "Sign Out" at bounding box center [693, 507] width 110 height 20
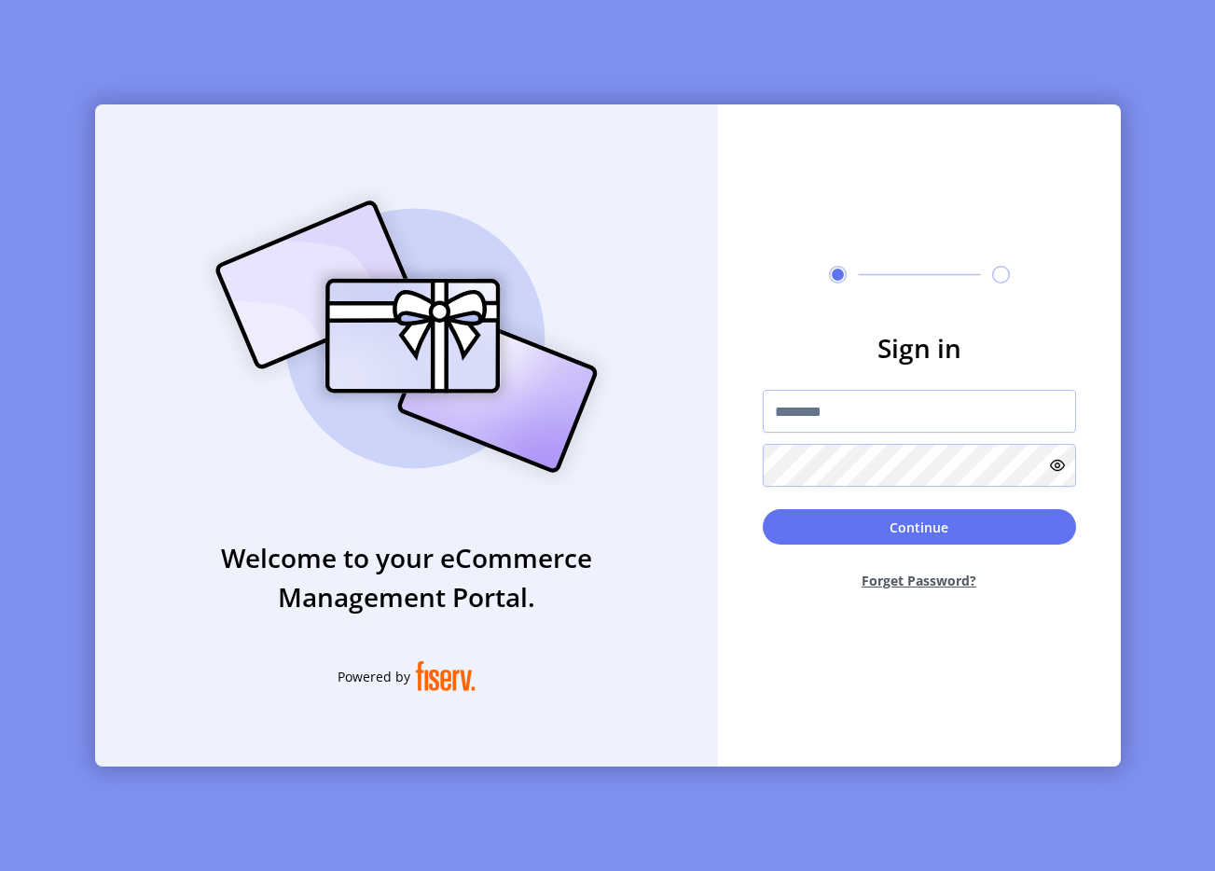
click at [859, 388] on form "Sign in Continue Forget Password?" at bounding box center [919, 466] width 403 height 277
click at [859, 393] on input "text" at bounding box center [919, 411] width 313 height 43
type input "**********"
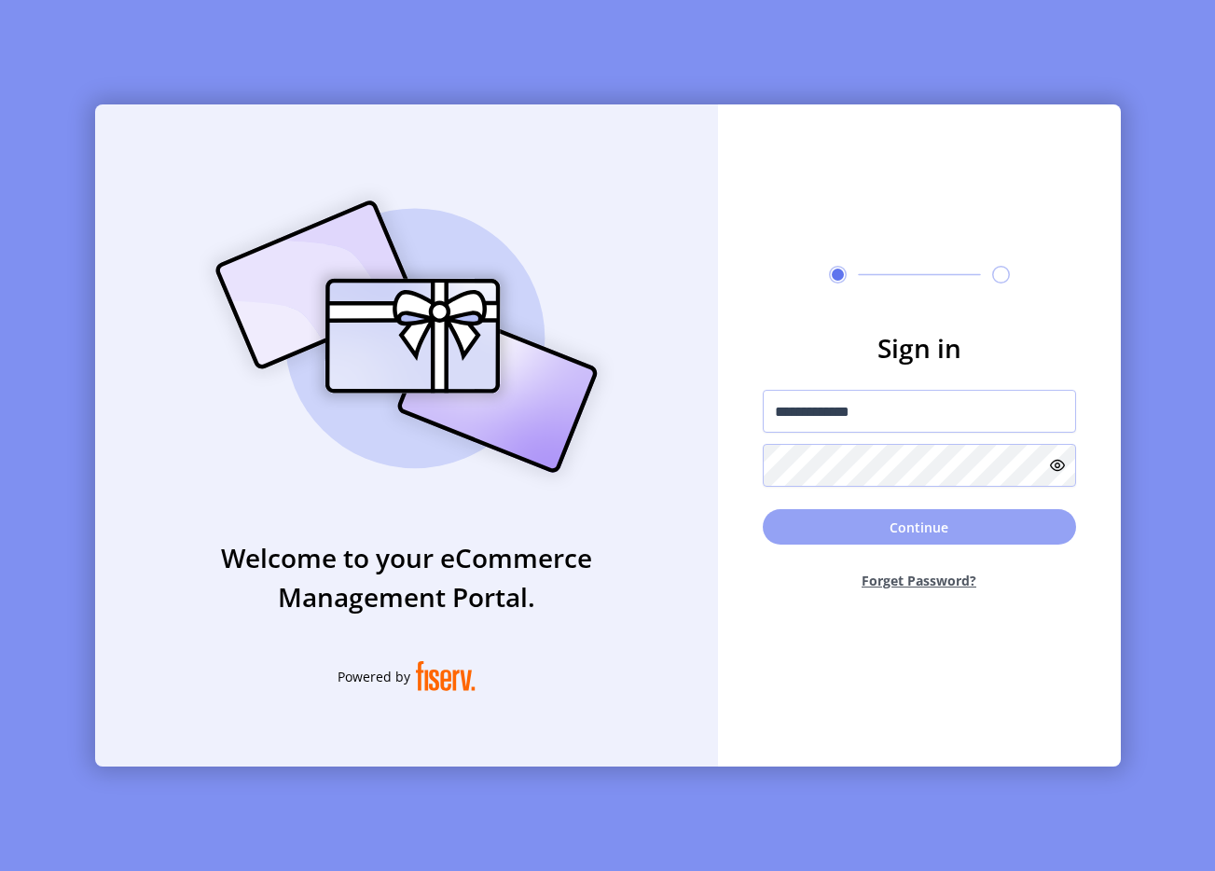
click at [812, 529] on button "Continue" at bounding box center [919, 526] width 313 height 35
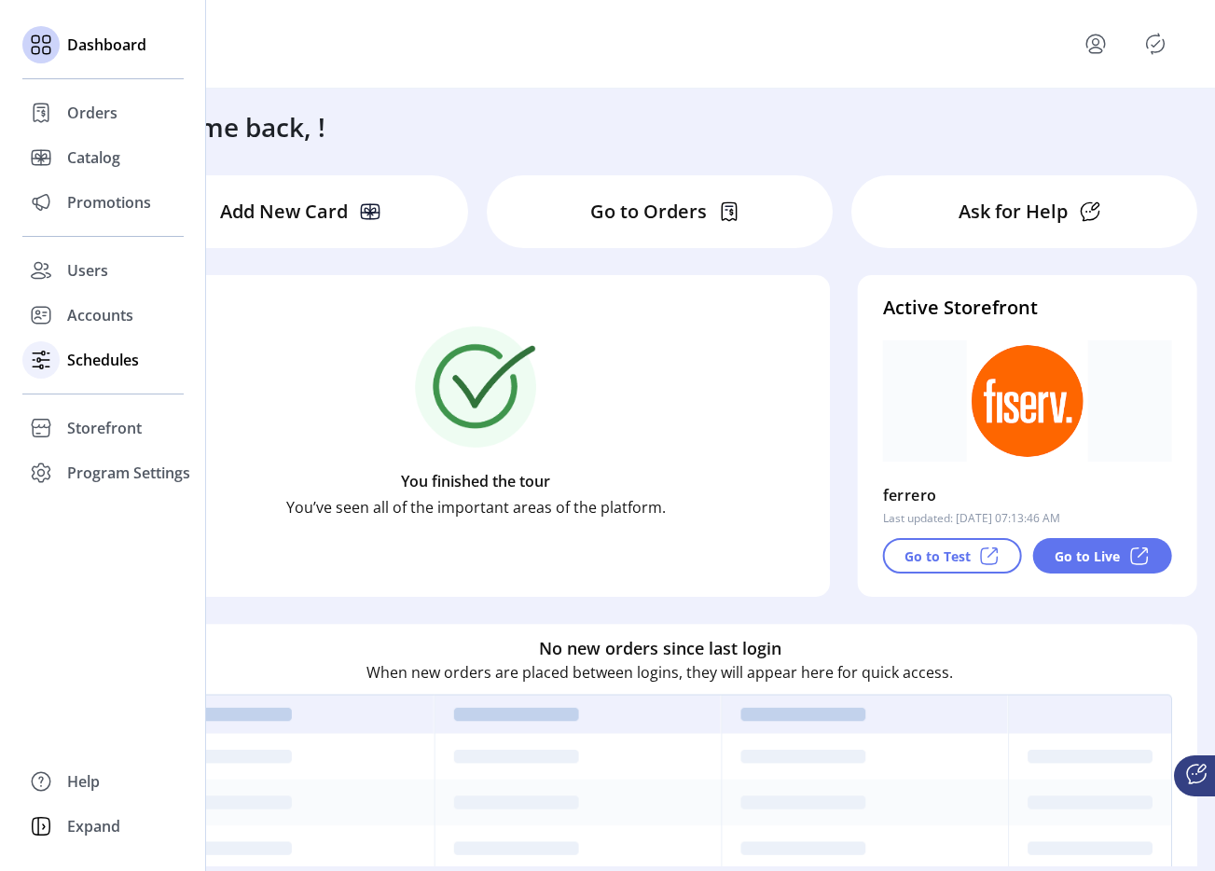
click at [70, 360] on span "Schedules" at bounding box center [103, 360] width 72 height 22
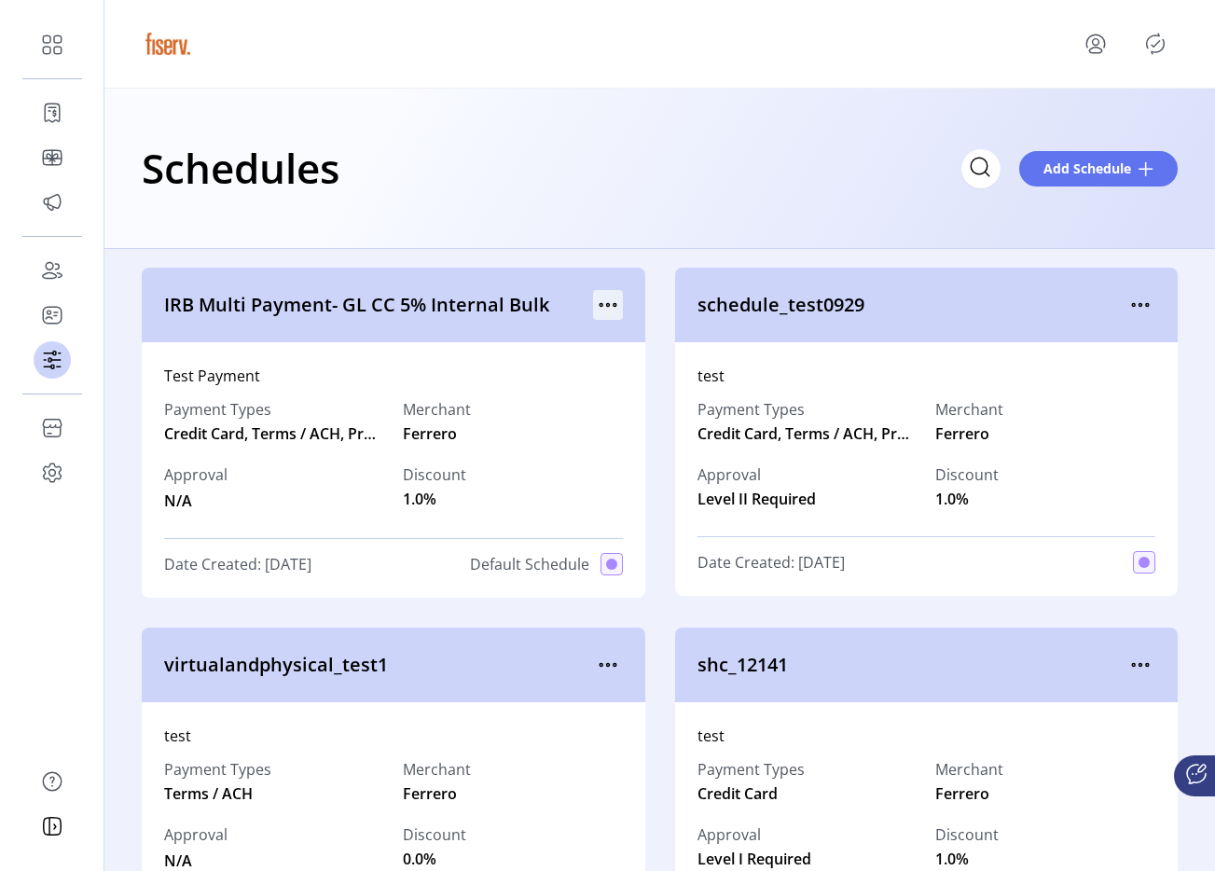
click at [599, 306] on icon "menu" at bounding box center [608, 305] width 30 height 30
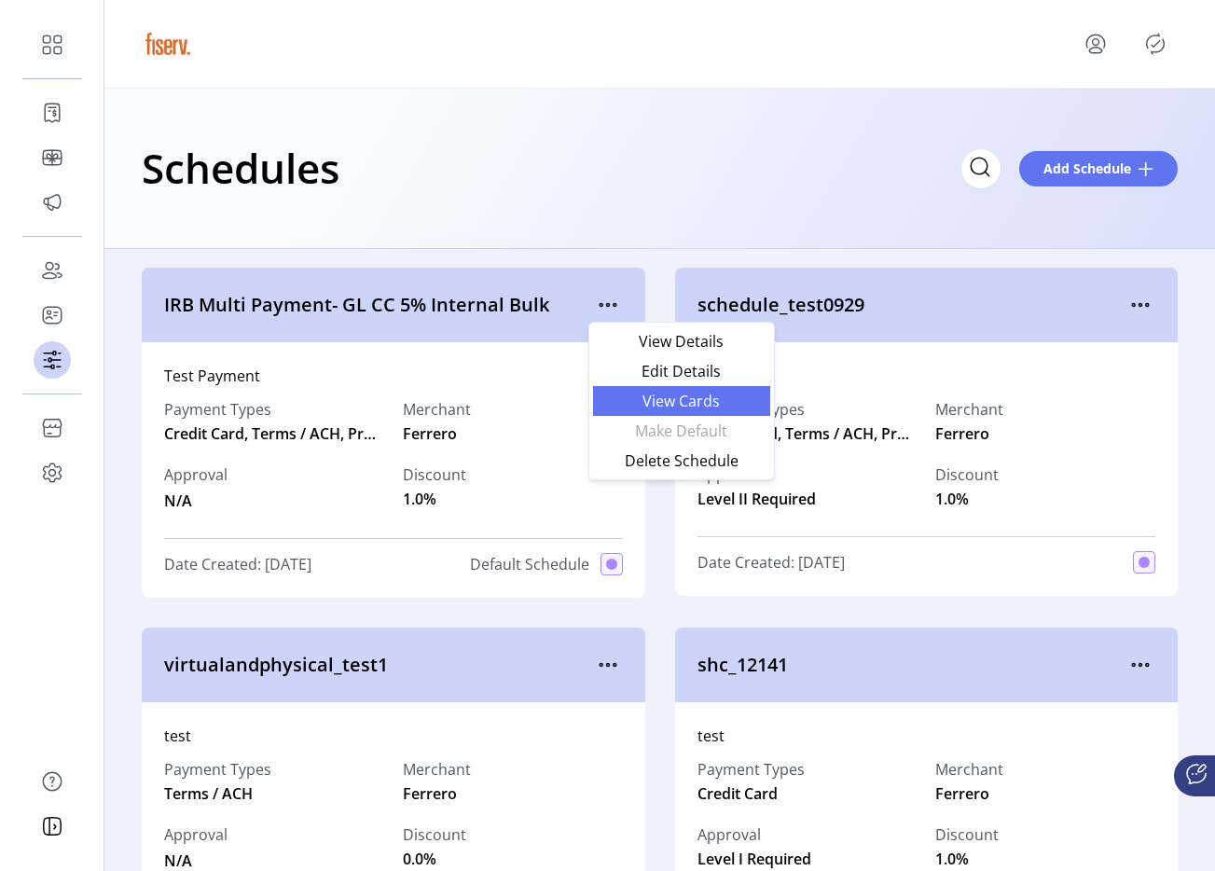
click at [627, 393] on span "View Cards" at bounding box center [681, 400] width 155 height 15
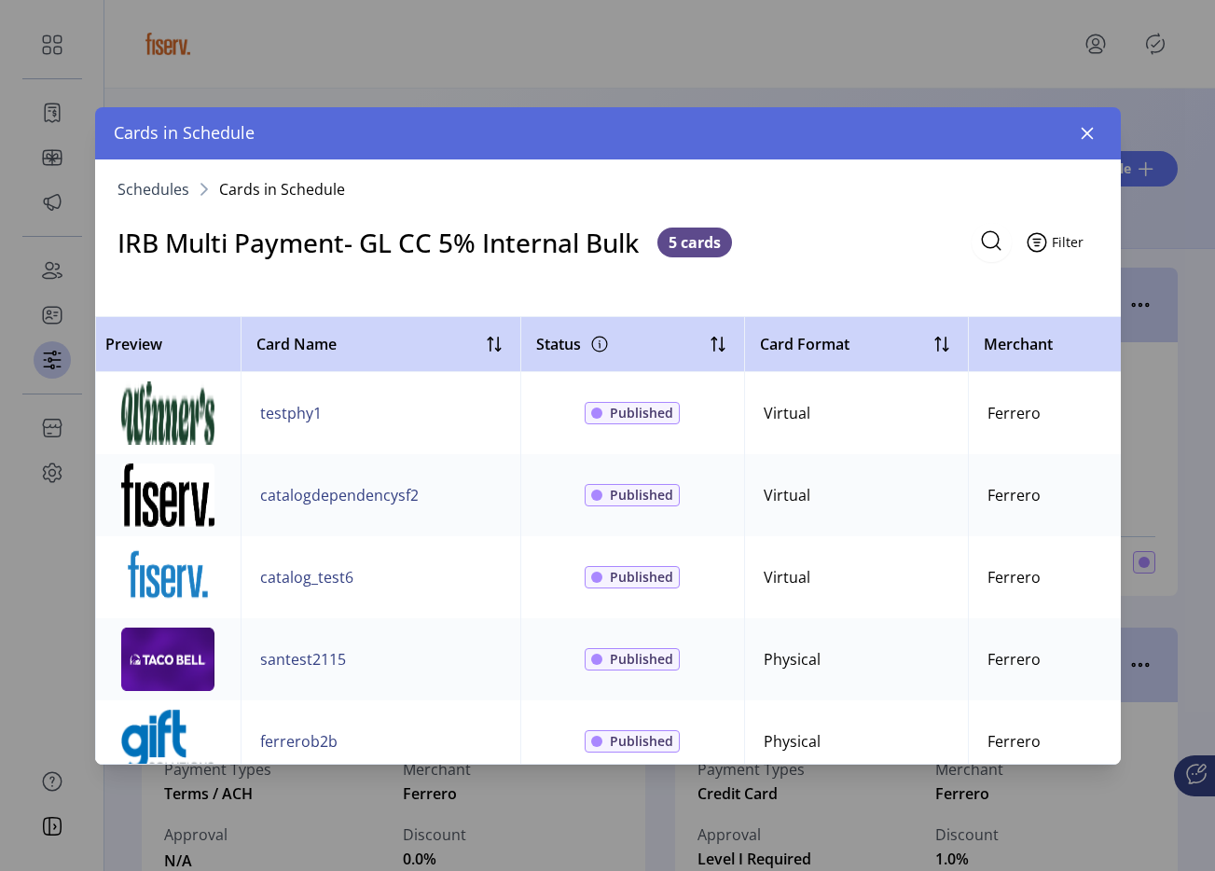
click at [1068, 248] on span "Filter" at bounding box center [1068, 242] width 32 height 20
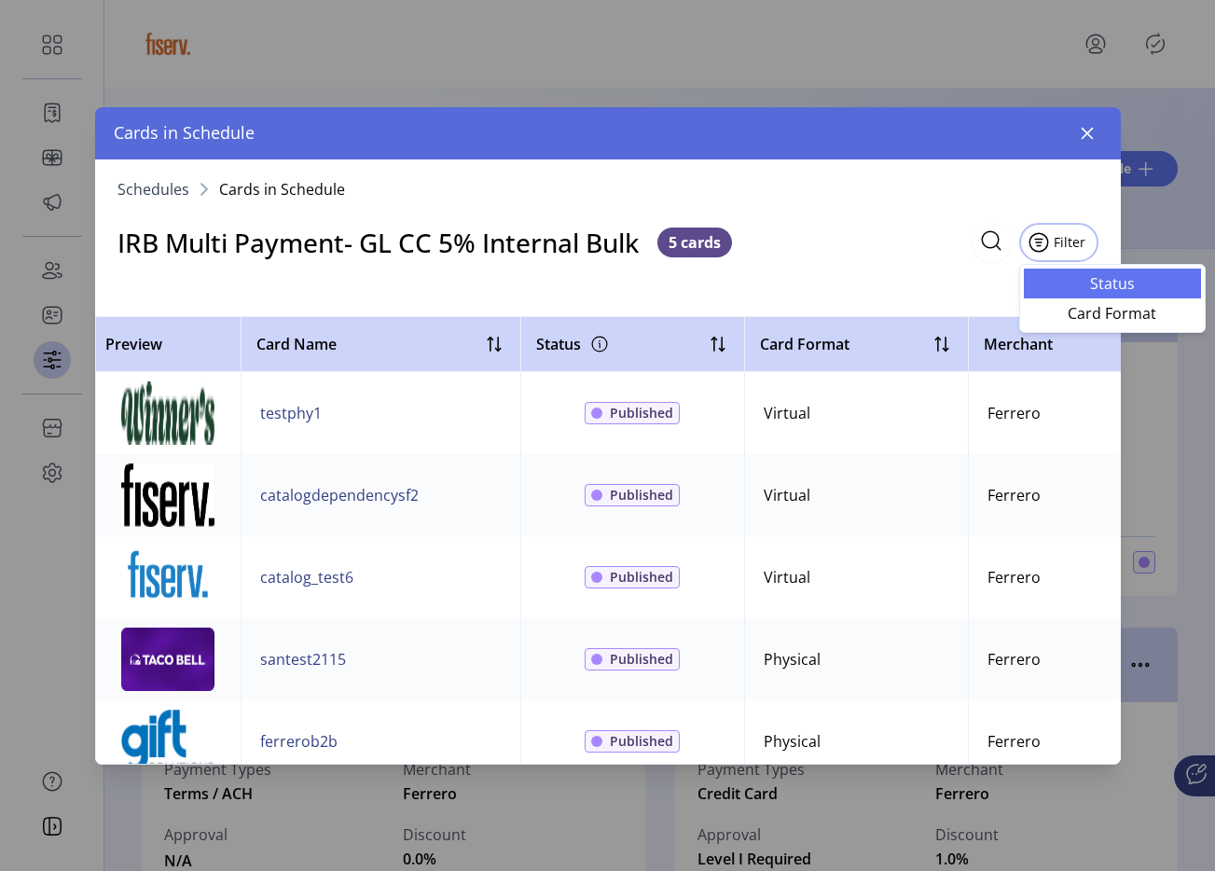
click at [1062, 279] on span "Status" at bounding box center [1112, 283] width 155 height 15
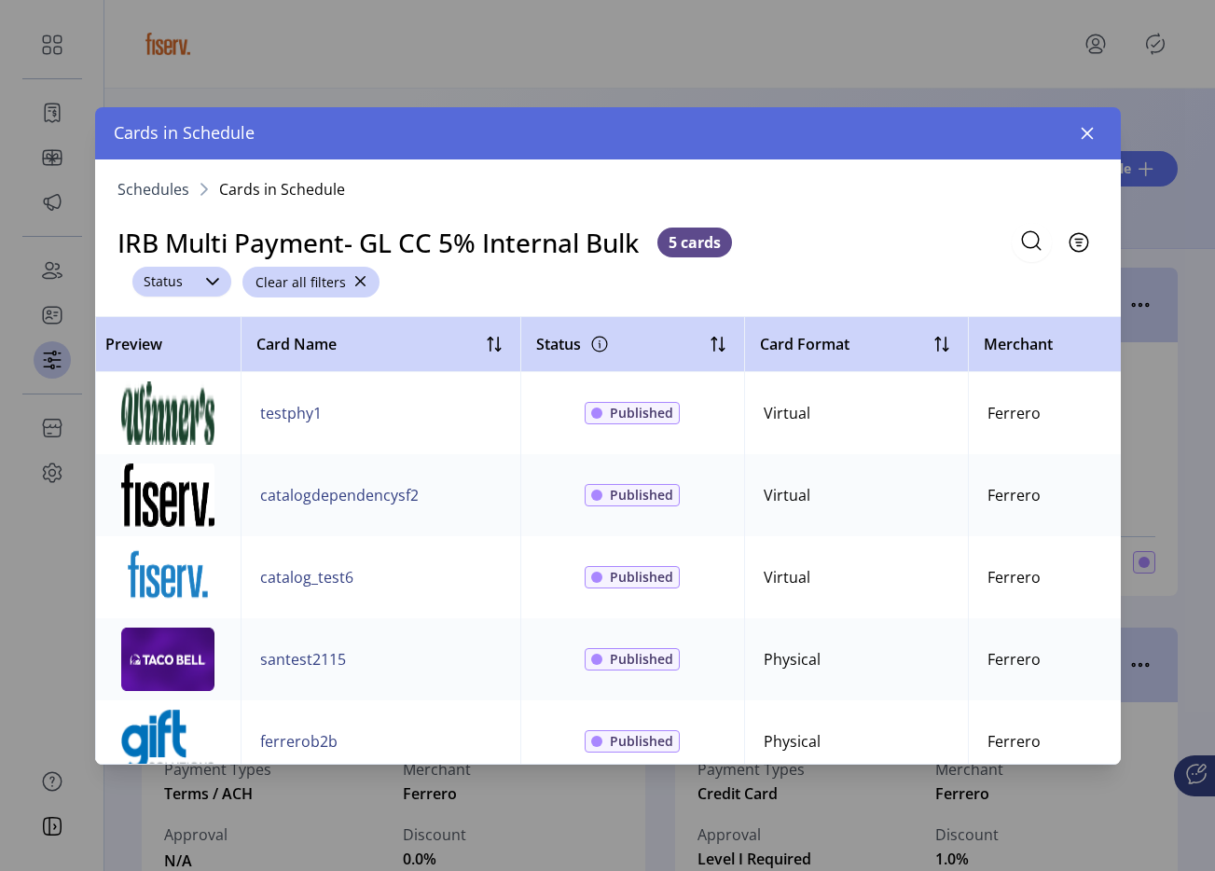
click at [179, 285] on span "Status" at bounding box center [163, 282] width 62 height 30
click at [433, 302] on div "Schedules Cards in Schedule IRB Multi Payment- GL CC 5% Internal Bulk 5 cards F…" at bounding box center [608, 461] width 1026 height 605
click at [1074, 252] on button "Filter" at bounding box center [1058, 242] width 79 height 39
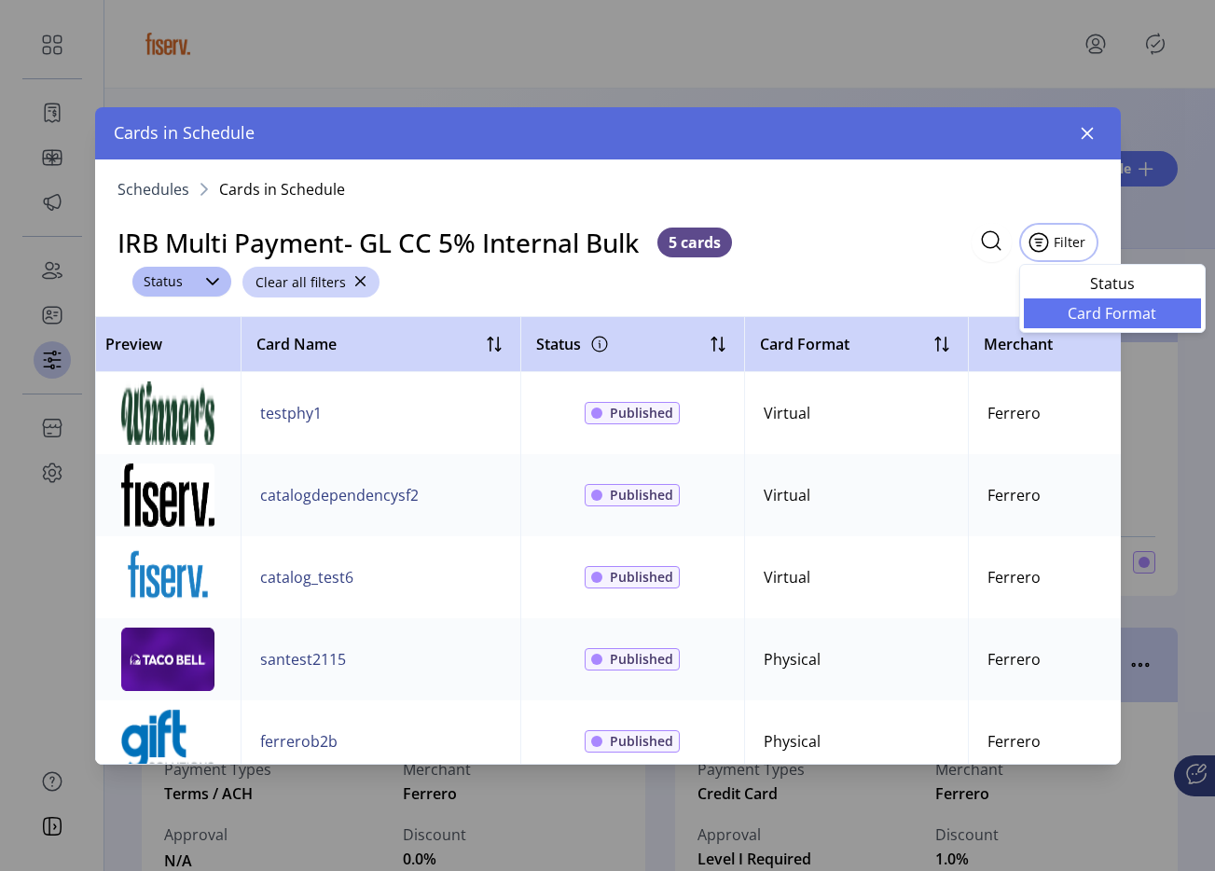
click at [1058, 307] on span "Card Format" at bounding box center [1112, 313] width 155 height 15
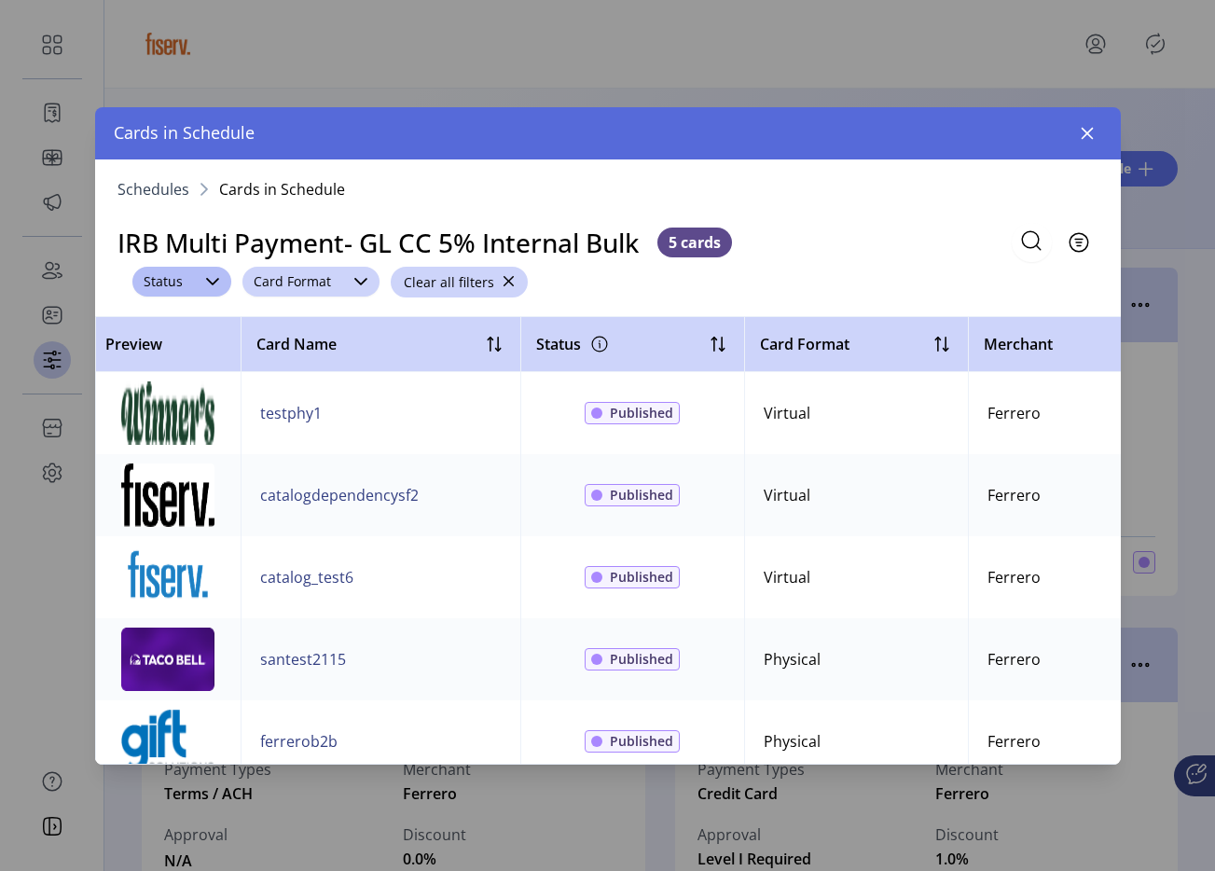
click at [342, 281] on div "dropdown trigger" at bounding box center [360, 282] width 37 height 30
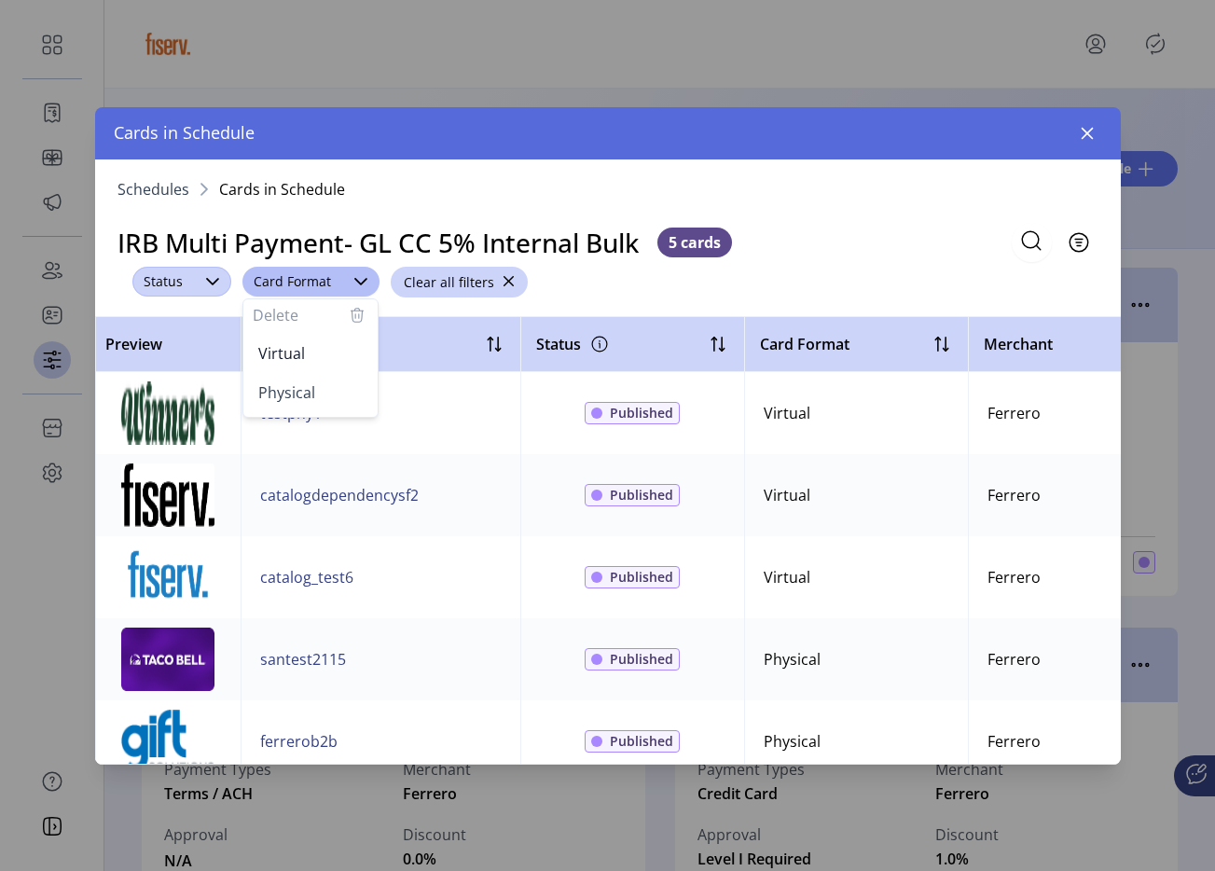
click at [162, 271] on span "Status" at bounding box center [163, 282] width 62 height 30
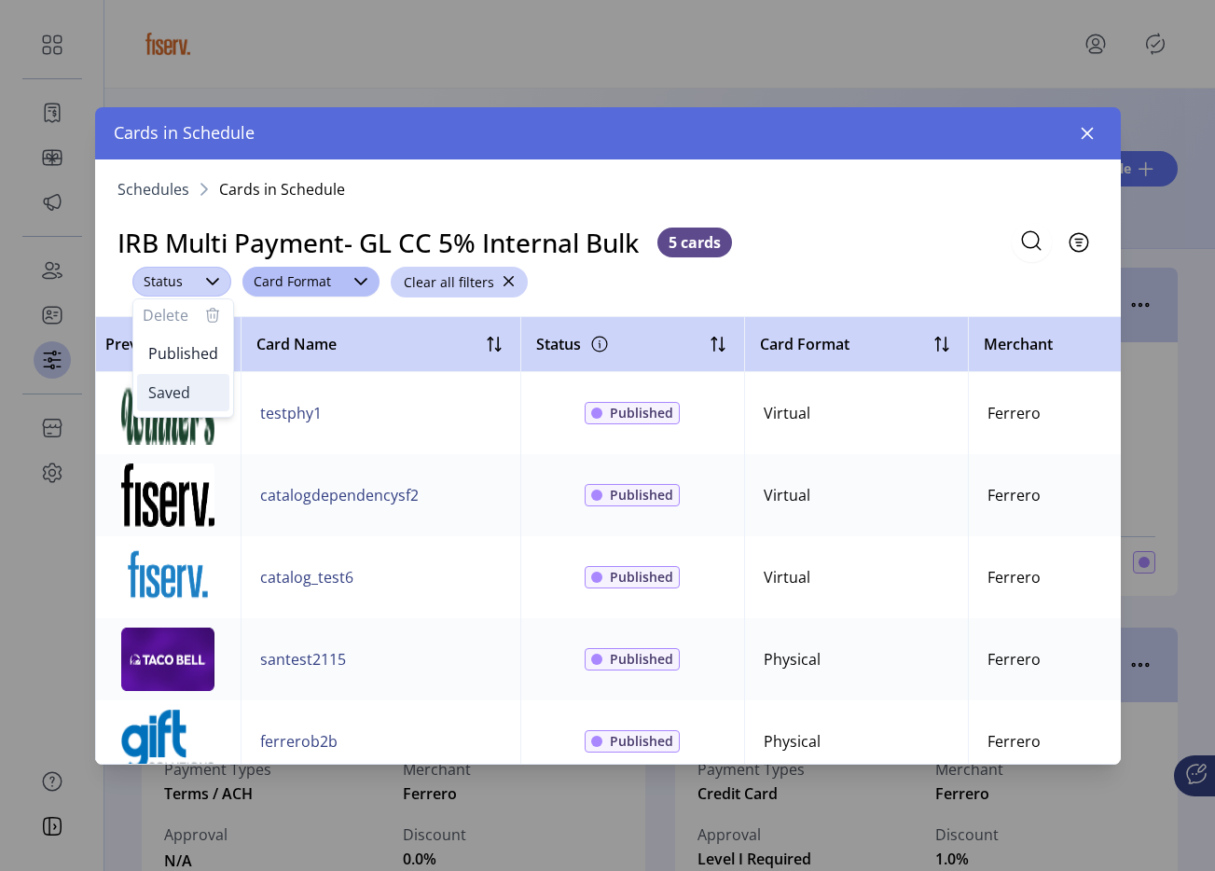
click at [186, 389] on span "Saved" at bounding box center [169, 392] width 42 height 21
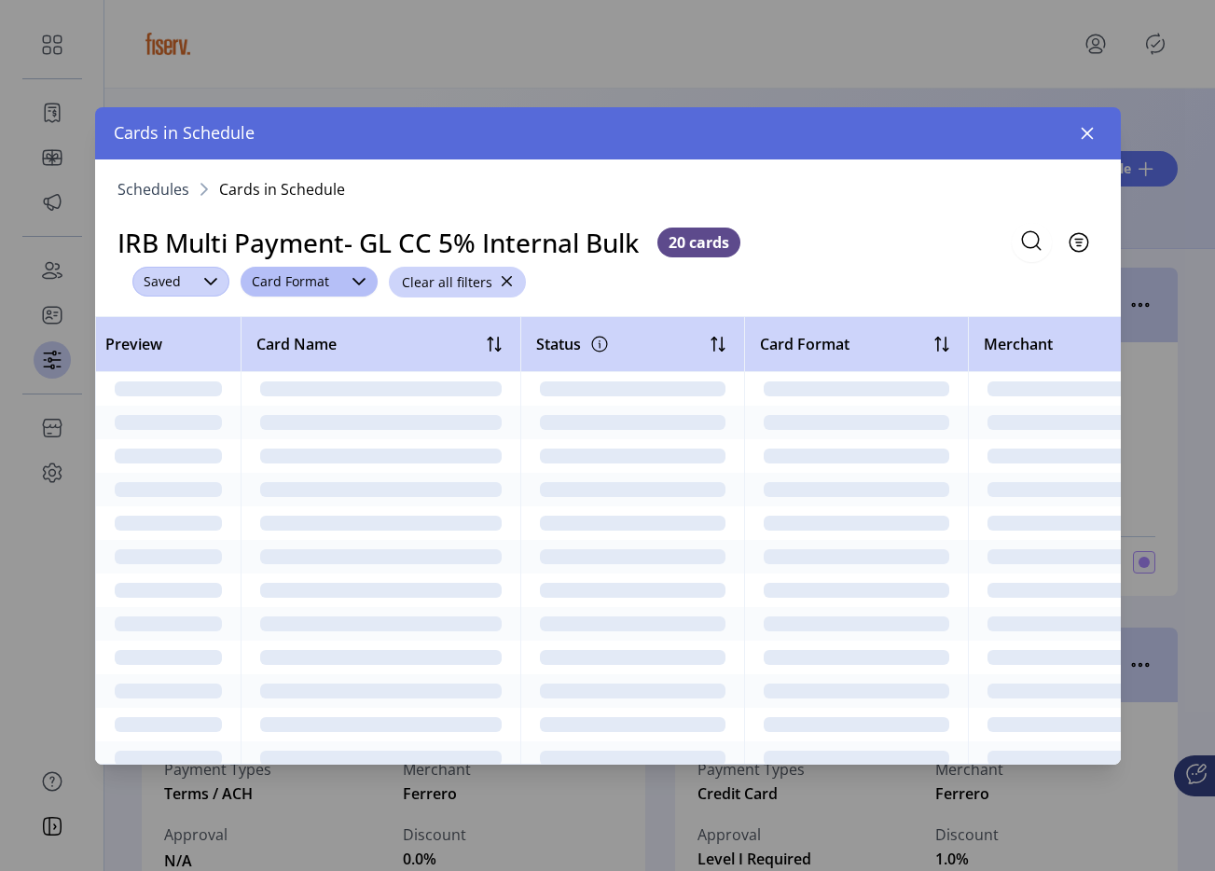
click at [186, 382] on span "Saved" at bounding box center [169, 373] width 42 height 17
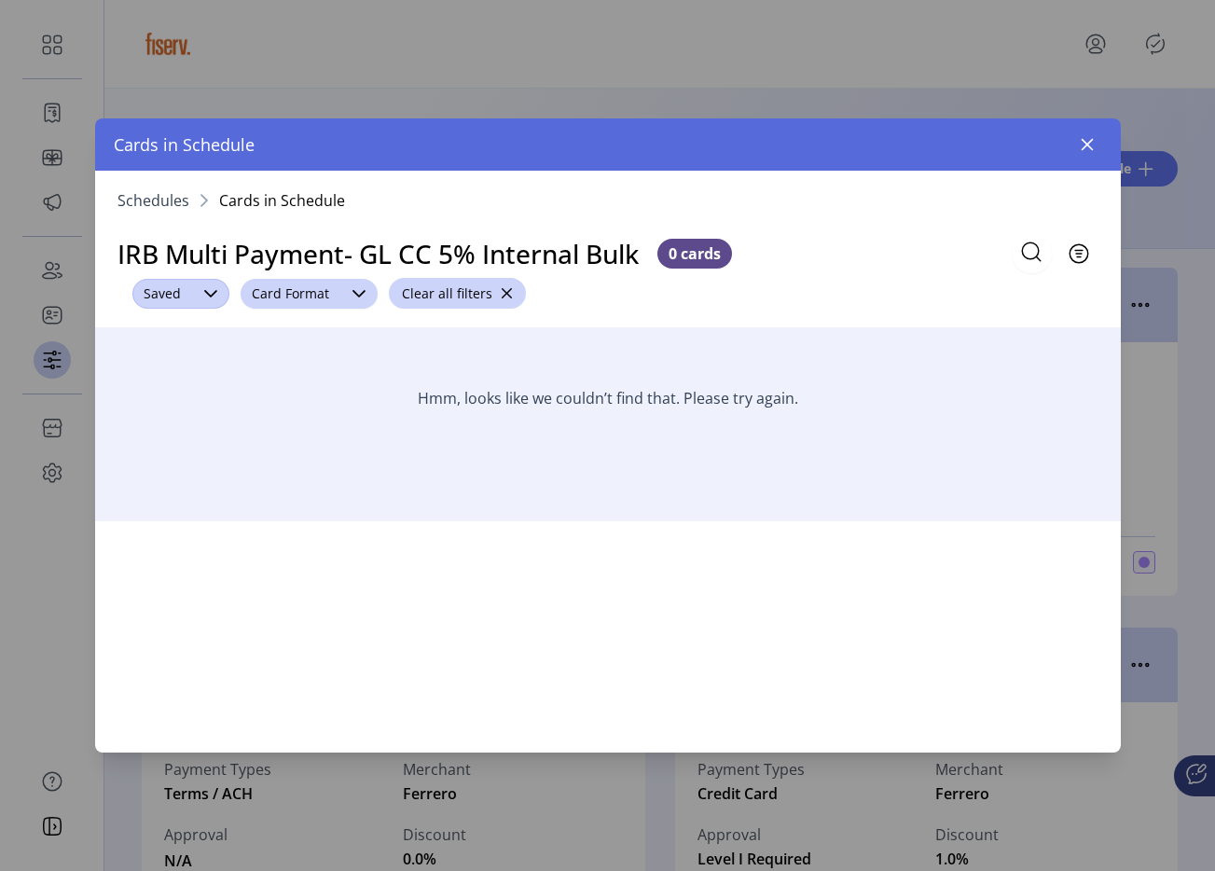
click at [309, 283] on span "Card Format" at bounding box center [291, 294] width 100 height 30
click at [294, 386] on li "Physical" at bounding box center [308, 404] width 127 height 37
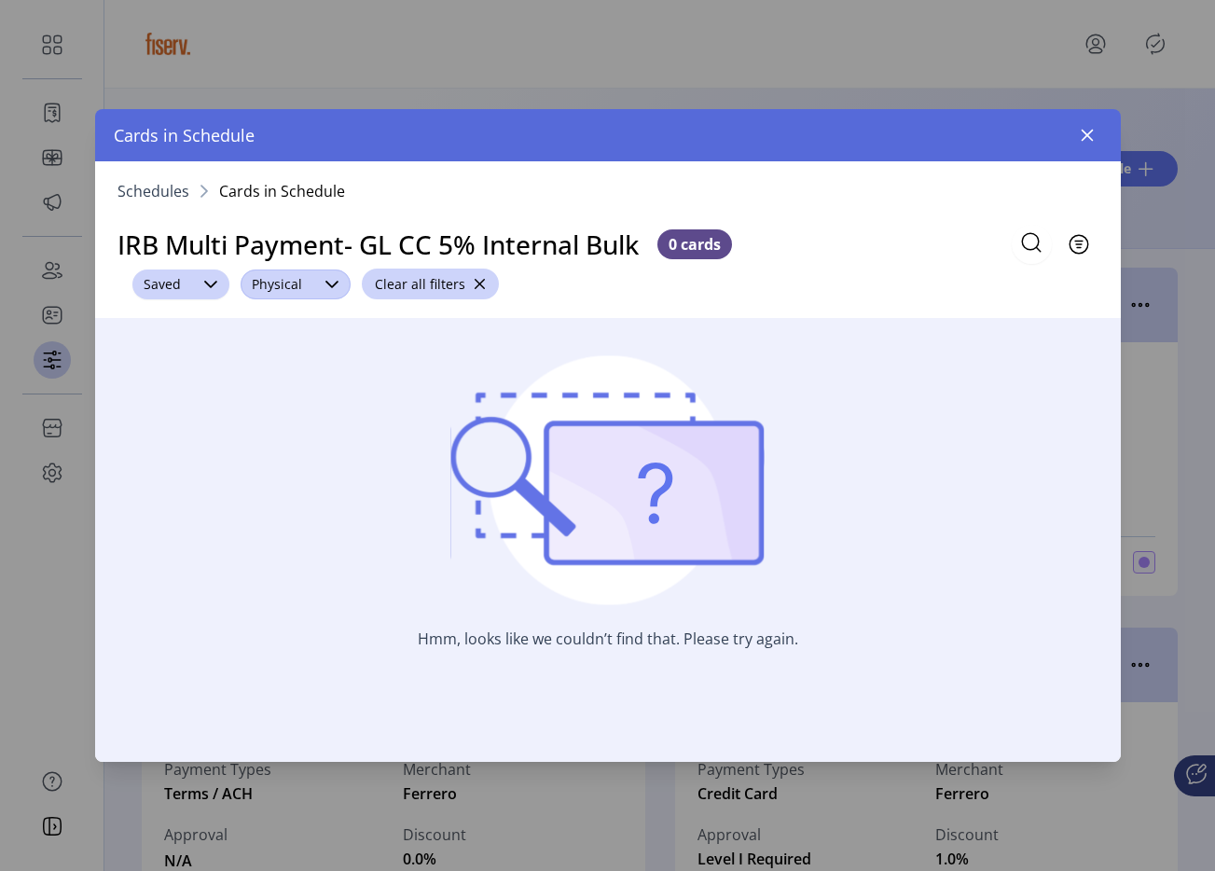
click at [200, 274] on div "dropdown trigger" at bounding box center [210, 284] width 37 height 30
click at [186, 351] on span "Published" at bounding box center [183, 356] width 70 height 21
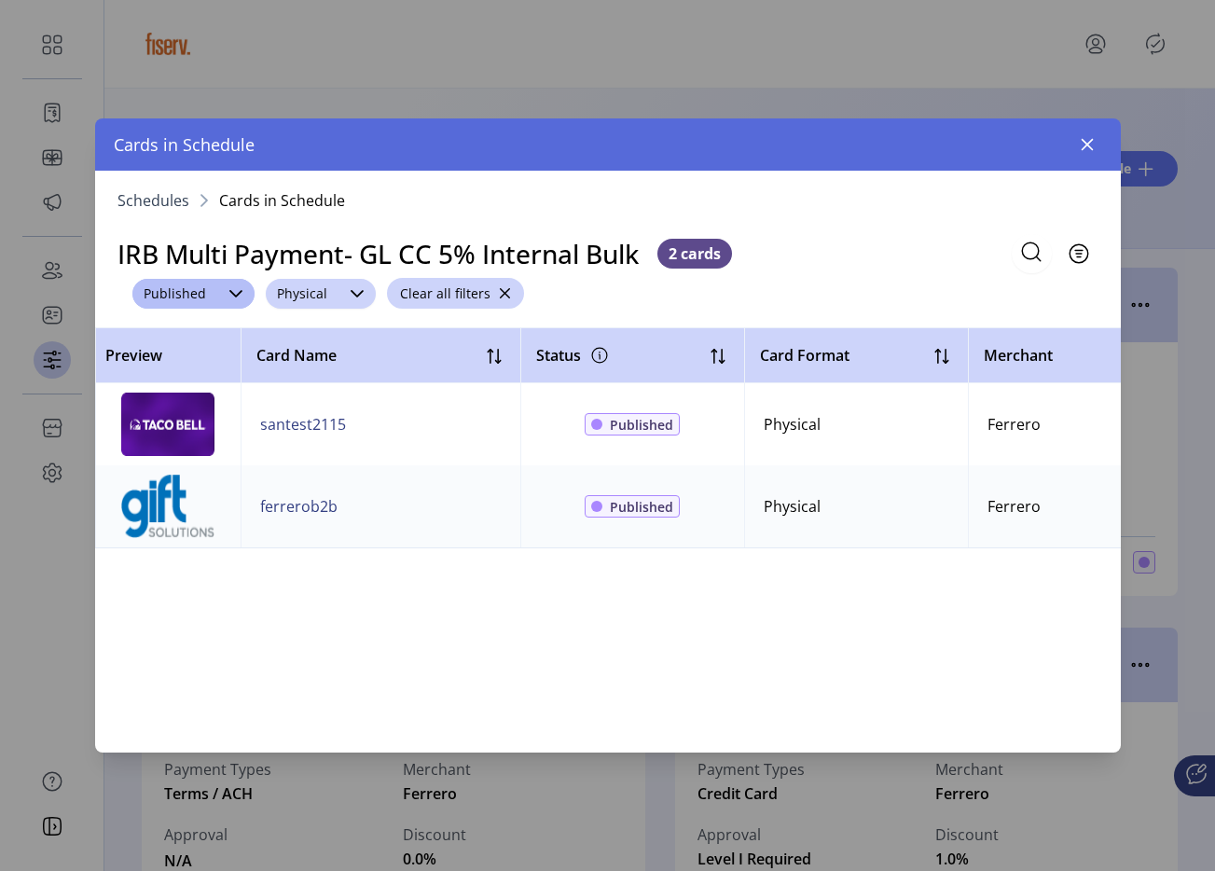
click at [308, 298] on span "Physical" at bounding box center [302, 294] width 73 height 30
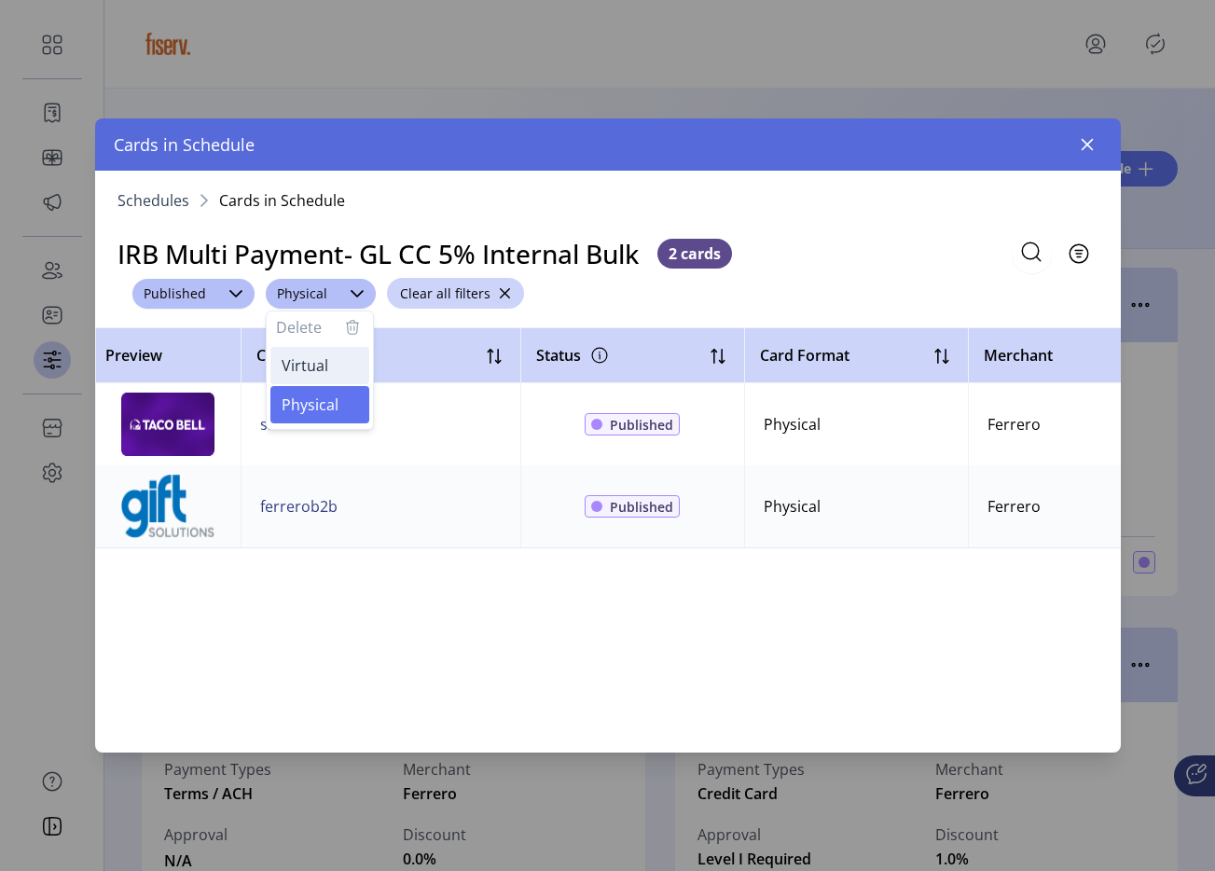
click at [305, 359] on span "Virtual" at bounding box center [305, 365] width 47 height 21
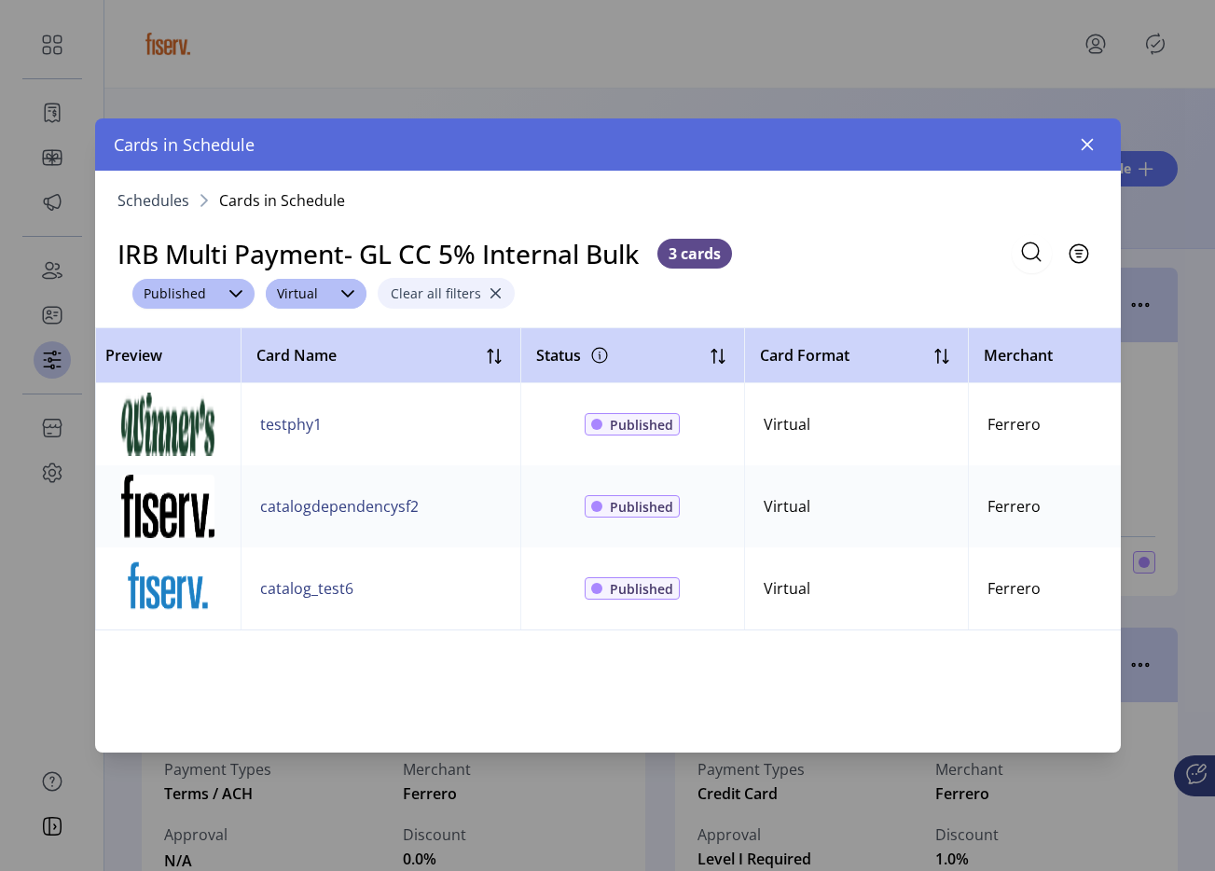
click at [420, 282] on button "Clear all filters" at bounding box center [446, 293] width 137 height 31
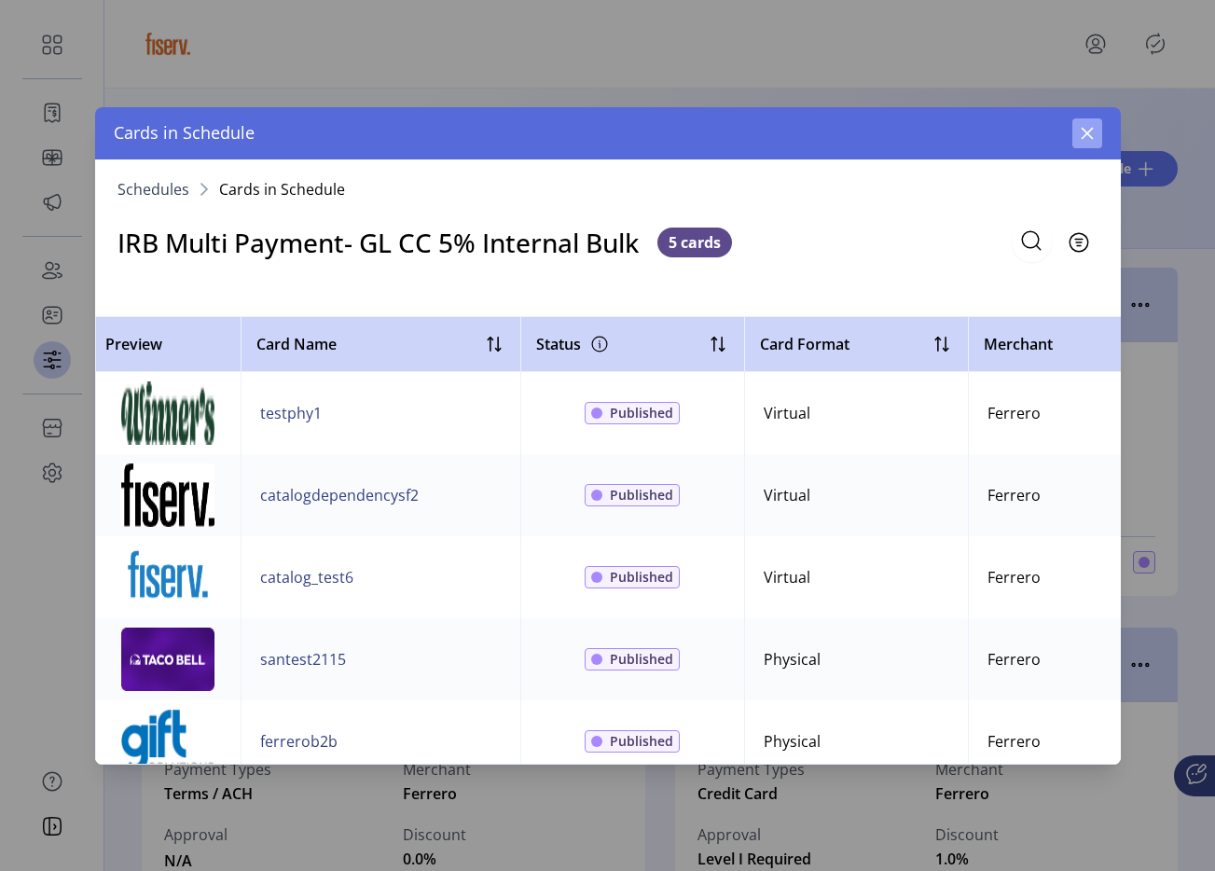
click at [1083, 138] on icon "button" at bounding box center [1087, 133] width 15 height 15
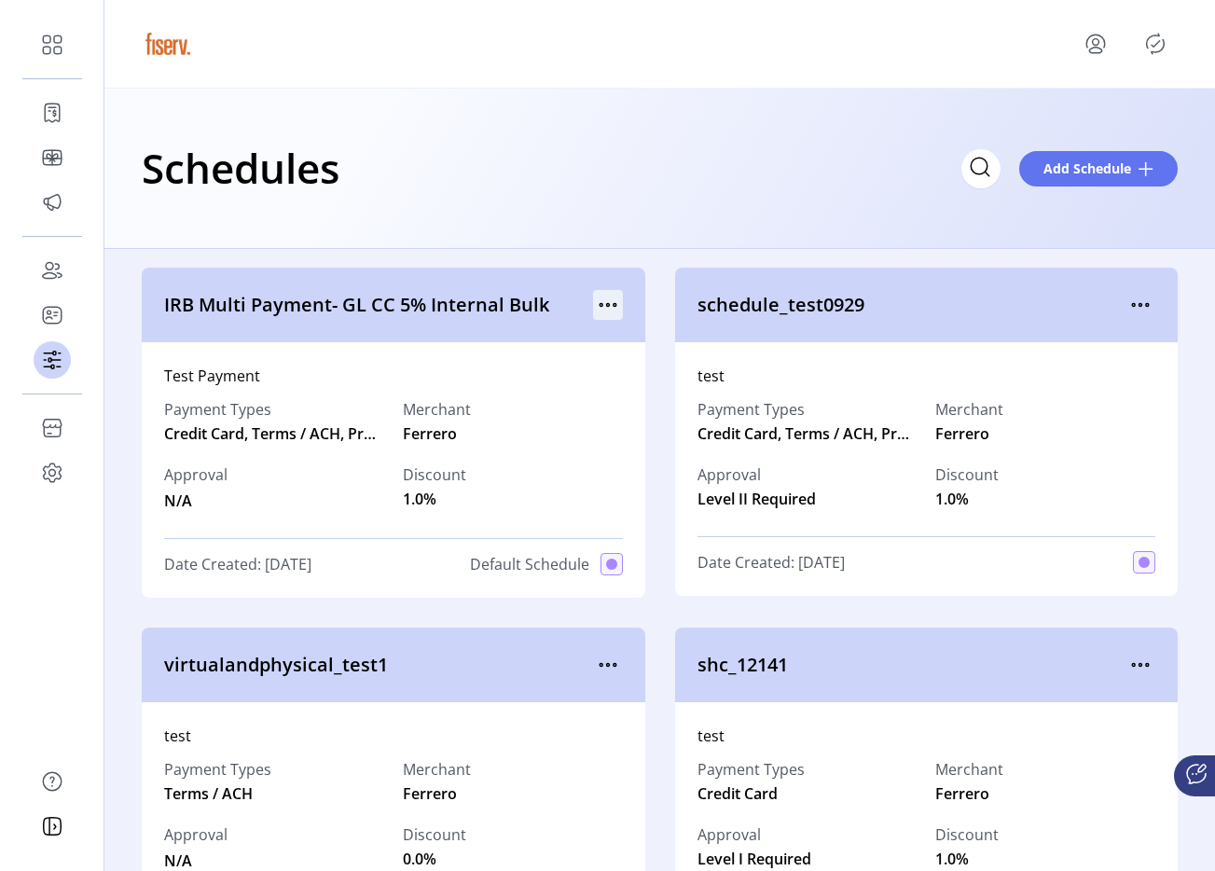
click at [598, 306] on icon "menu" at bounding box center [608, 305] width 30 height 30
click at [605, 310] on icon "menu" at bounding box center [608, 305] width 30 height 30
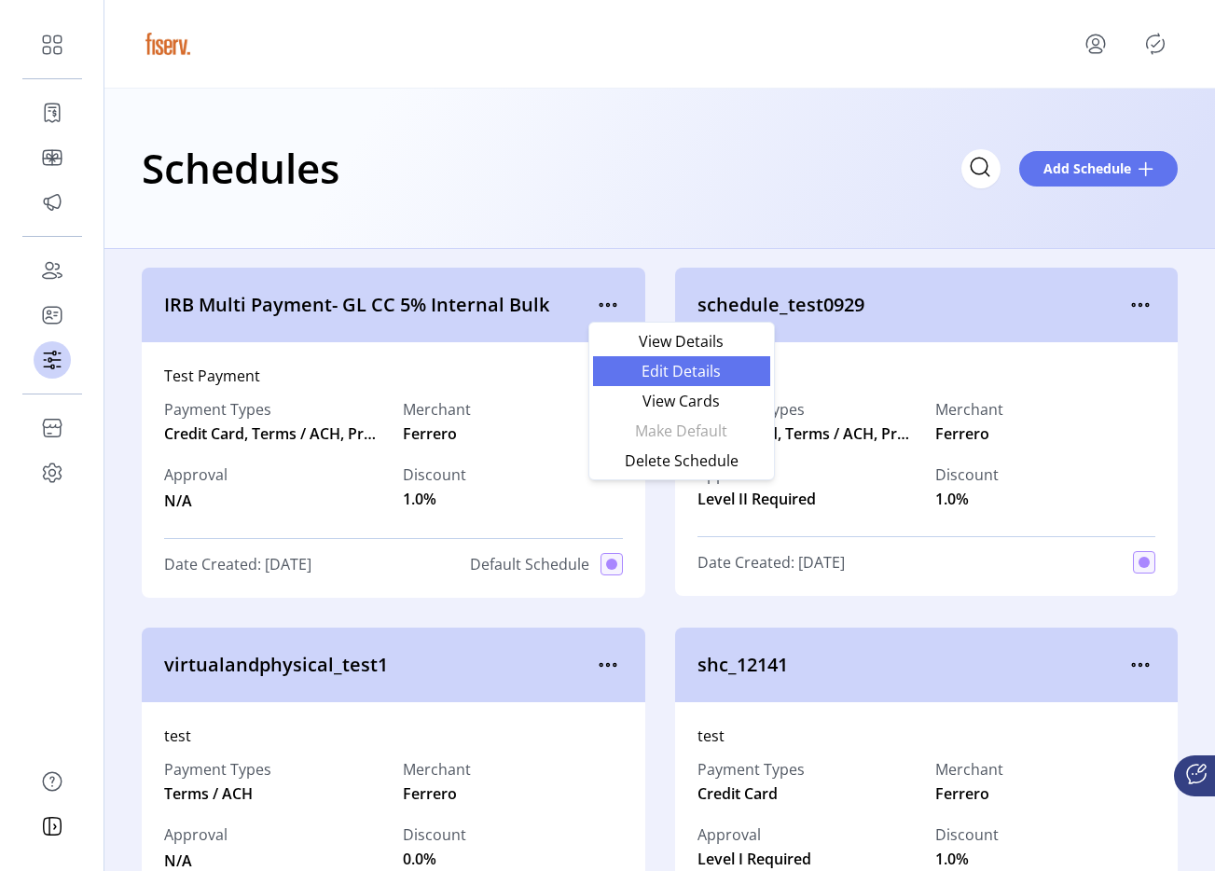
click at [655, 364] on span "Edit Details" at bounding box center [681, 371] width 155 height 15
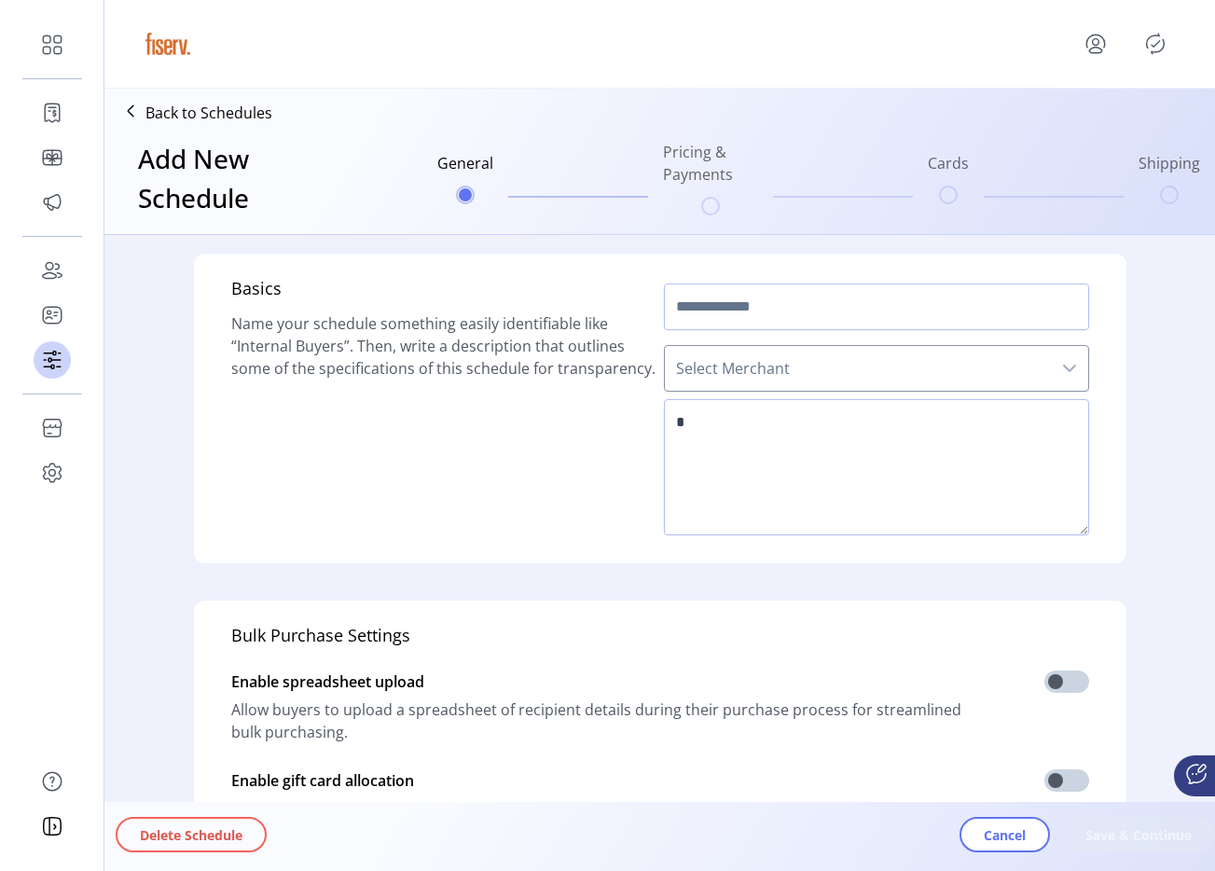
type input "**********"
type textarea "**********"
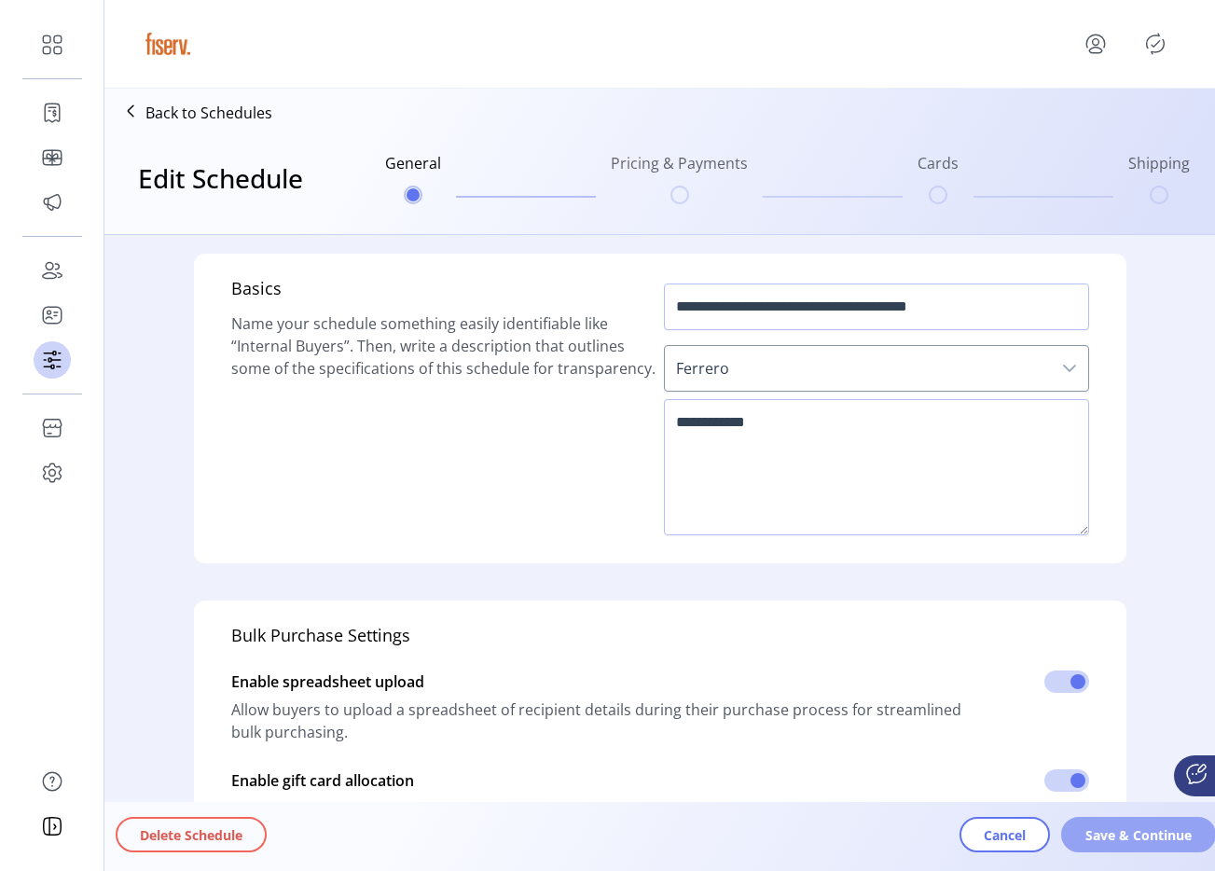
click at [1092, 846] on button "Save & Continue" at bounding box center [1138, 834] width 155 height 35
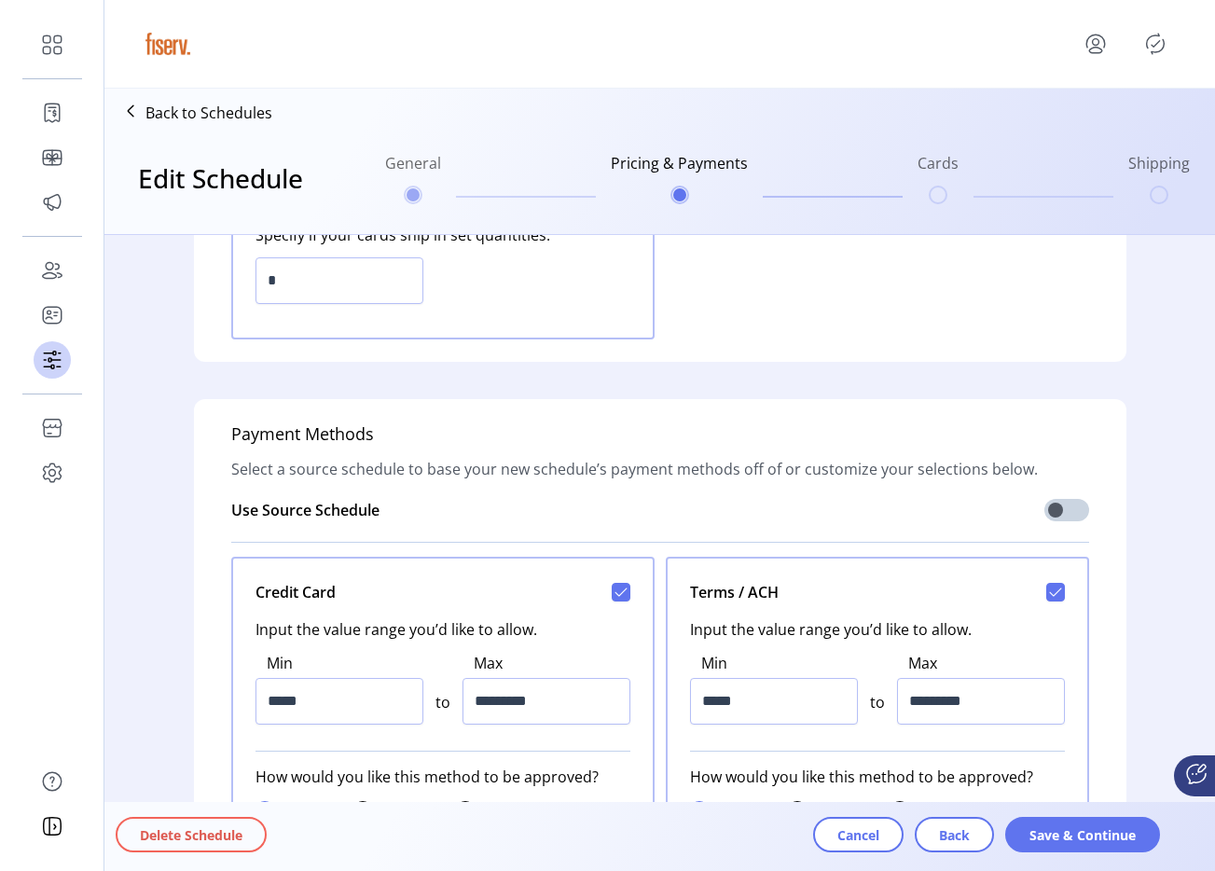
scroll to position [636, 0]
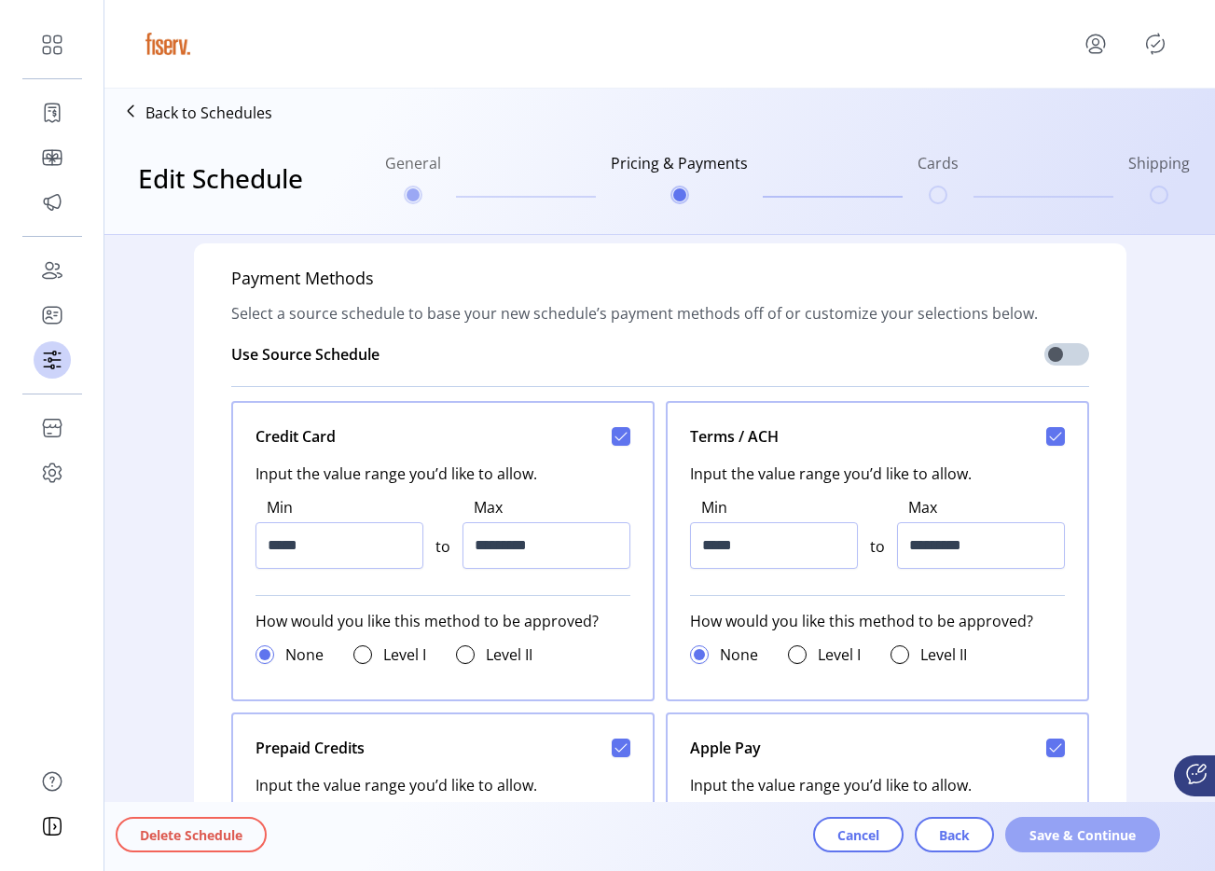
click at [1066, 838] on span "Save & Continue" at bounding box center [1082, 835] width 106 height 20
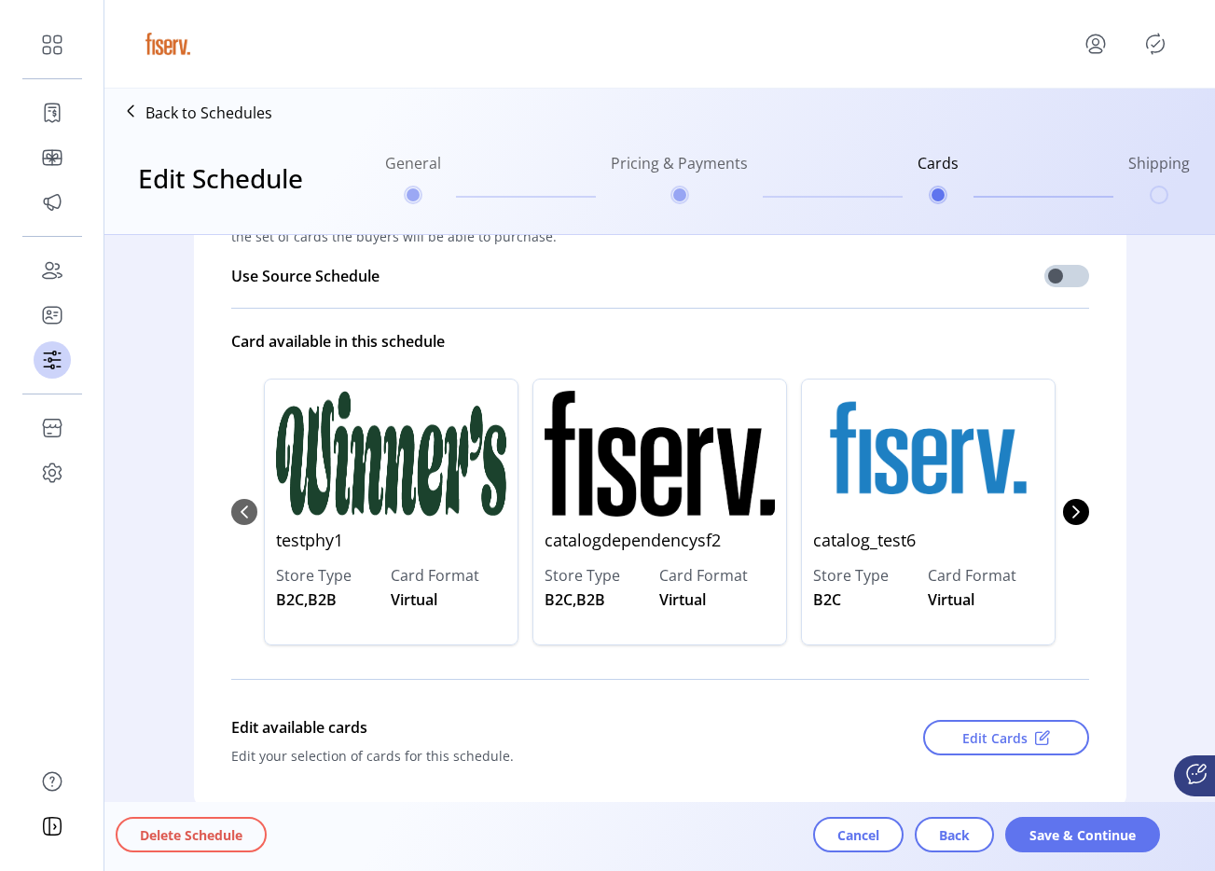
scroll to position [153, 0]
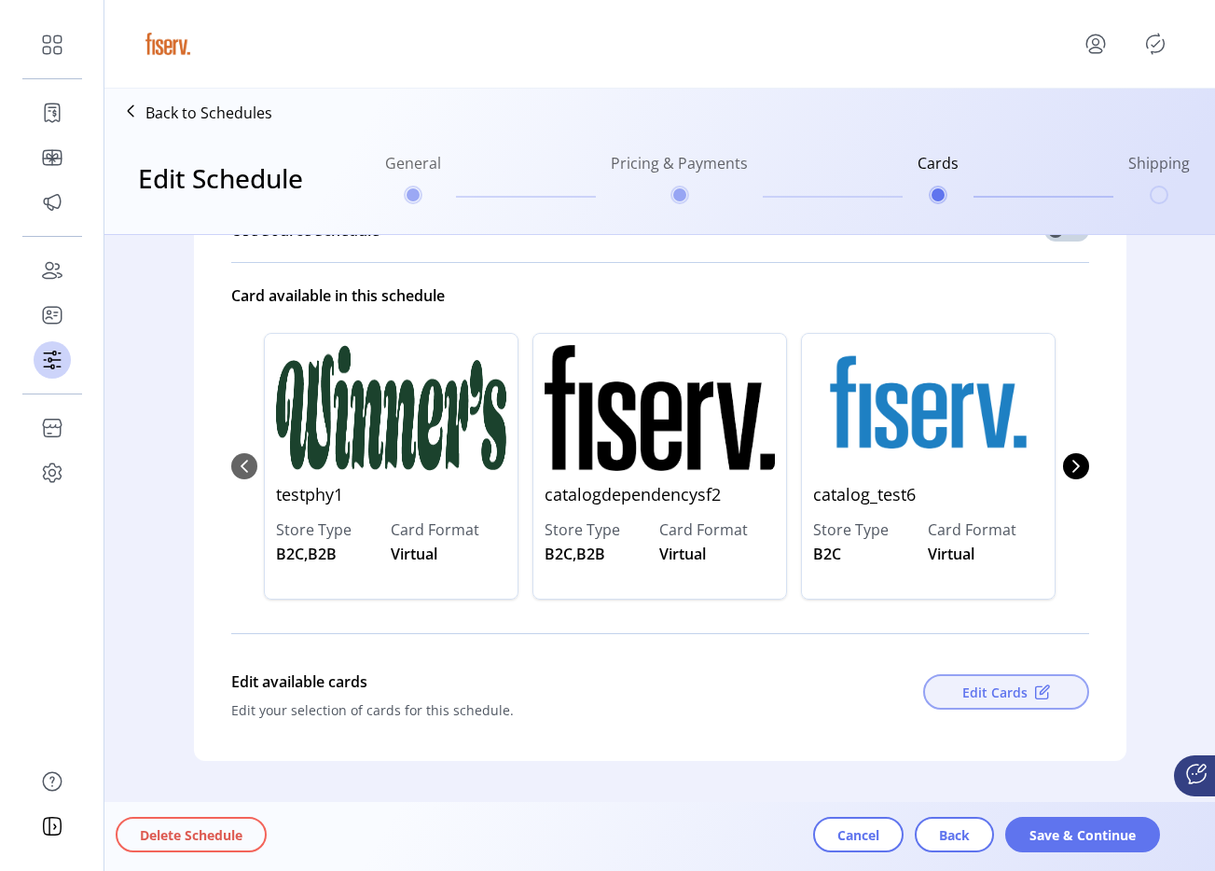
click at [1002, 707] on button "Edit Cards" at bounding box center [1006, 691] width 166 height 35
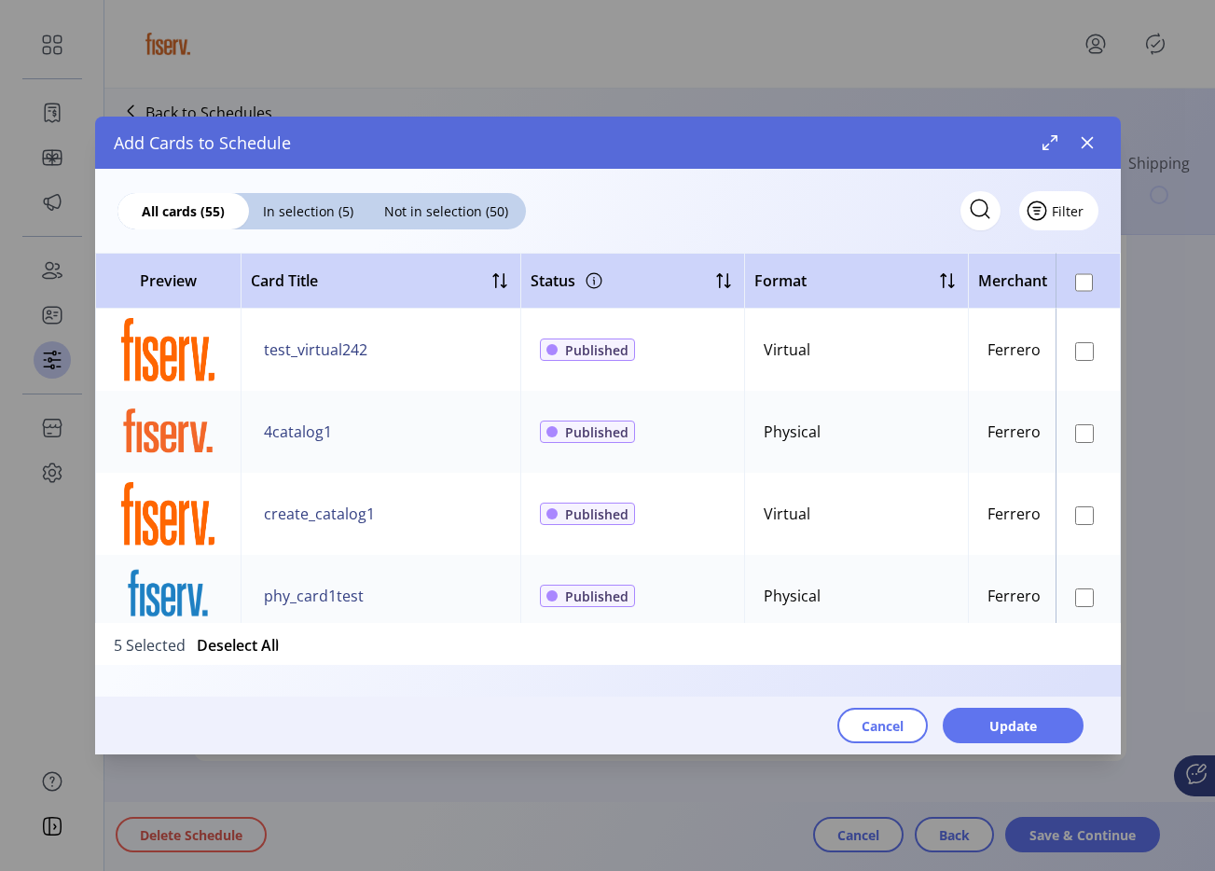
click at [1070, 206] on span "Filter" at bounding box center [1068, 211] width 32 height 20
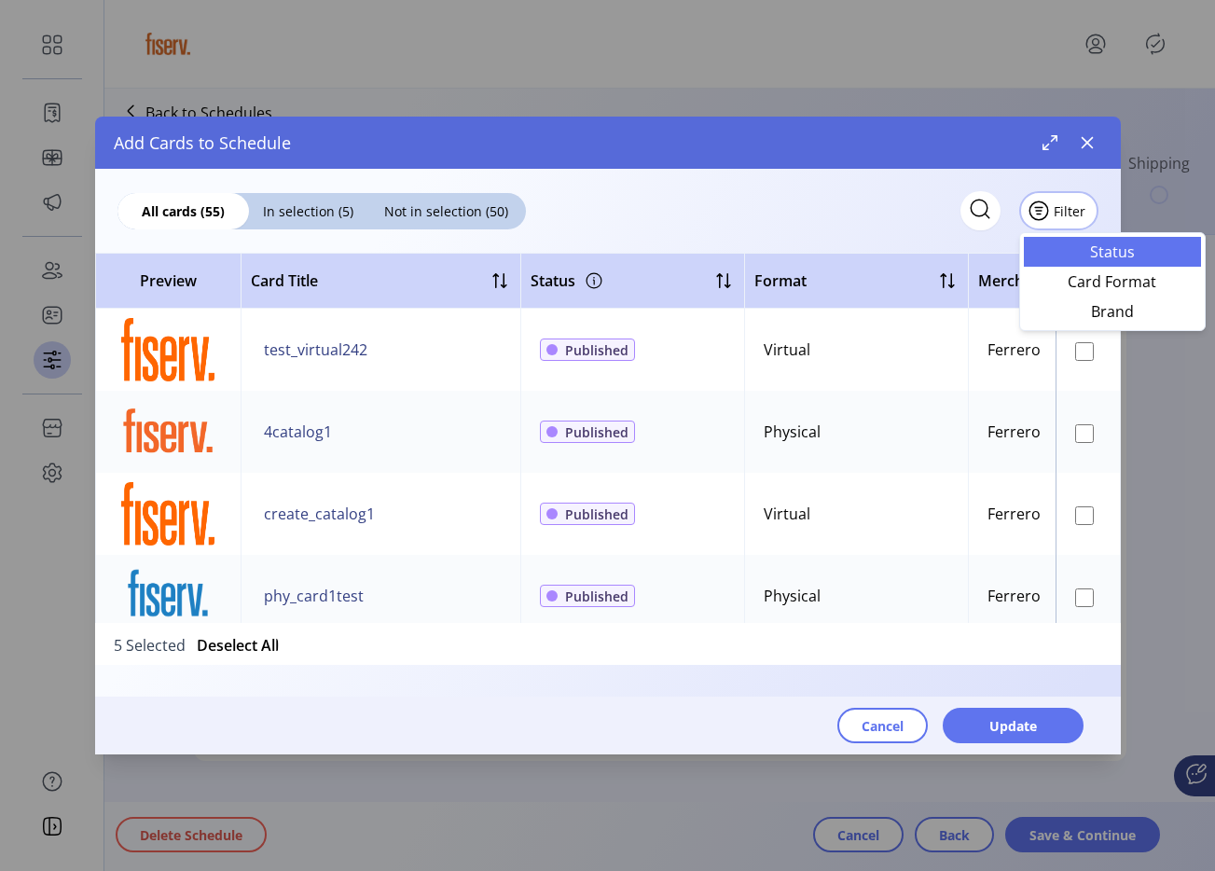
click at [1096, 254] on span "Status" at bounding box center [1112, 251] width 155 height 15
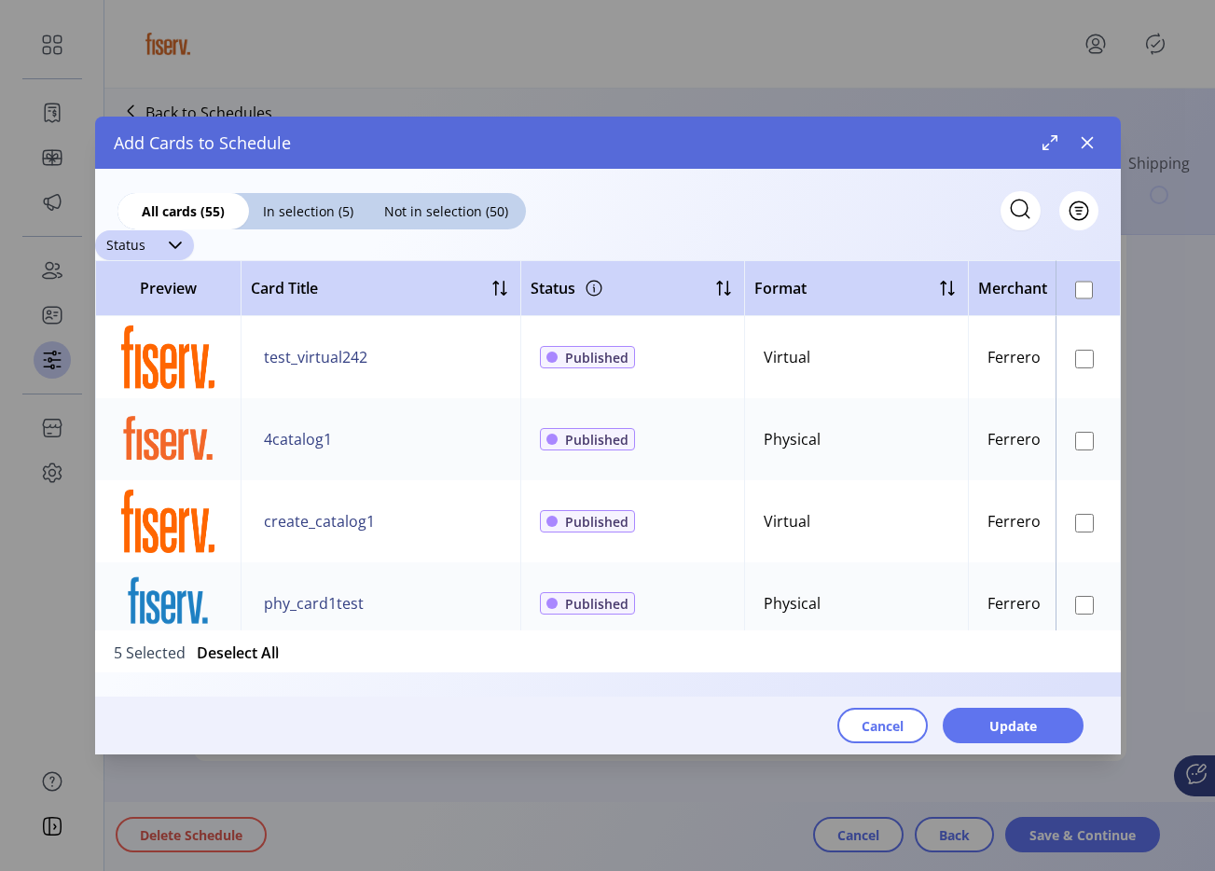
click at [157, 244] on div "dropdown trigger" at bounding box center [175, 245] width 37 height 30
click at [1102, 209] on div "All cards (55) In selection (5) Not in selection (50) Filter" at bounding box center [608, 200] width 1026 height 62
click at [1081, 210] on button "Filter" at bounding box center [1058, 210] width 79 height 39
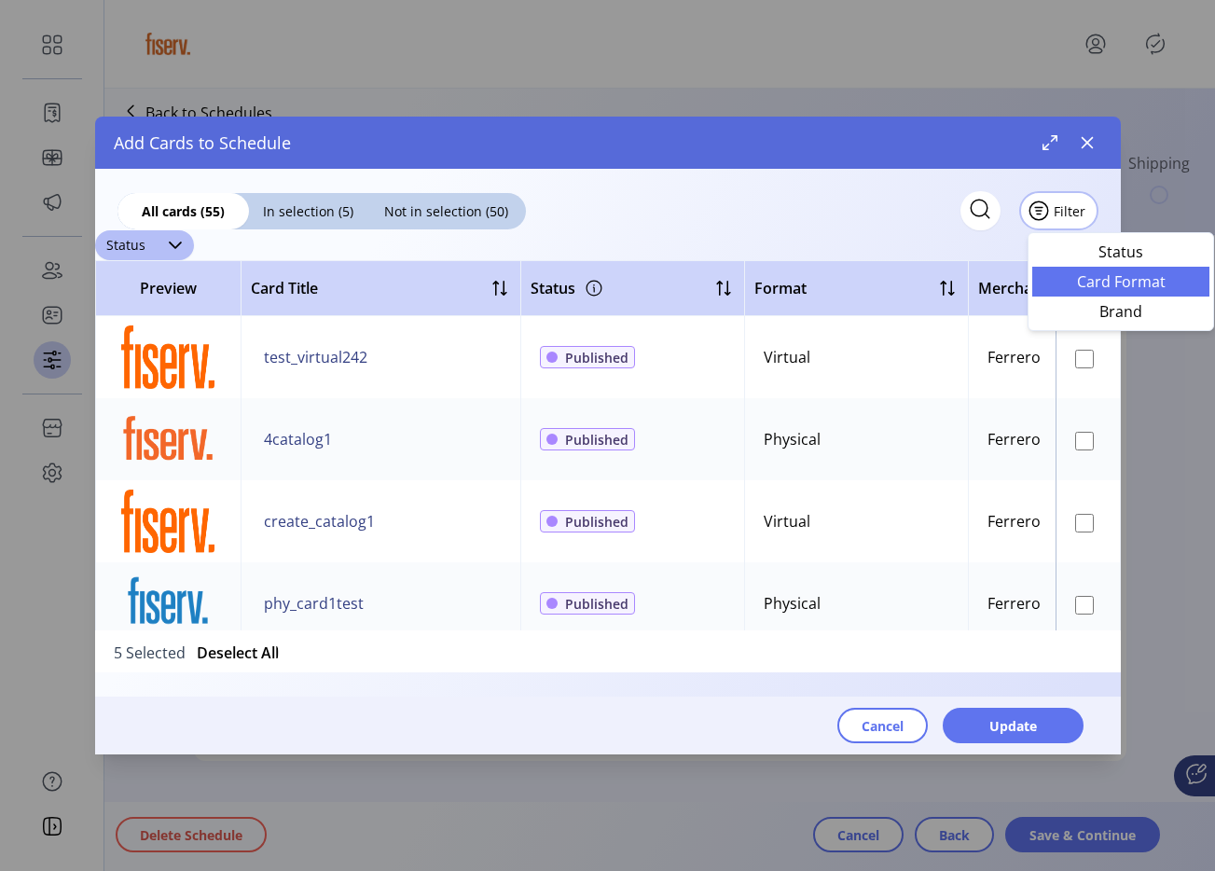
click at [1072, 290] on link "Card Format" at bounding box center [1120, 282] width 177 height 30
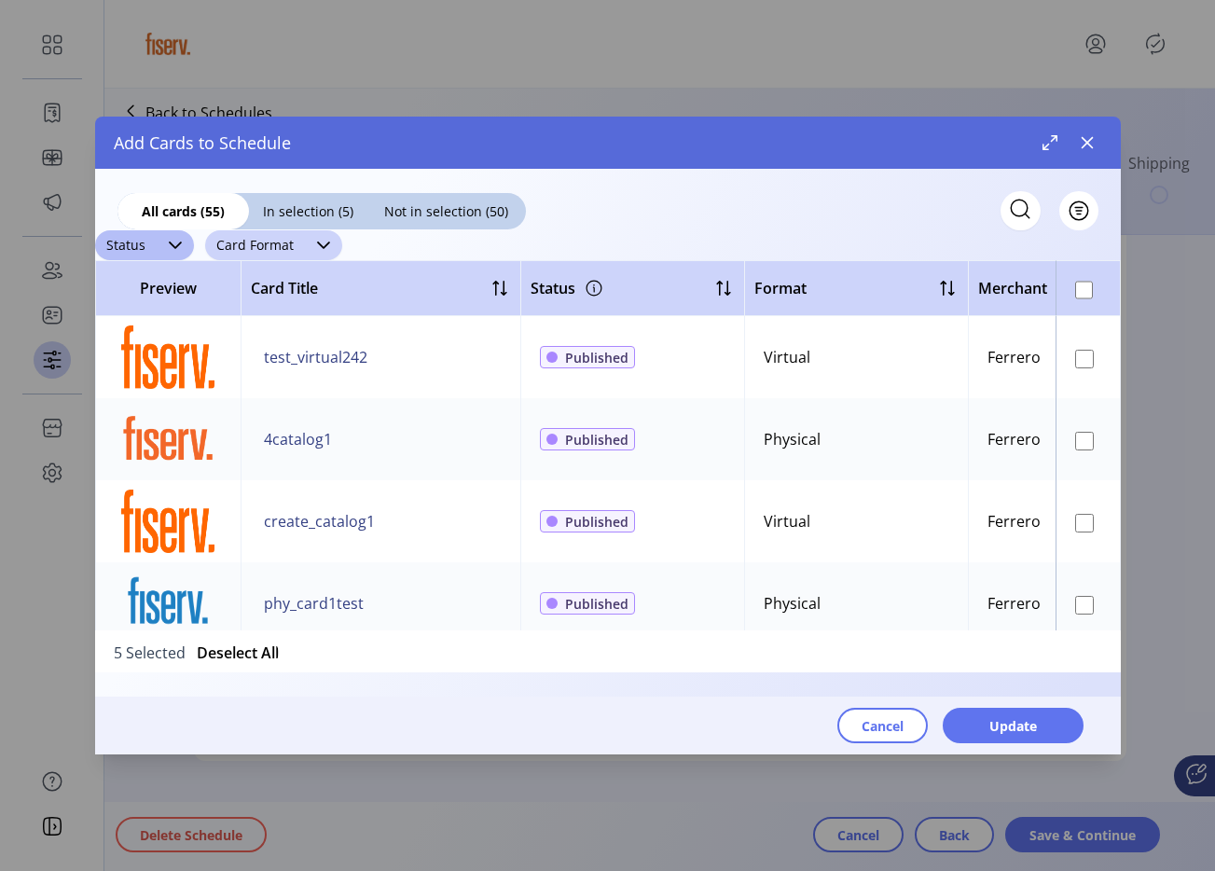
click at [252, 248] on span "Card Format" at bounding box center [255, 245] width 100 height 30
click at [255, 307] on span "Virtual" at bounding box center [244, 317] width 47 height 21
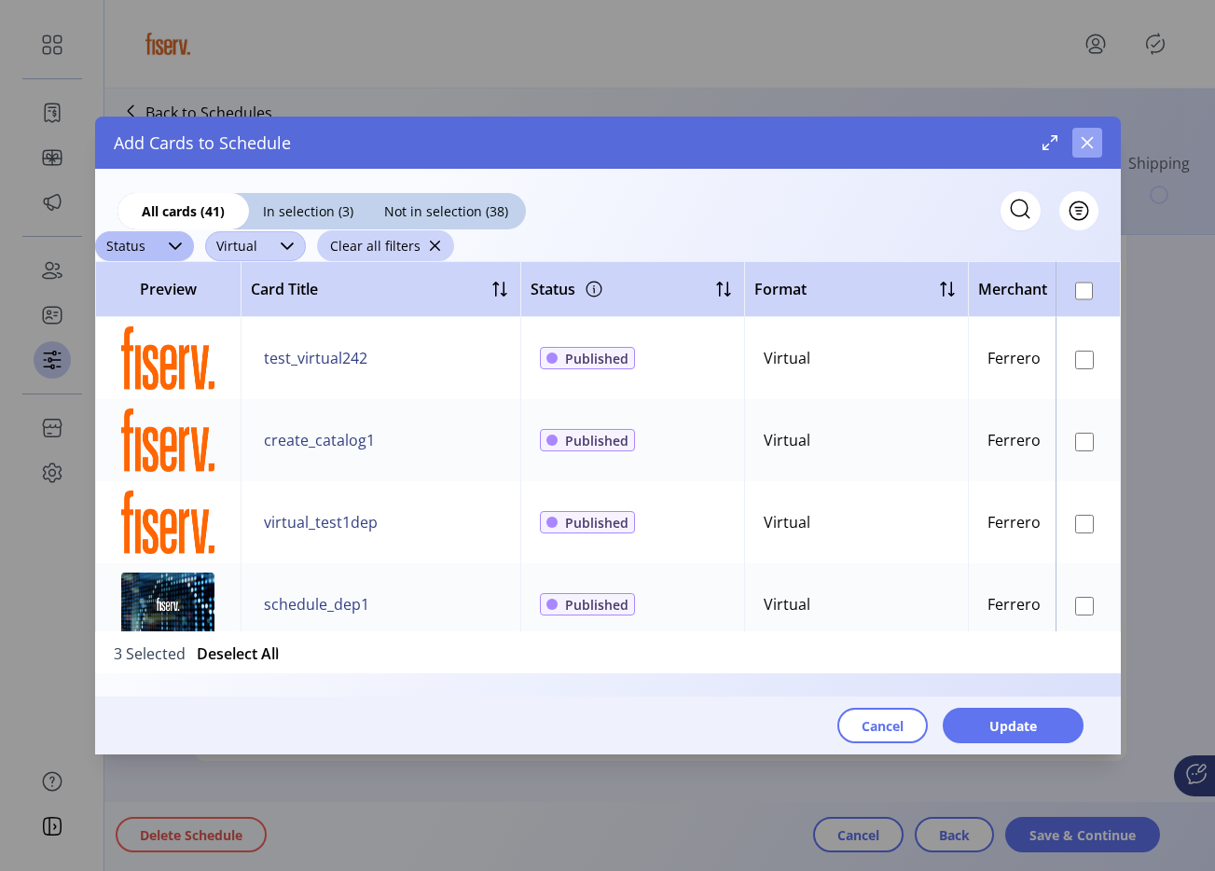
click at [1085, 139] on icon "button" at bounding box center [1087, 142] width 15 height 15
